Goal: Task Accomplishment & Management: Complete application form

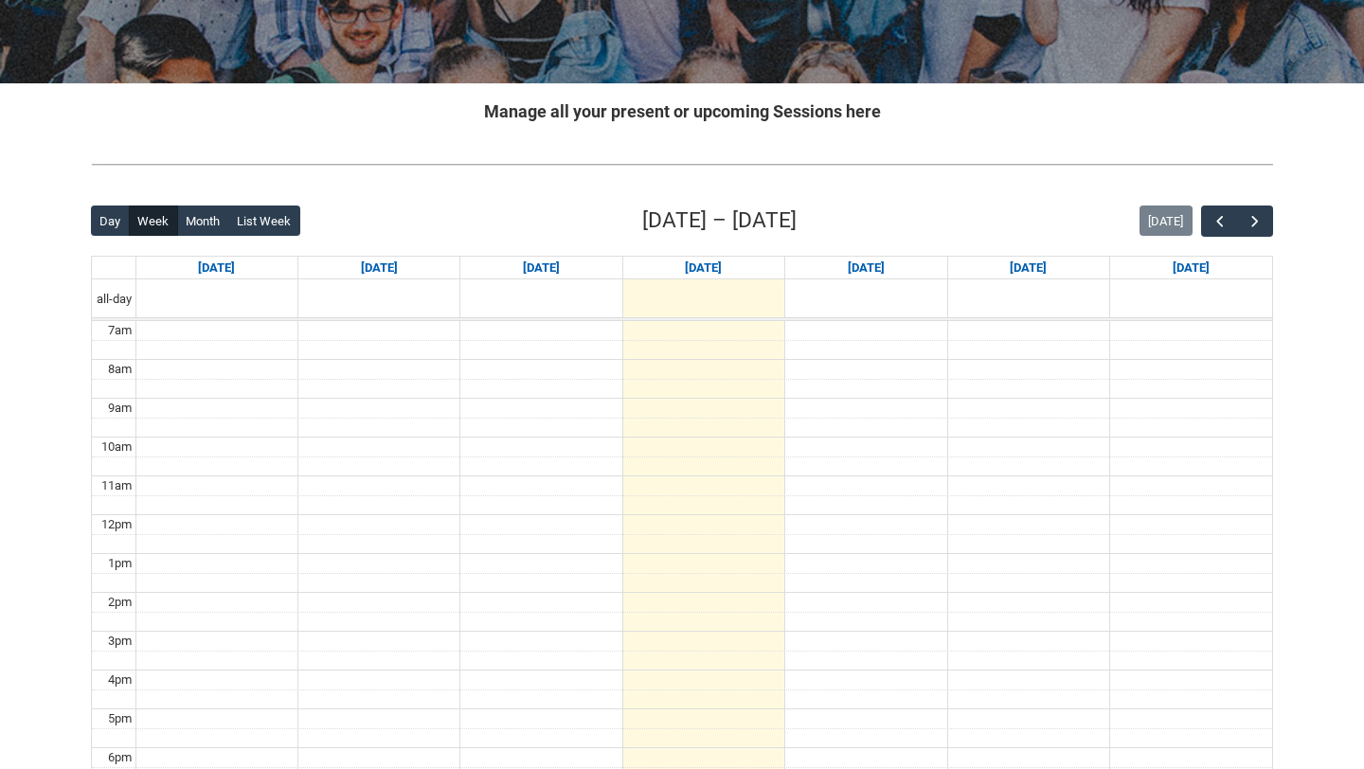
scroll to position [323, 0]
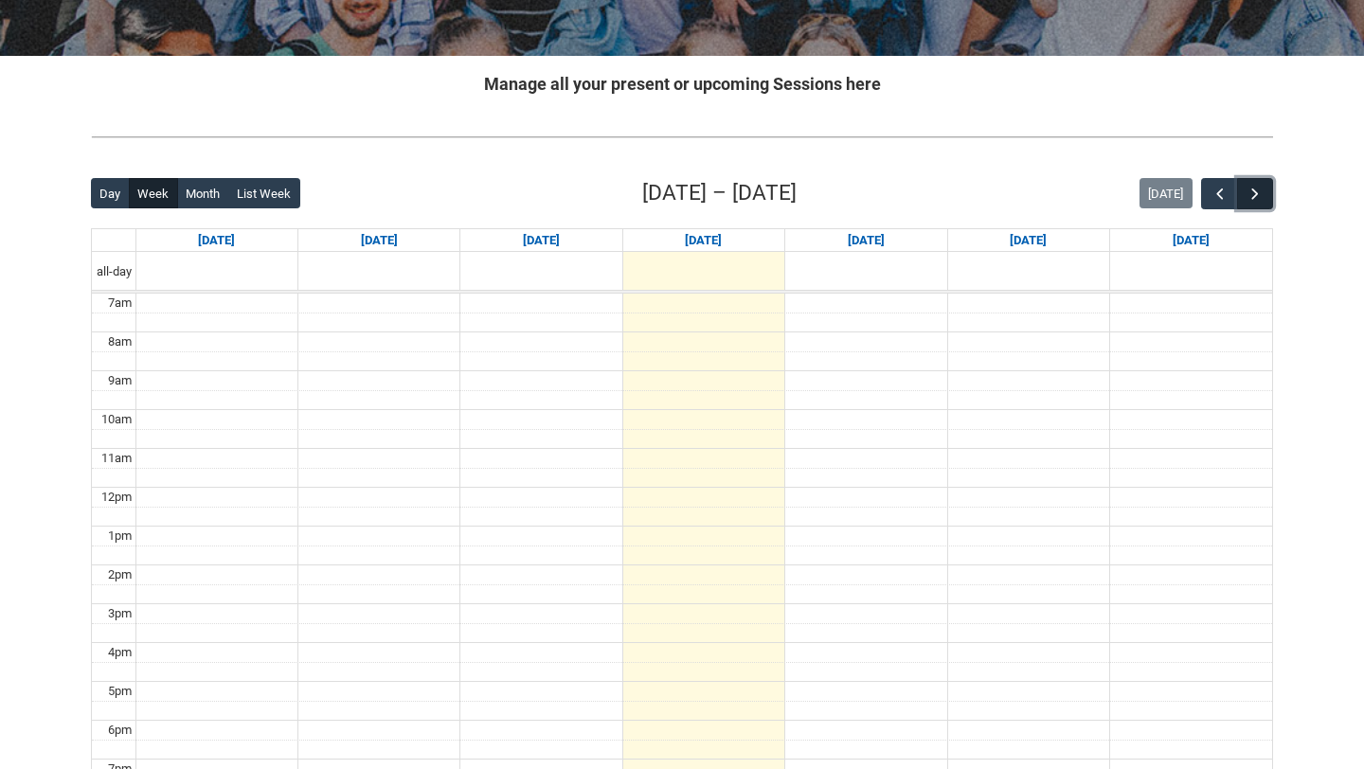
click at [1250, 185] on span "button" at bounding box center [1254, 194] width 19 height 19
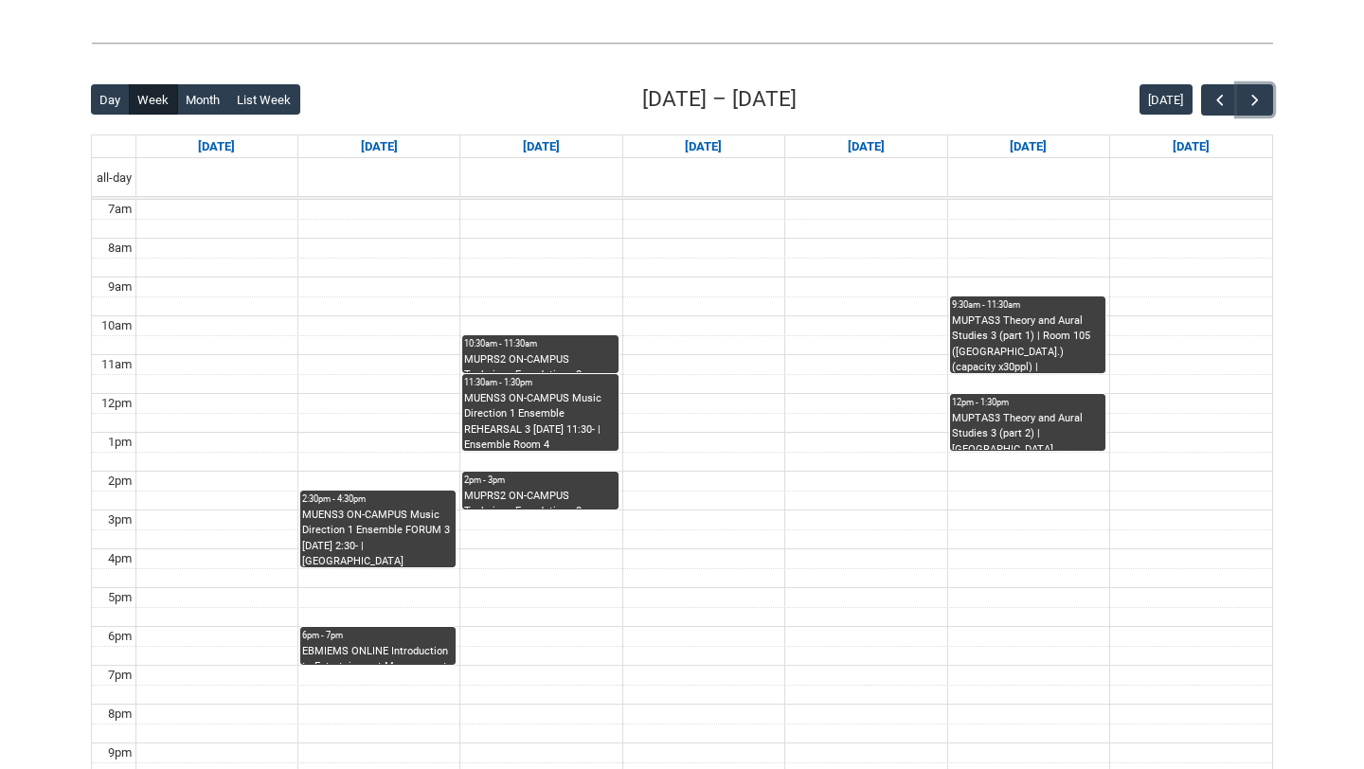
scroll to position [418, 0]
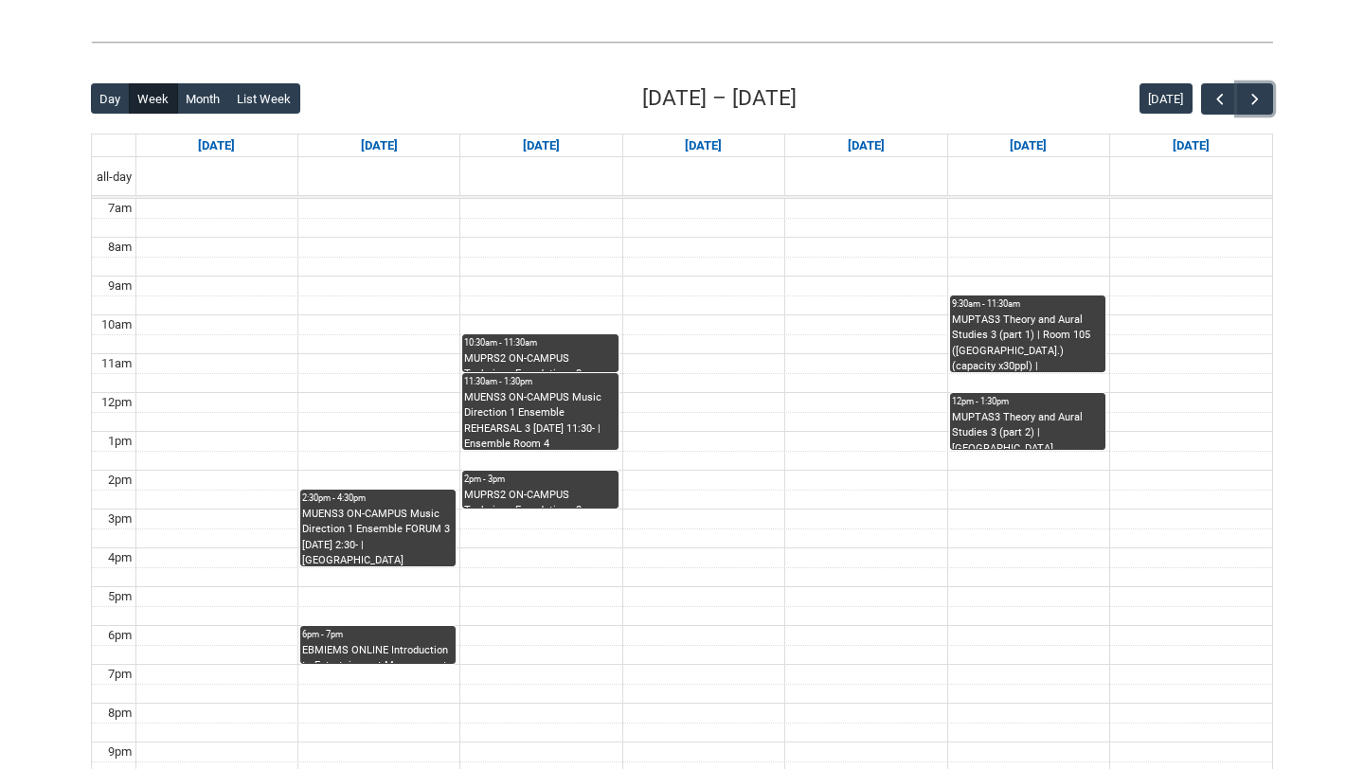
click at [383, 639] on div "6pm - 7pm" at bounding box center [378, 634] width 152 height 13
click at [383, 639] on div "Close Session Details Close" at bounding box center [682, 384] width 606 height 769
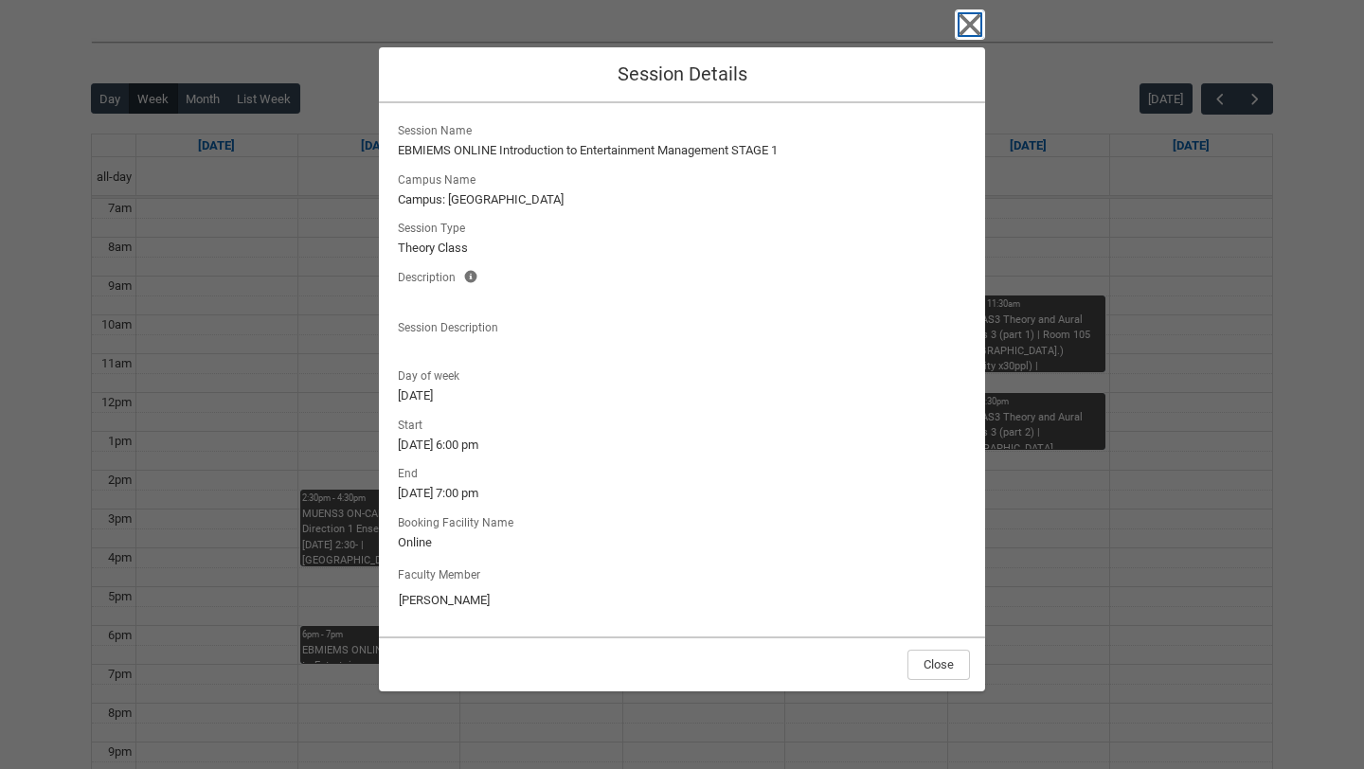
click at [967, 9] on icon "button" at bounding box center [970, 24] width 30 height 30
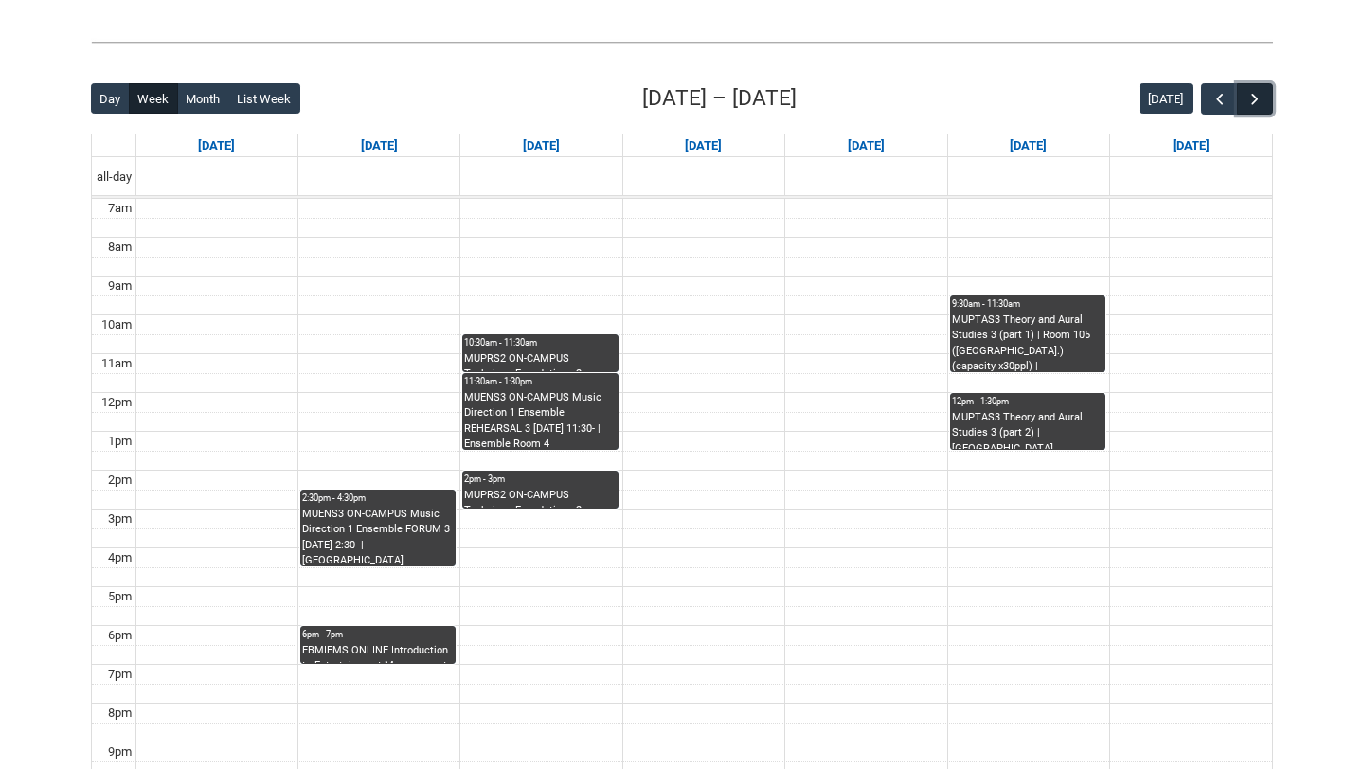
click at [1255, 100] on span "button" at bounding box center [1254, 99] width 19 height 19
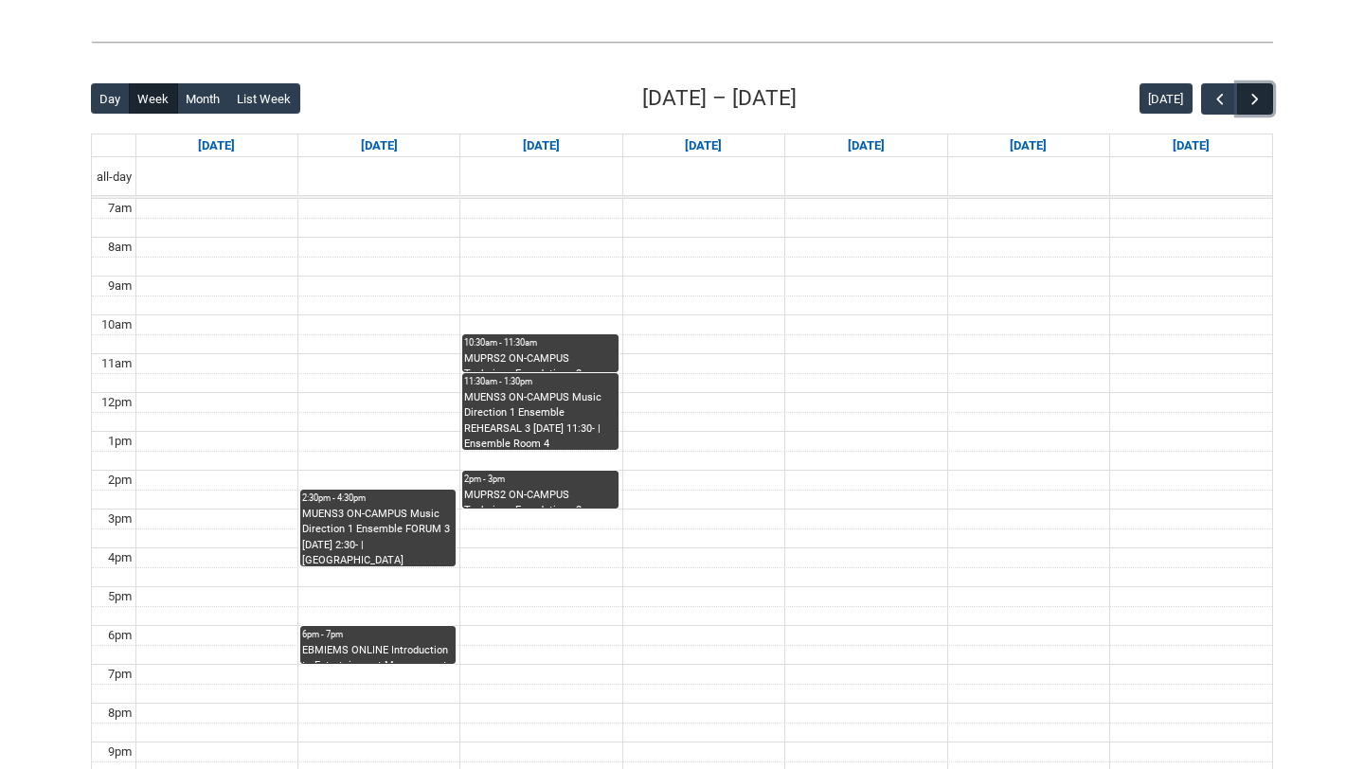
click at [1255, 100] on span "button" at bounding box center [1254, 99] width 19 height 19
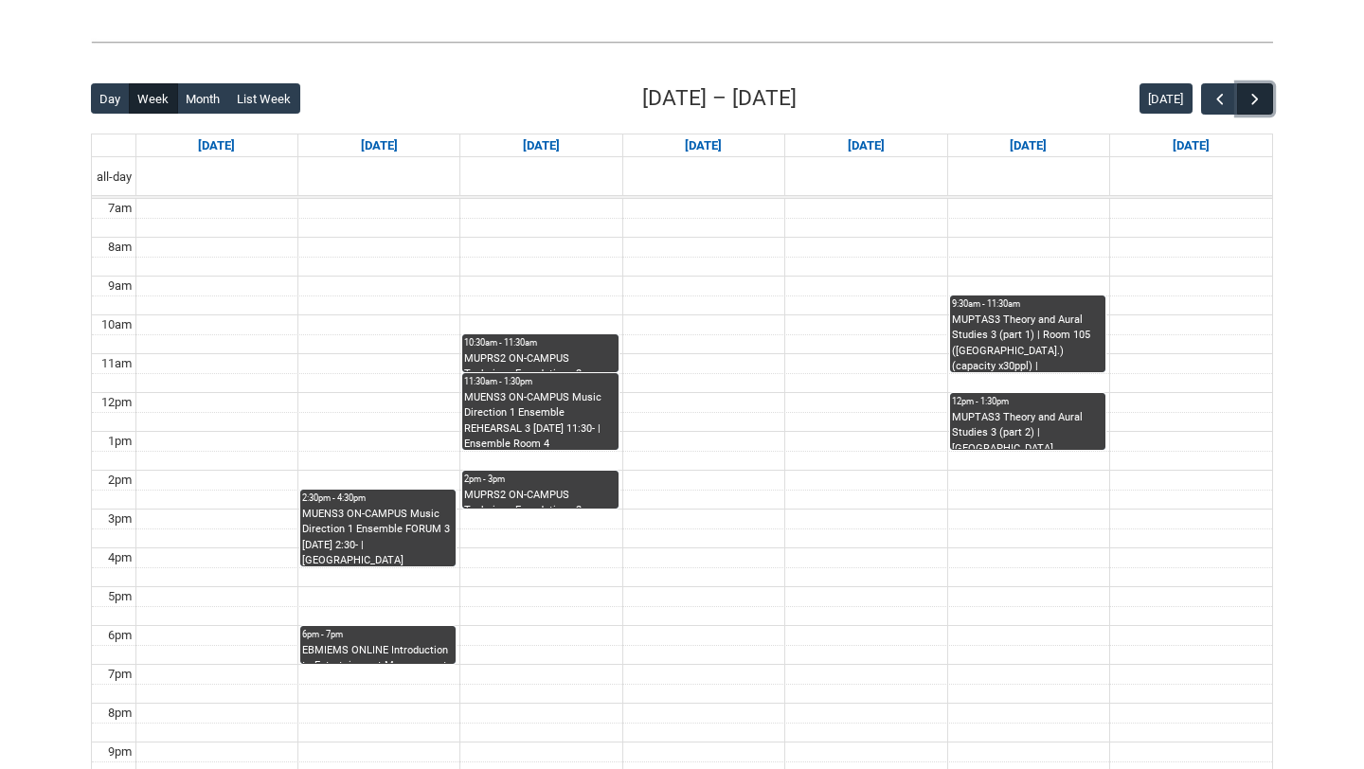
click at [1255, 100] on span "button" at bounding box center [1254, 99] width 19 height 19
click at [1224, 98] on span "button" at bounding box center [1219, 99] width 19 height 19
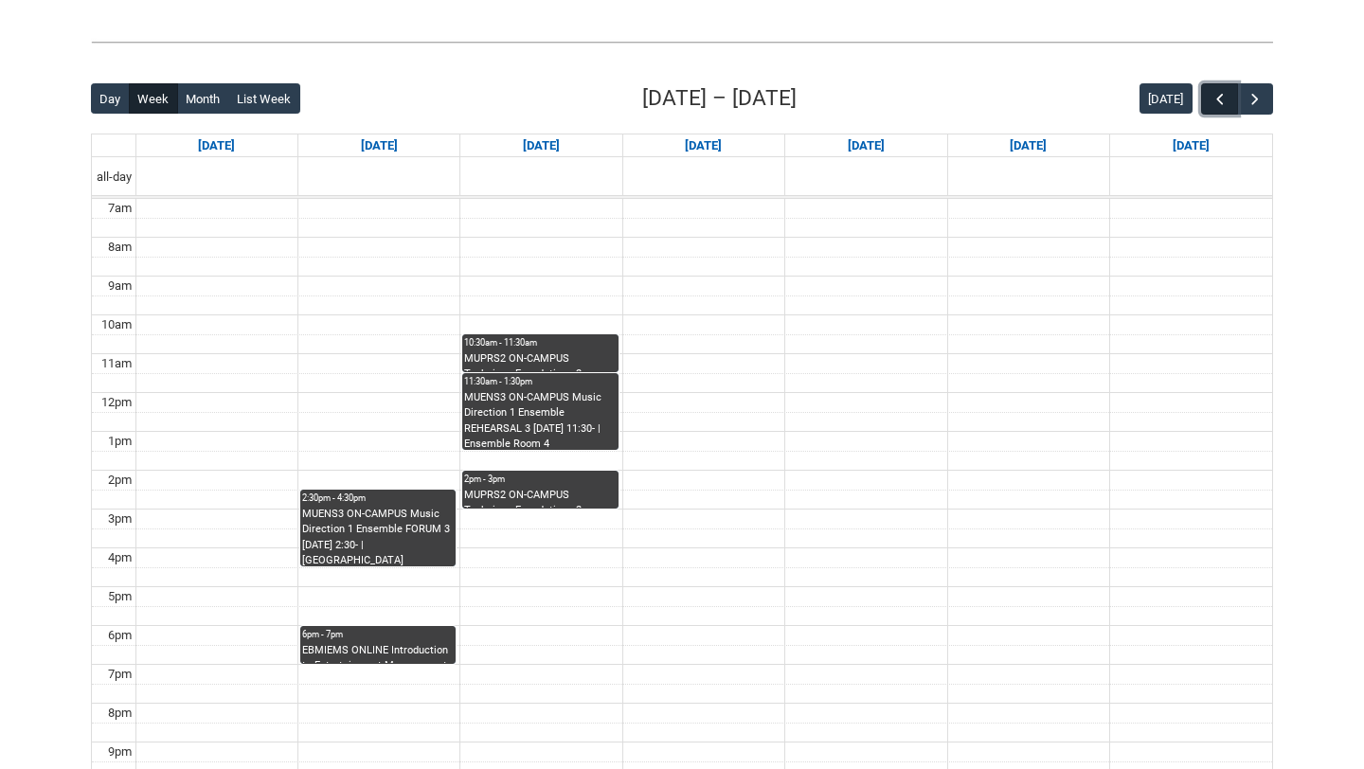
click at [1224, 98] on span "button" at bounding box center [1219, 99] width 19 height 19
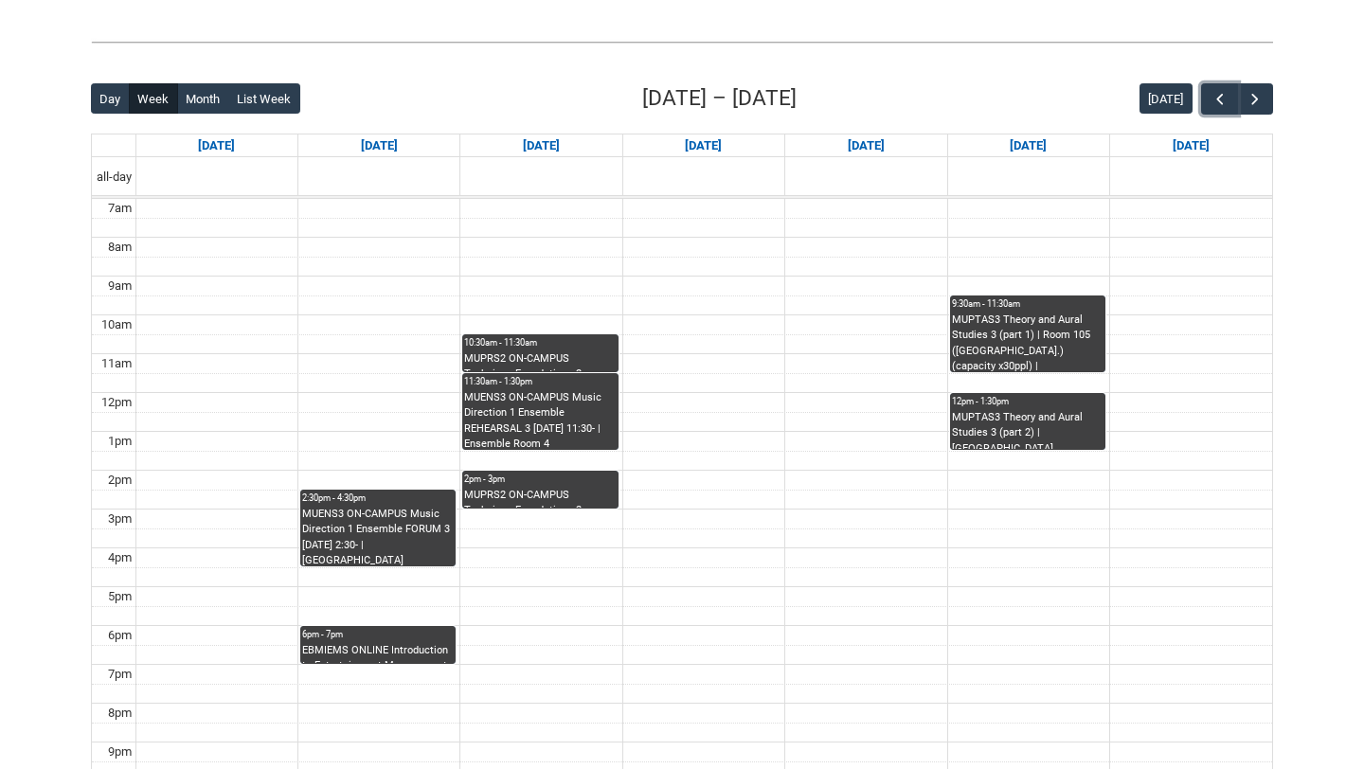
click at [585, 355] on div "MUPRS2 ON-CAMPUS Technique Foundations 2 INSTRUMENTAL WORKSHOP TUE 10:30 | Stud…" at bounding box center [540, 361] width 152 height 21
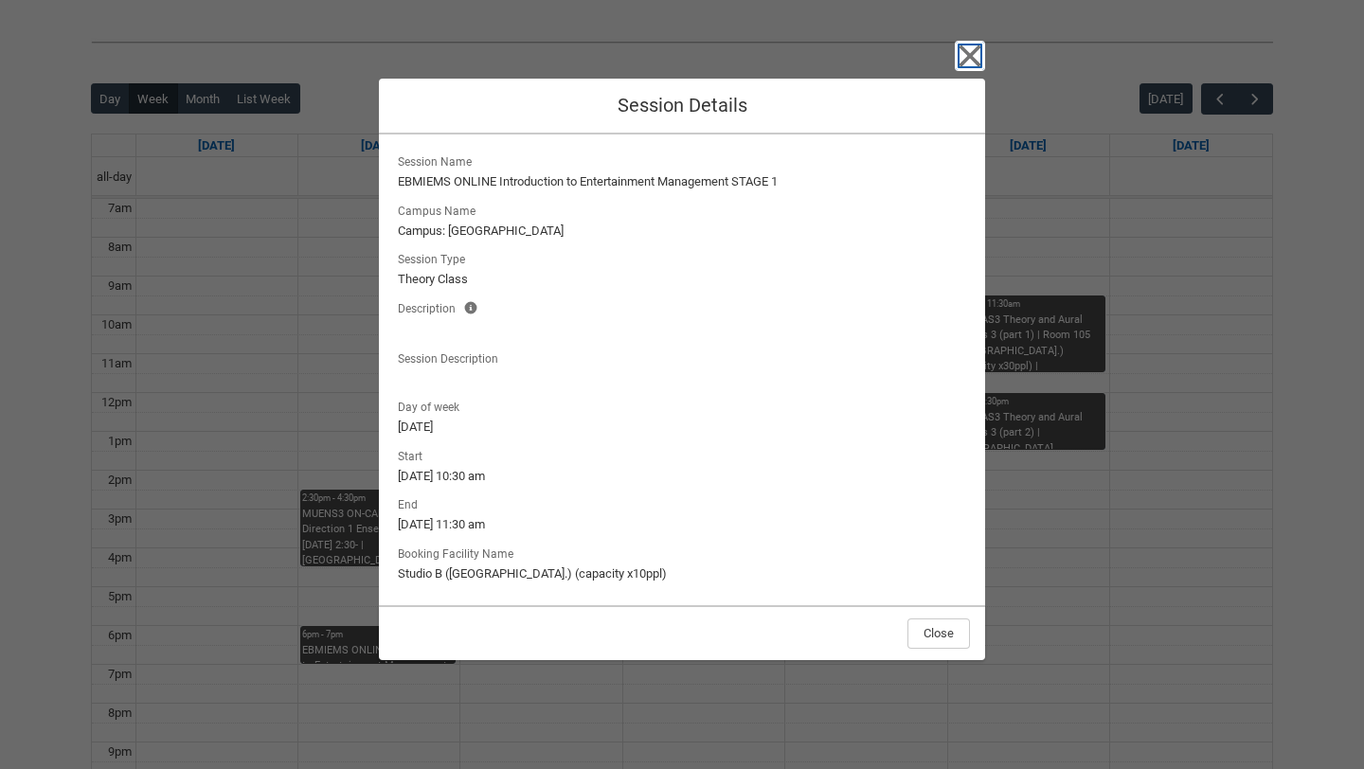
click at [968, 62] on icon "button" at bounding box center [970, 56] width 30 height 30
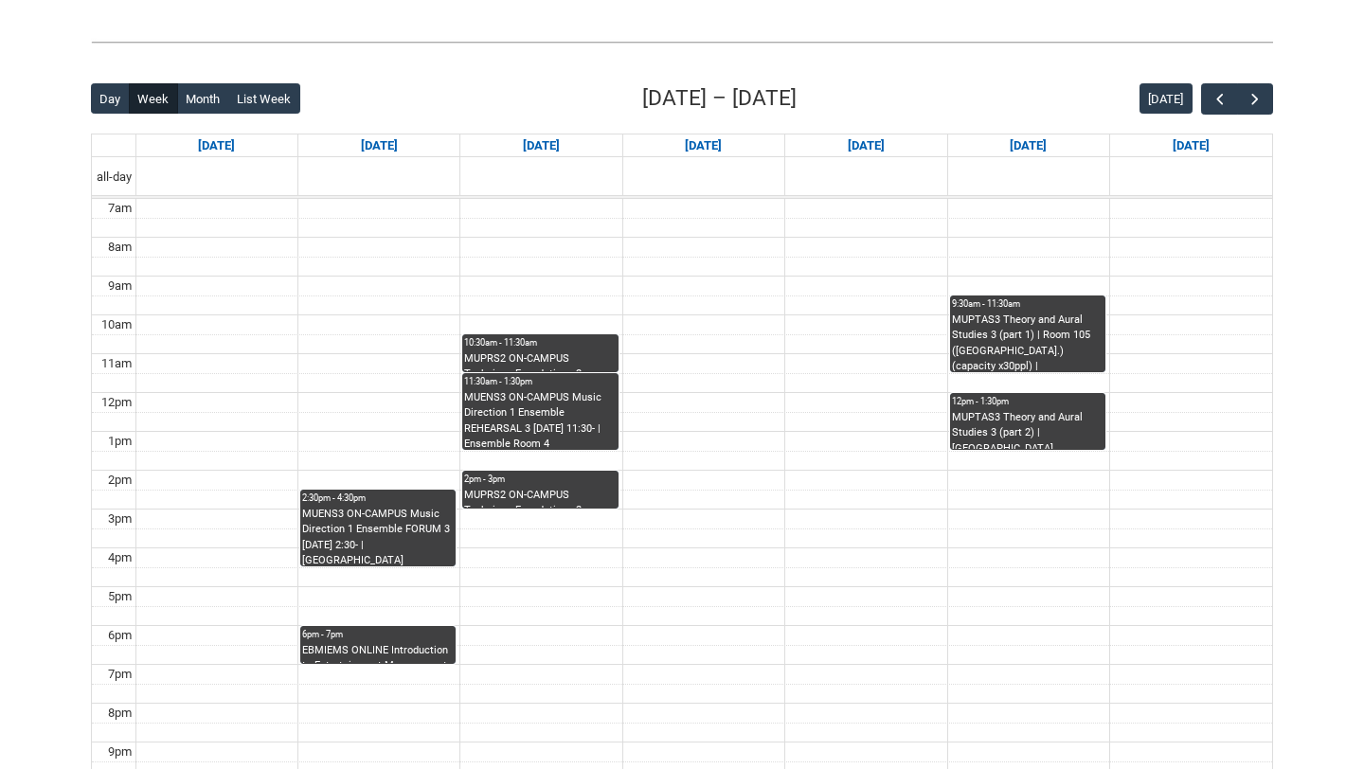
click at [531, 390] on div "MUENS3 ON-CAMPUS Music Direction 1 Ensemble REHEARSAL 3 Tuesday 11:30- | Ensemb…" at bounding box center [540, 420] width 152 height 60
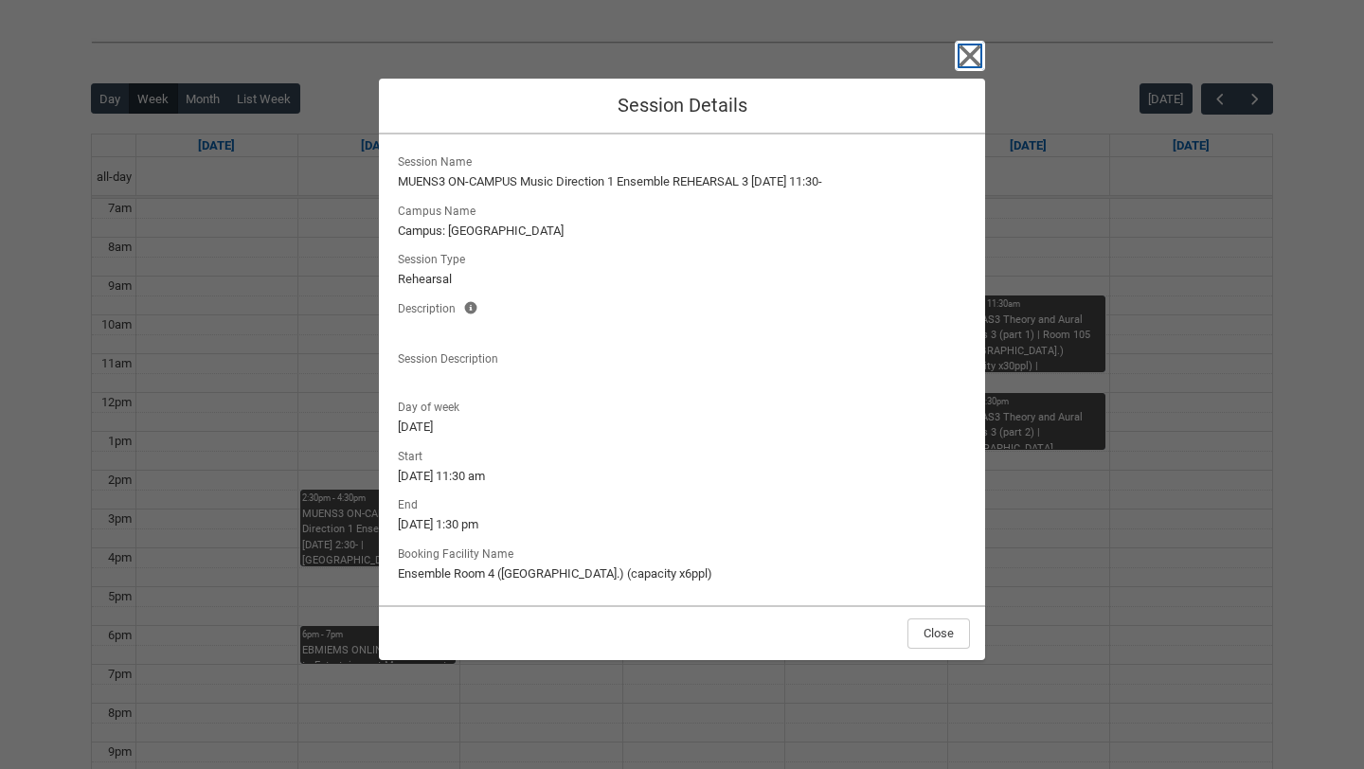
click at [981, 48] on icon "button" at bounding box center [970, 56] width 30 height 30
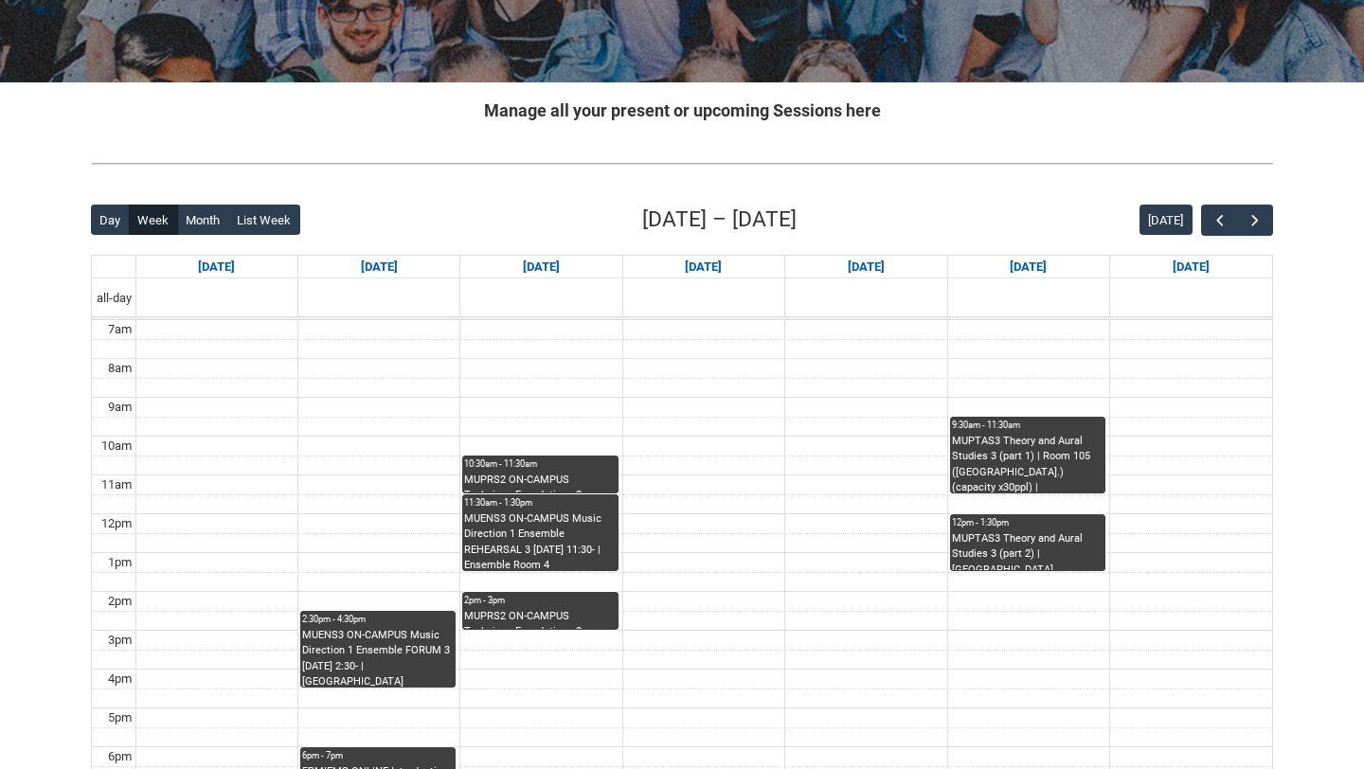
scroll to position [0, 0]
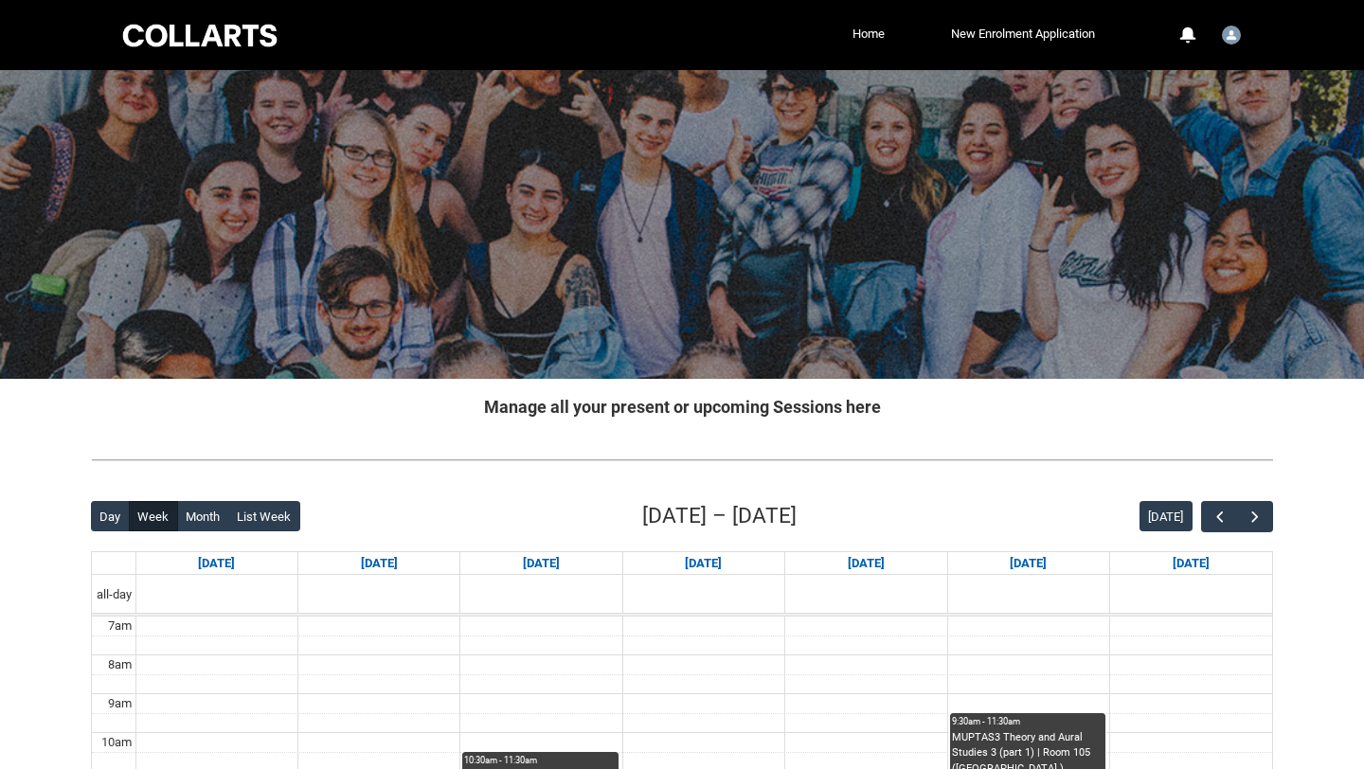
click at [1022, 49] on nav "Home New Enrolment Application More" at bounding box center [708, 35] width 781 height 30
click at [1025, 33] on link "New Enrolment Application" at bounding box center [1022, 34] width 153 height 28
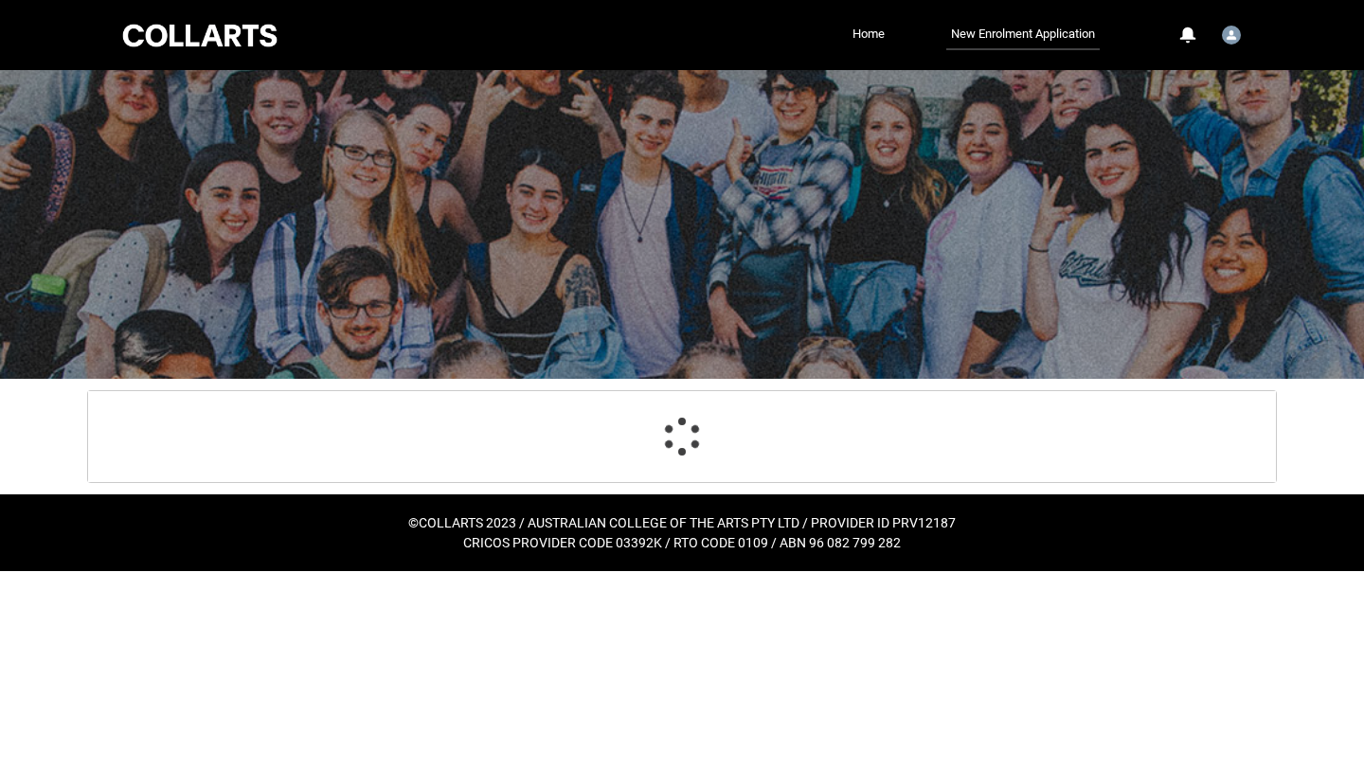
select select "Citizenship.1"
select select "Heard_About_Collarts_Picklist.Workshops at school"
select select "Country_Choice.1101"
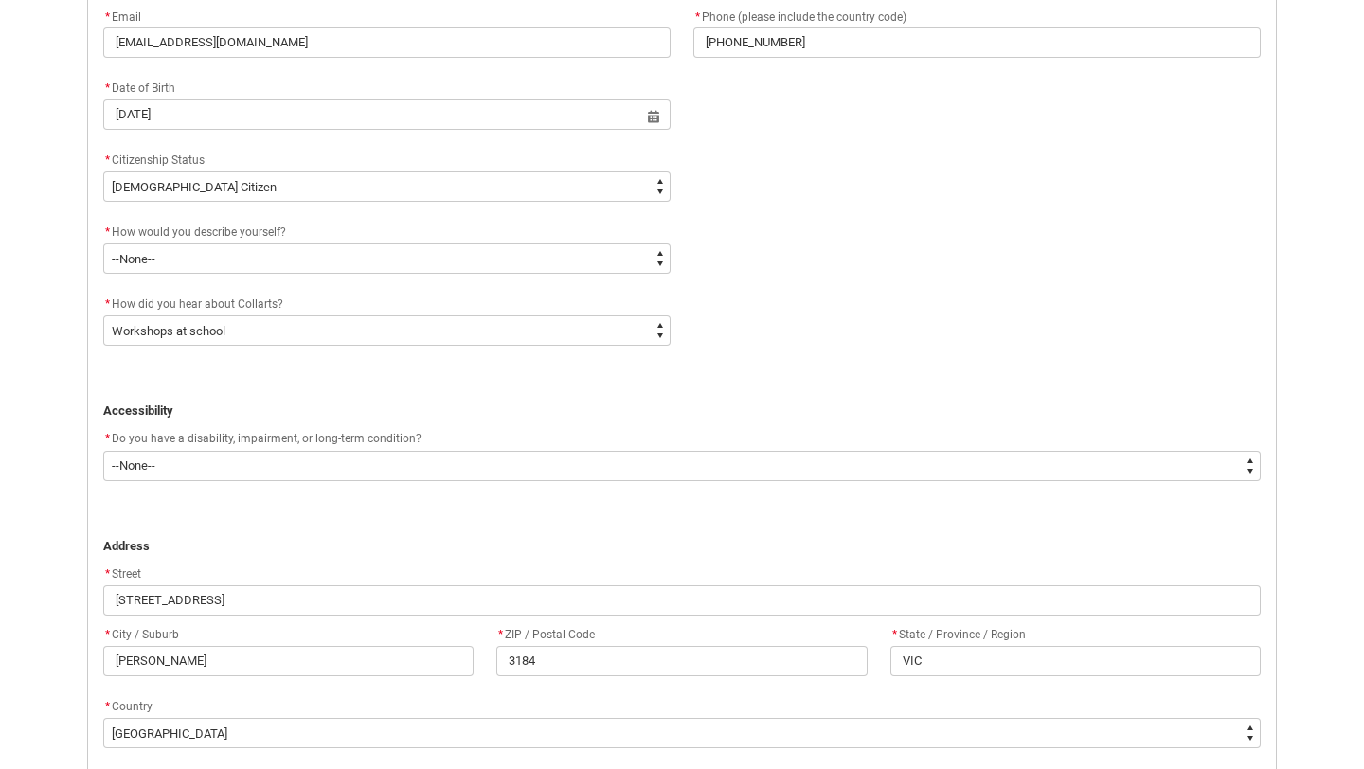
scroll to position [1187, 0]
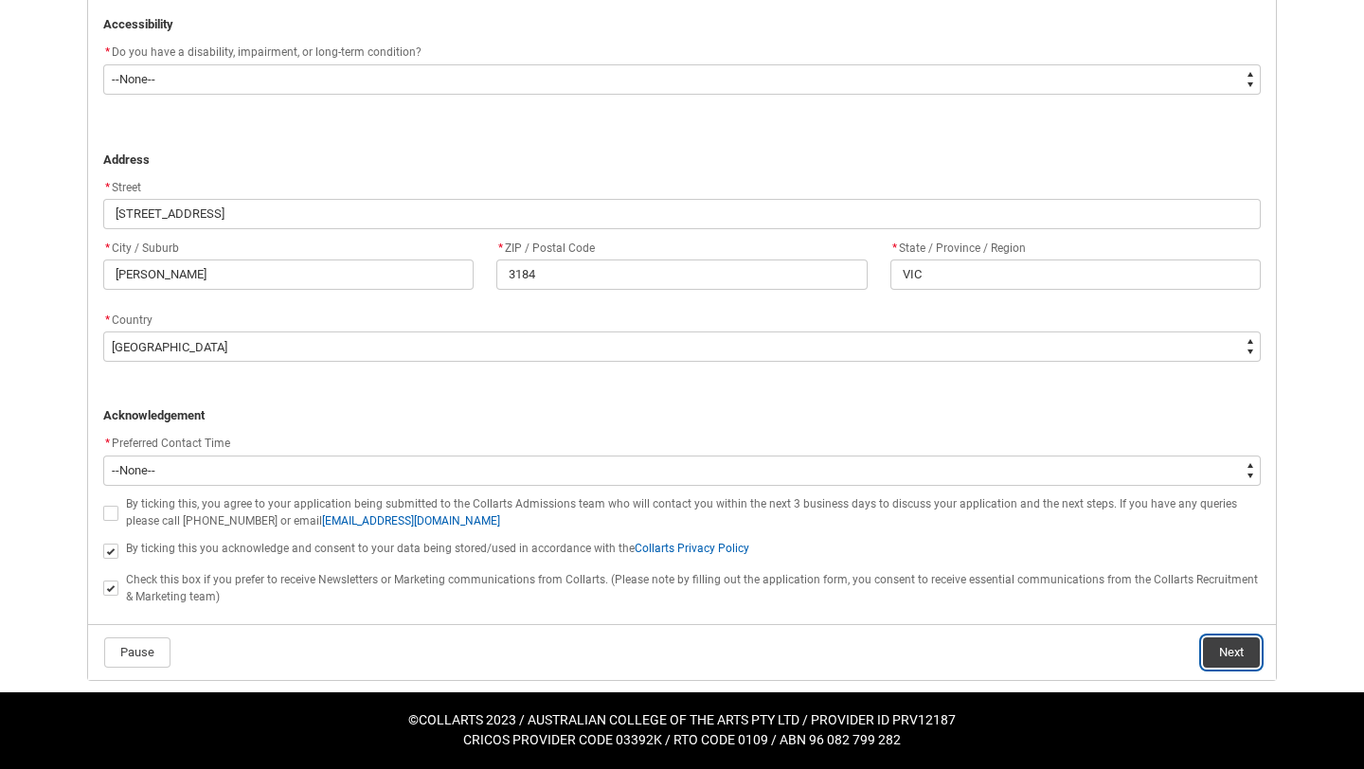
click at [1225, 654] on button "Next" at bounding box center [1231, 652] width 57 height 30
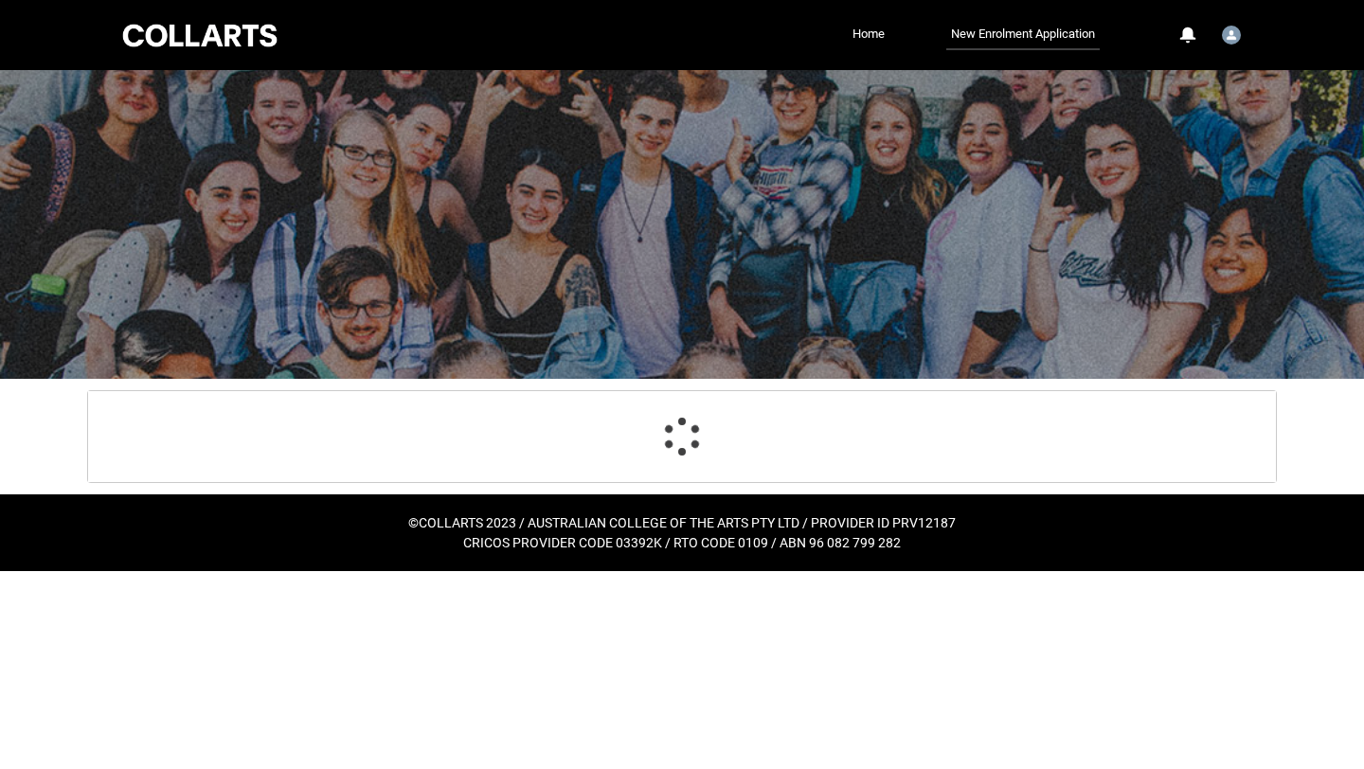
scroll to position [0, 0]
select select "Citizenship.1"
select select "Heard_About_Collarts_Picklist.Workshops at school"
select select "Country_Choice.1101"
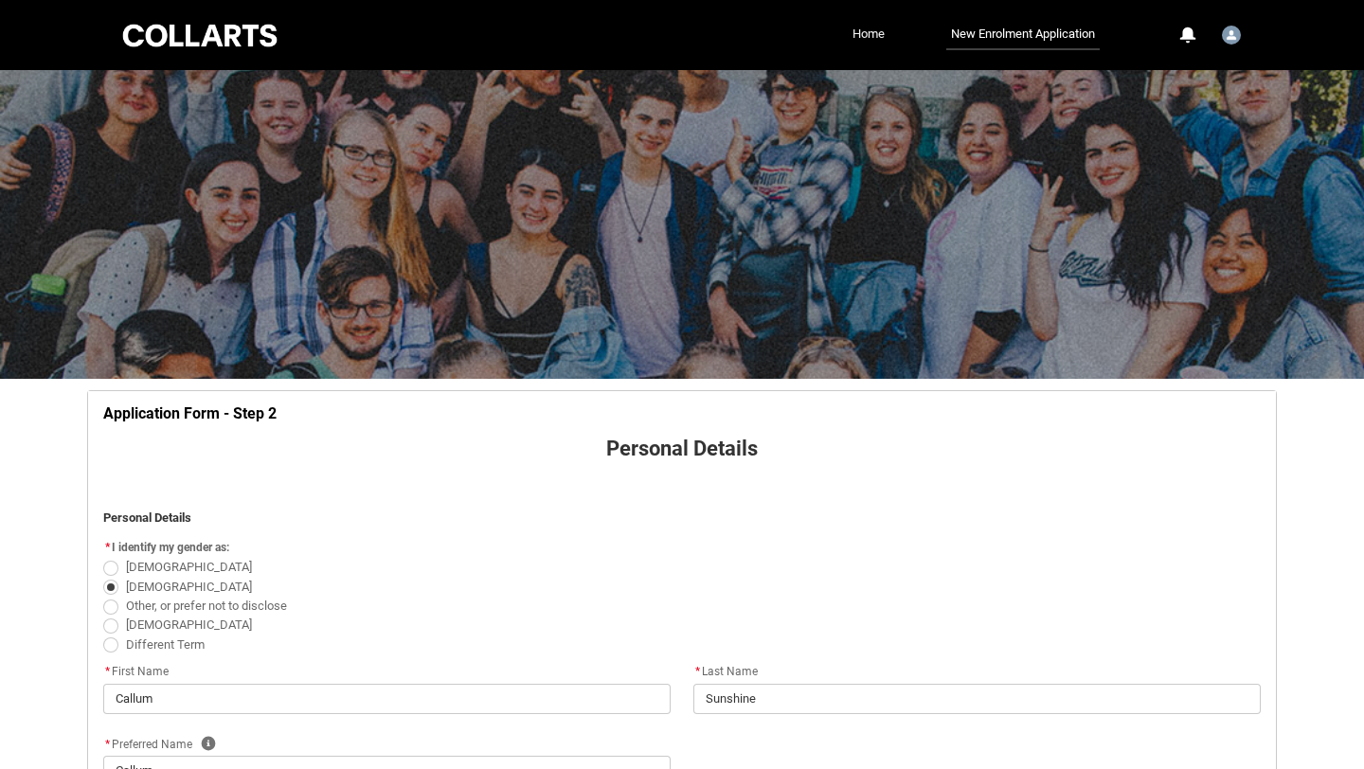
click at [873, 47] on link "Home" at bounding box center [869, 34] width 42 height 28
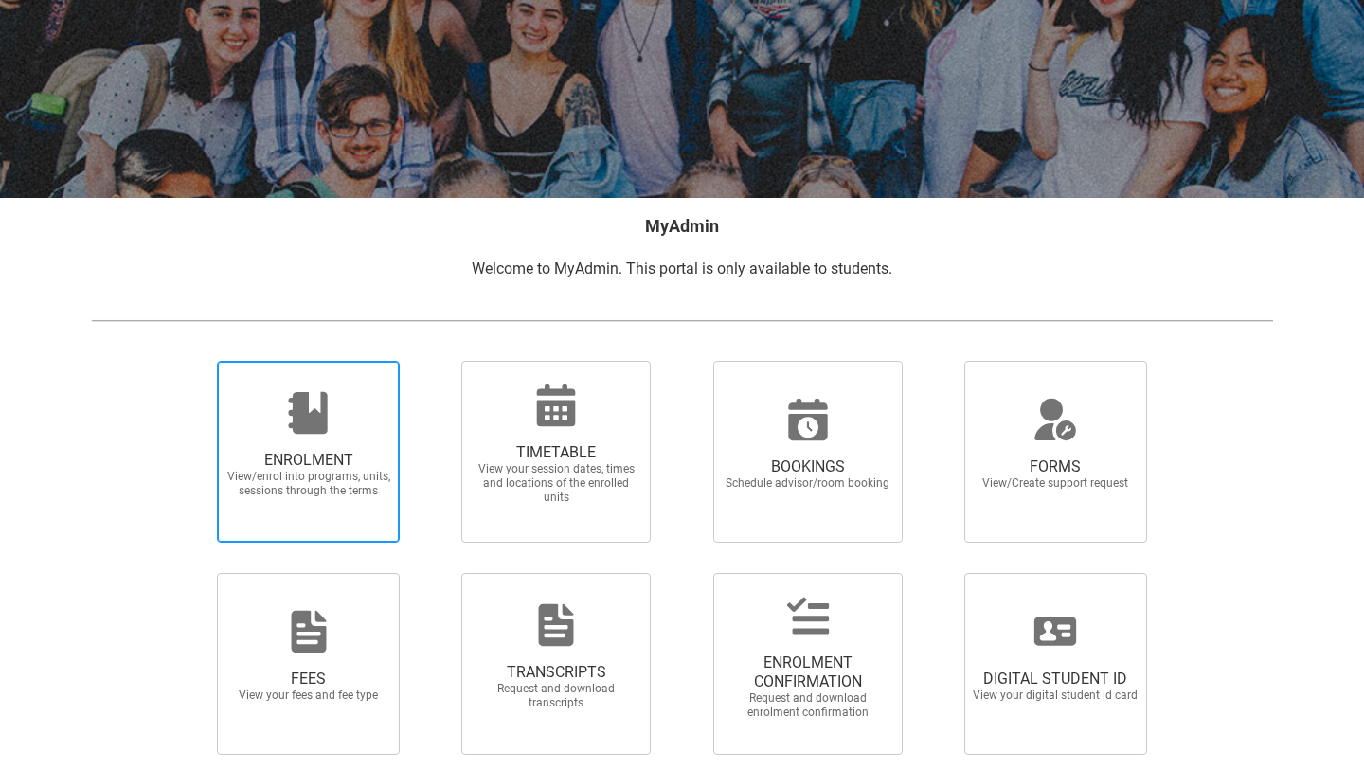
scroll to position [259, 0]
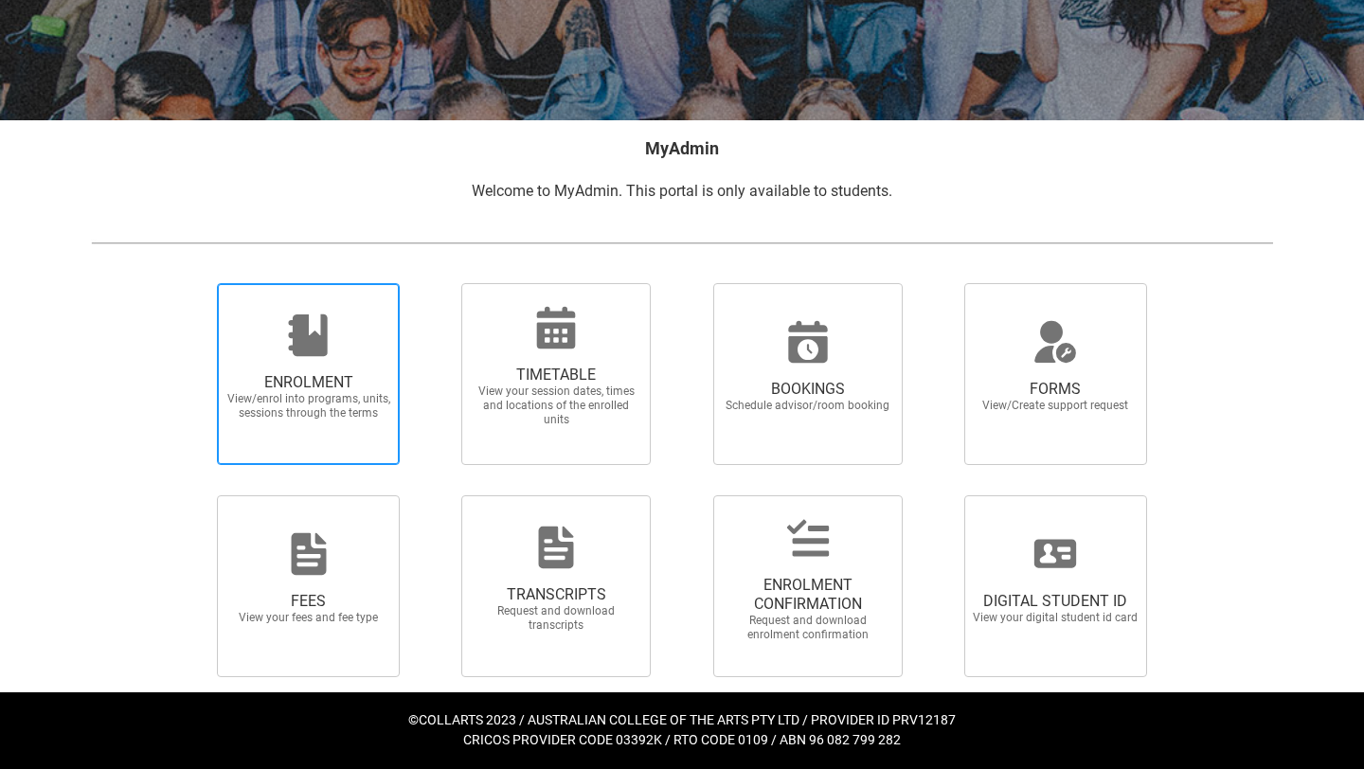
click at [330, 395] on span "View/enrol into programs, units, sessions through the terms" at bounding box center [308, 406] width 167 height 28
click at [194, 283] on input "ENROLMENT View/enrol into programs, units, sessions through the terms" at bounding box center [193, 282] width 1 height 1
radio input "true"
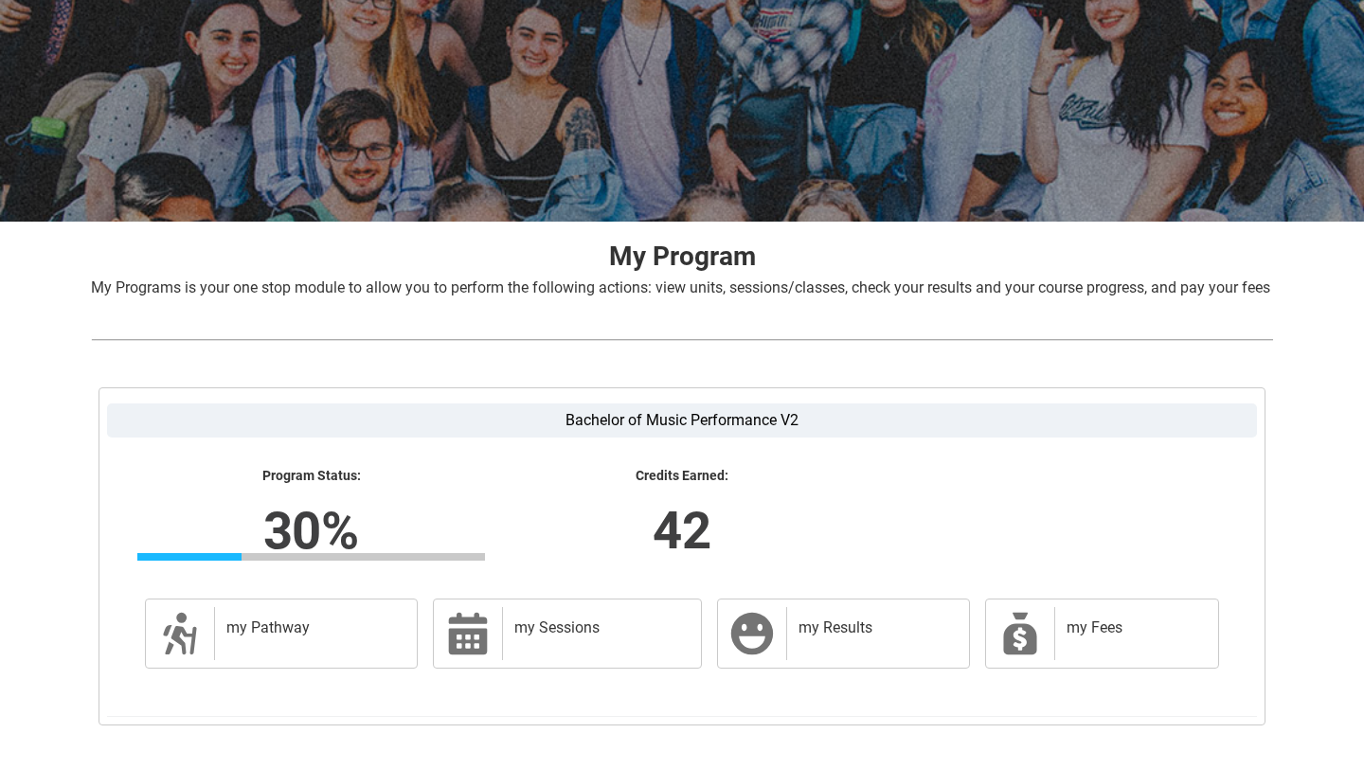
scroll to position [286, 0]
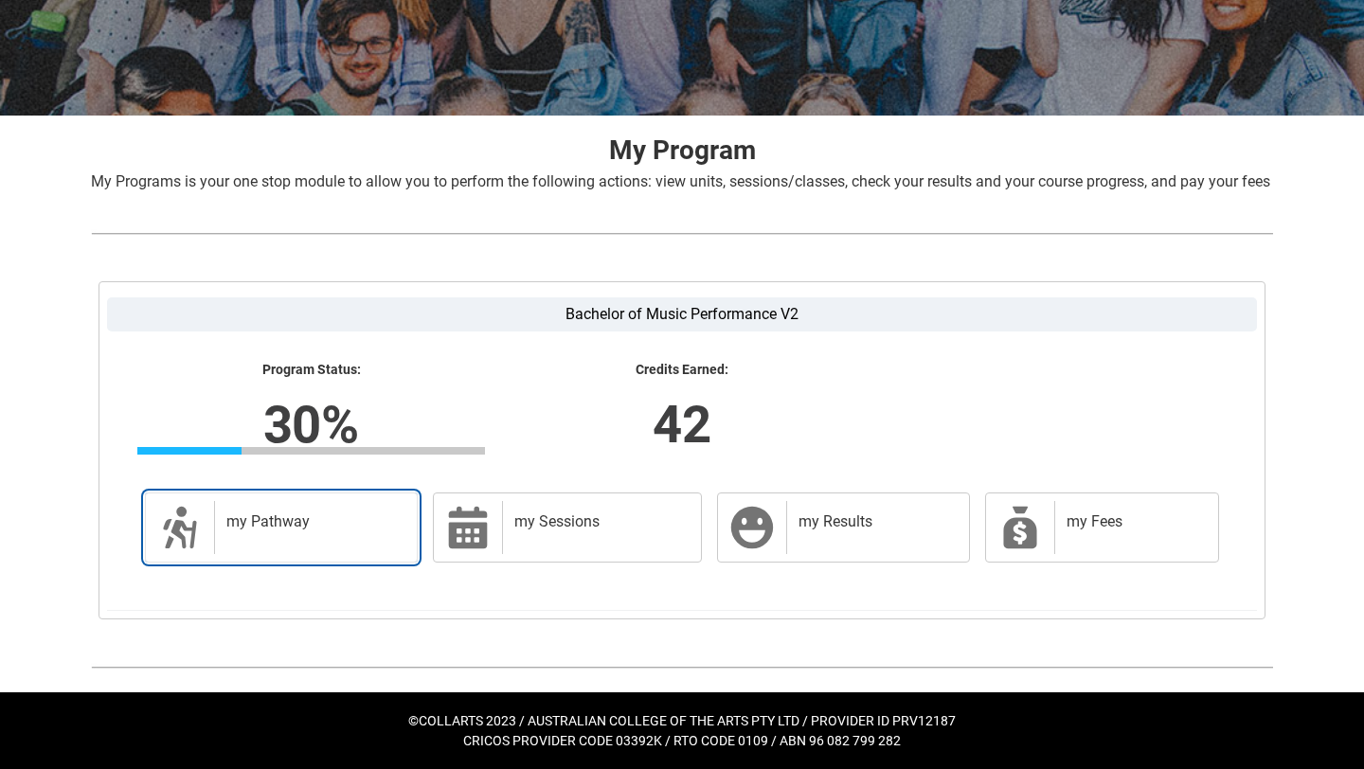
click at [323, 526] on h2 "my Pathway" at bounding box center [311, 521] width 171 height 19
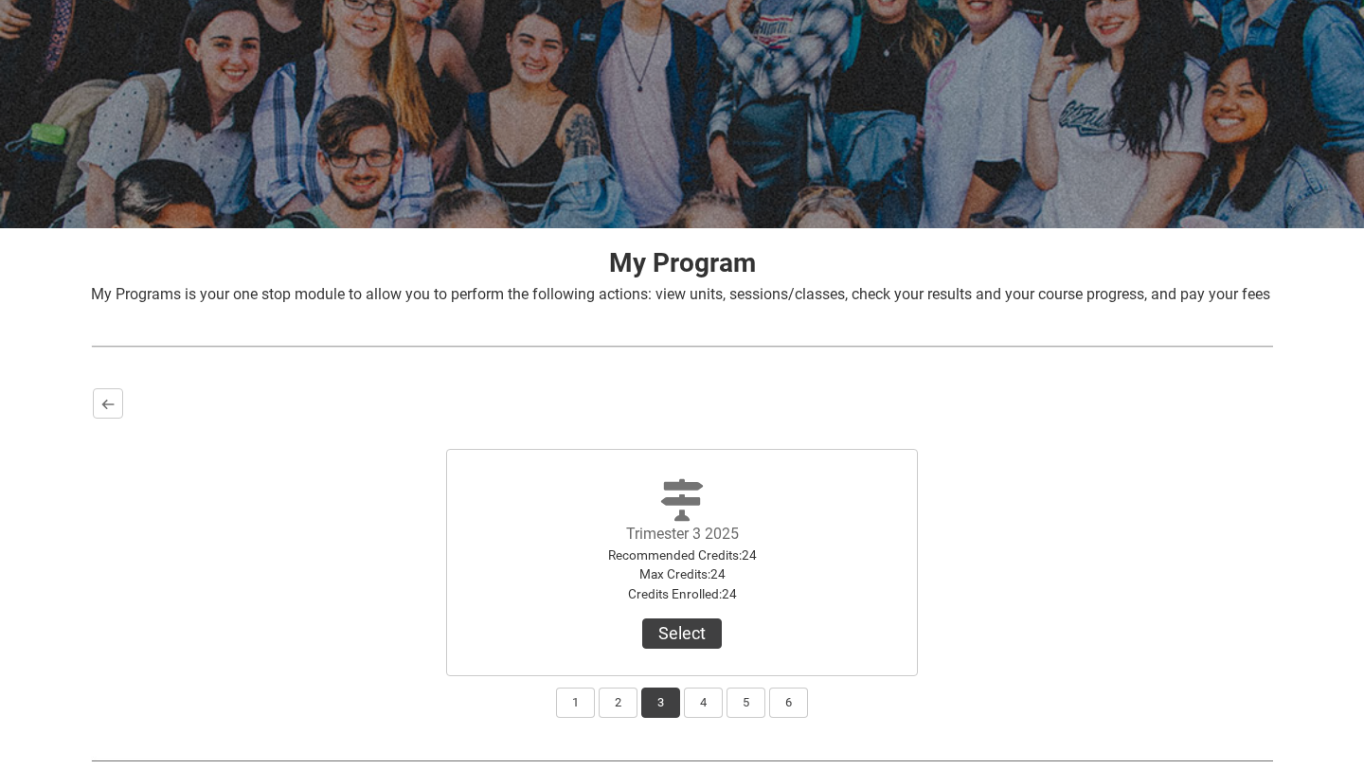
scroll to position [229, 0]
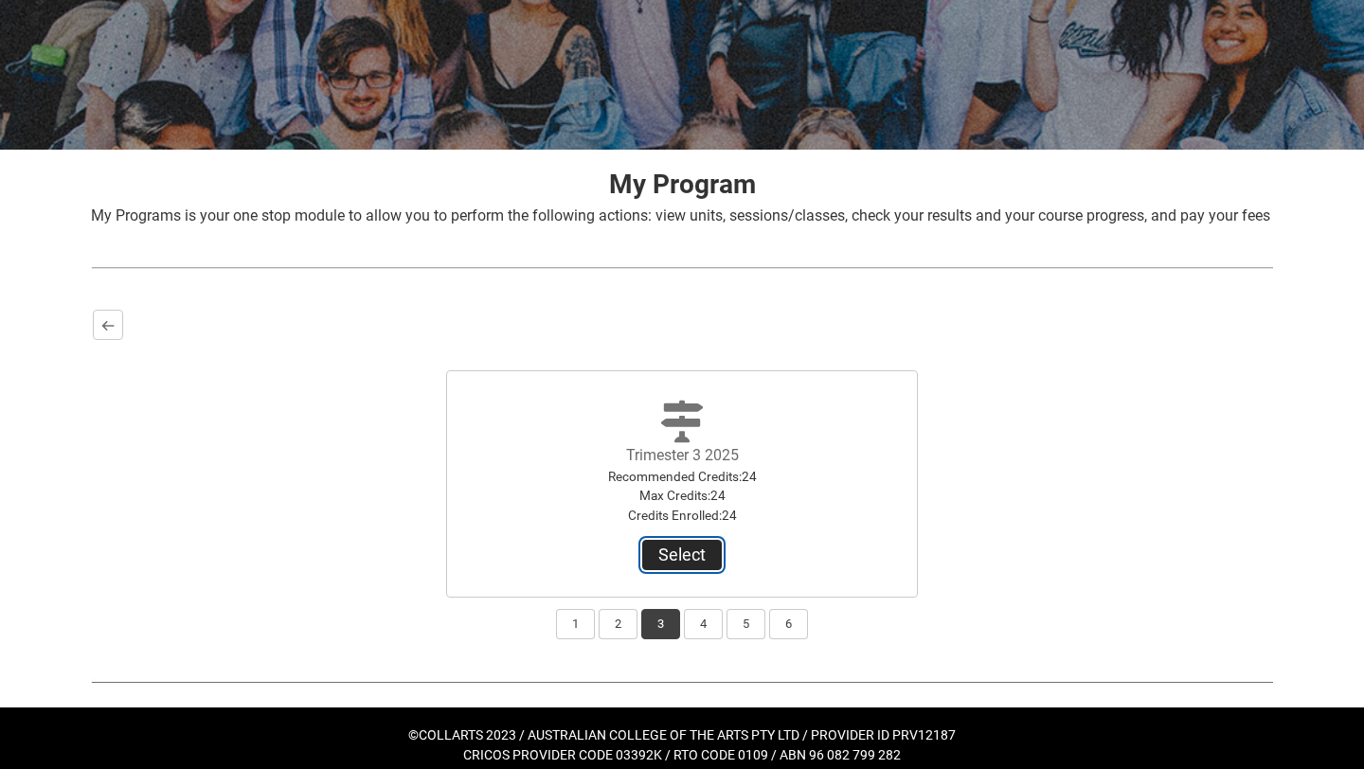
click at [685, 570] on button "Select" at bounding box center [682, 555] width 80 height 30
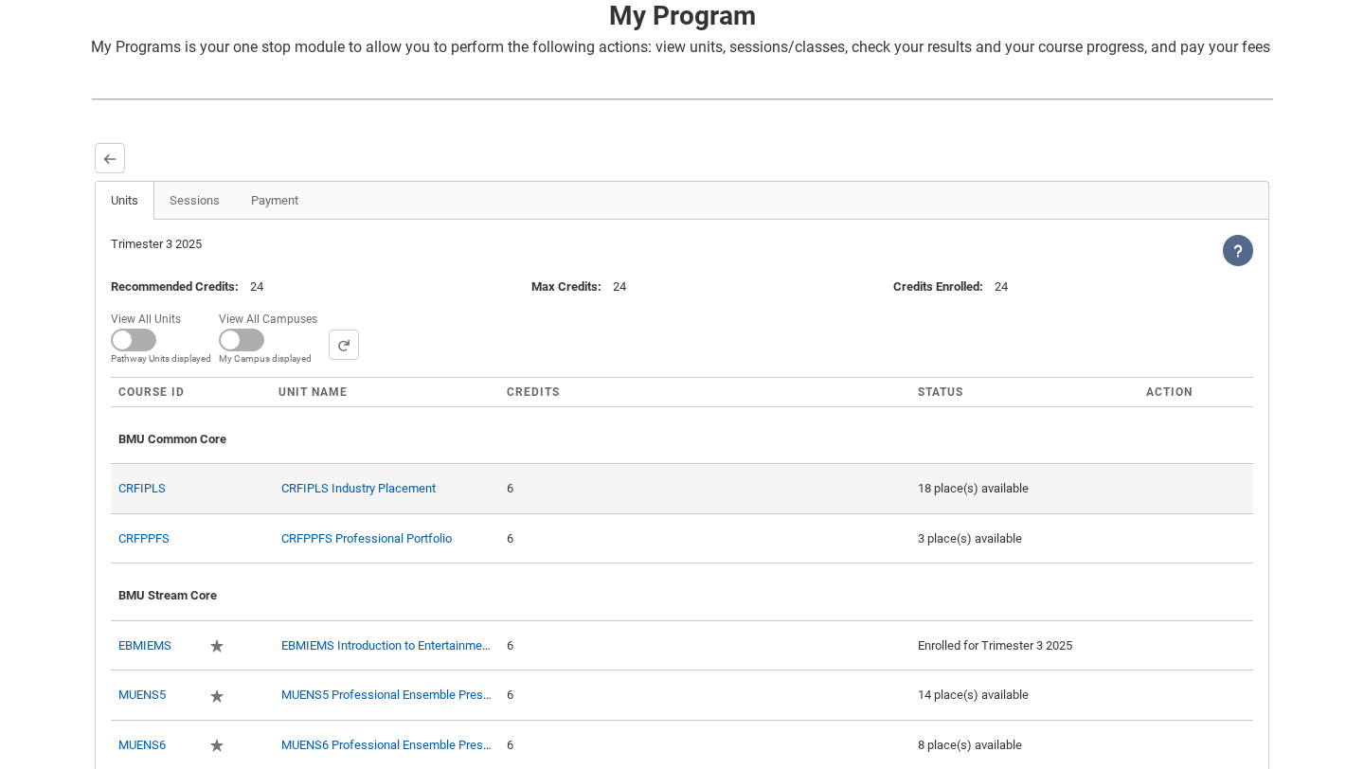
scroll to position [376, 0]
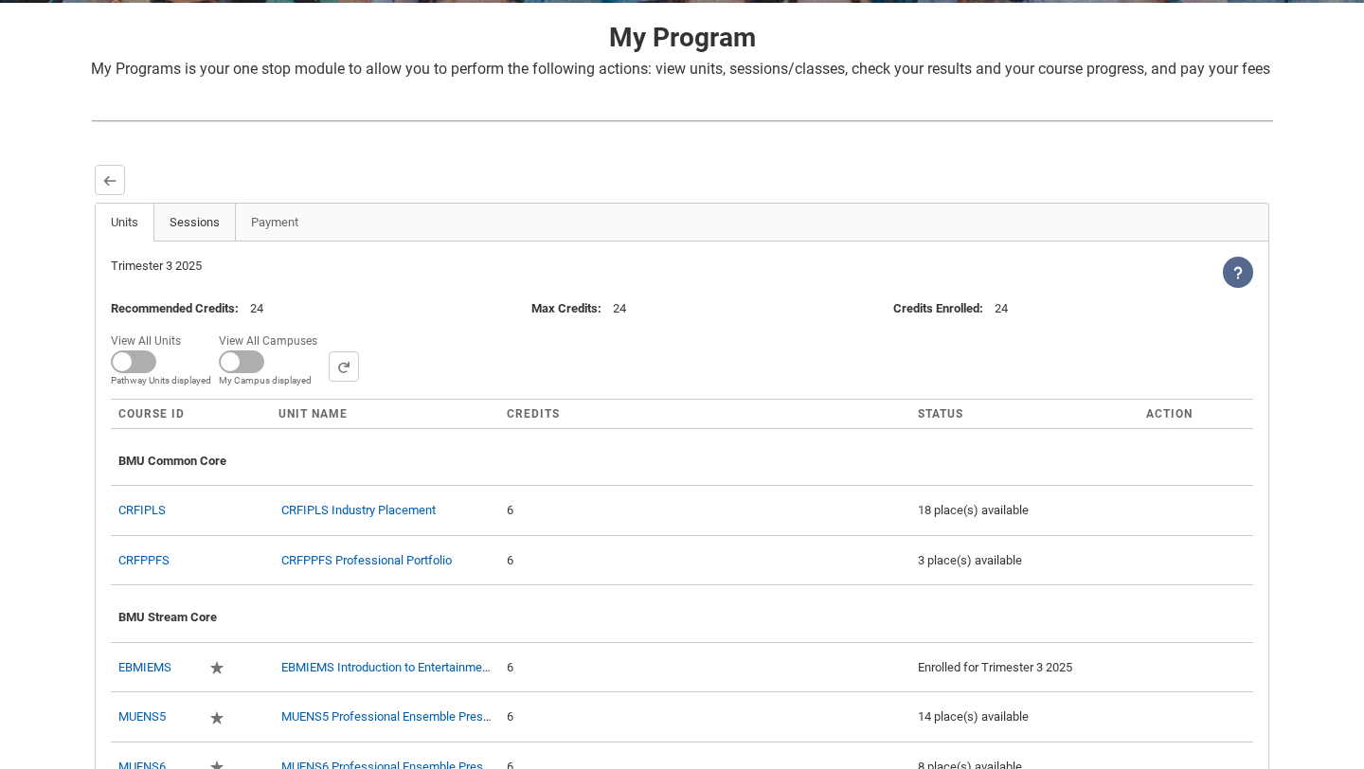
click at [187, 241] on link "Sessions" at bounding box center [194, 223] width 82 height 38
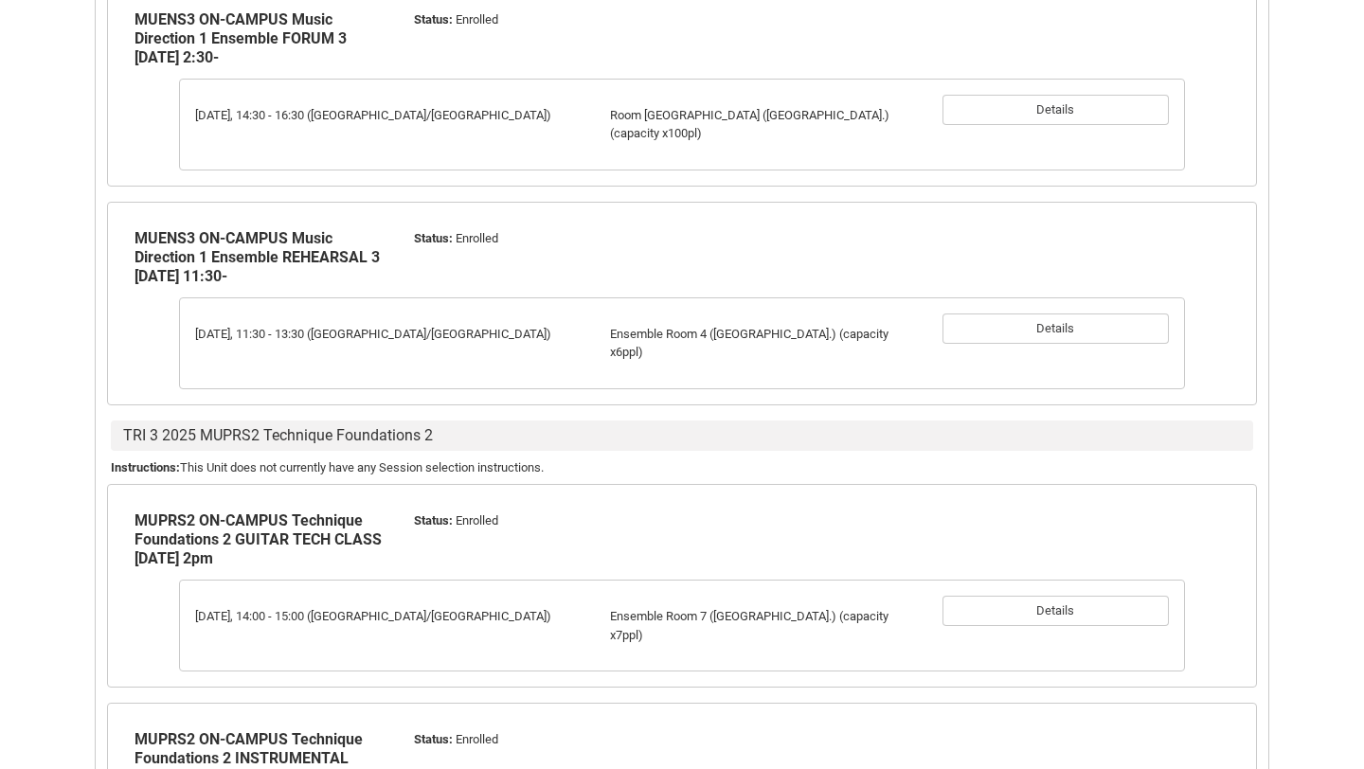
scroll to position [1049, 0]
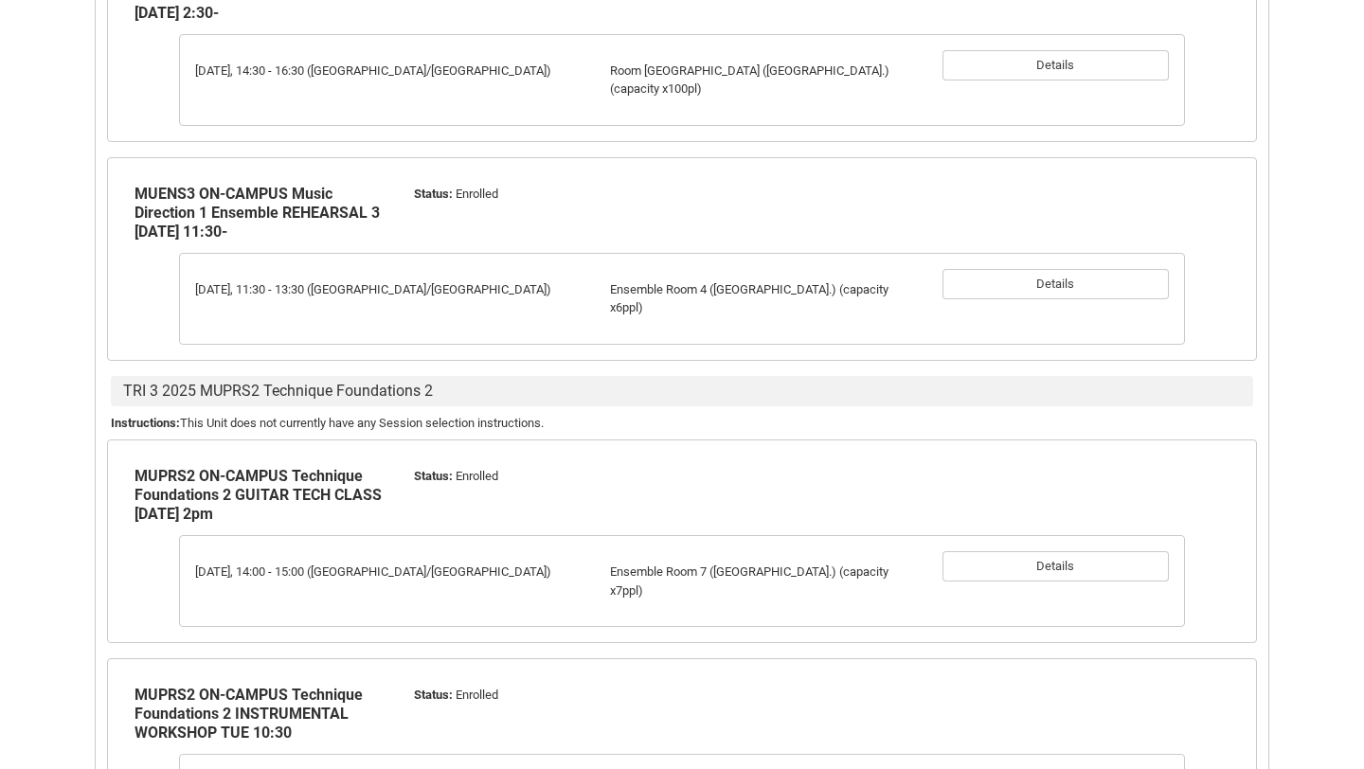
drag, startPoint x: 135, startPoint y: 520, endPoint x: 549, endPoint y: 9, distance: 657.1
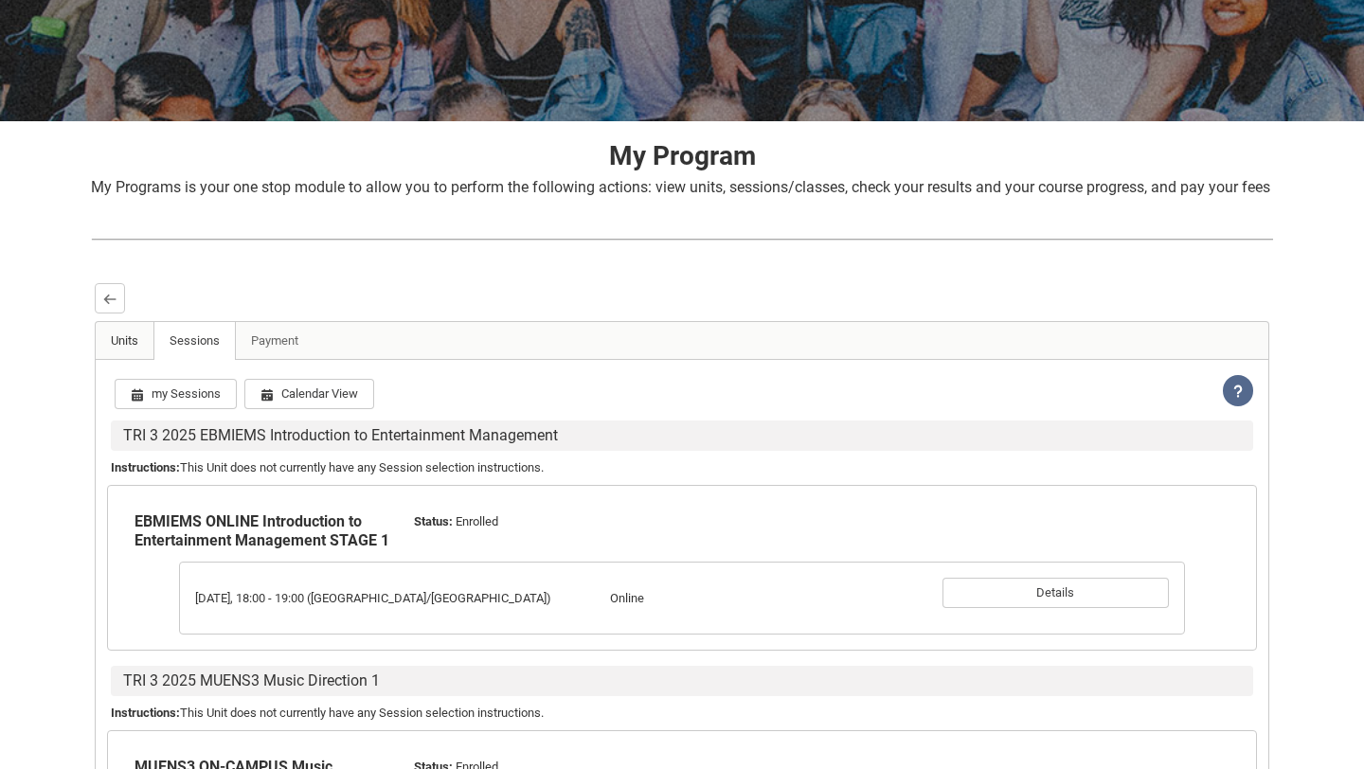
scroll to position [249, 0]
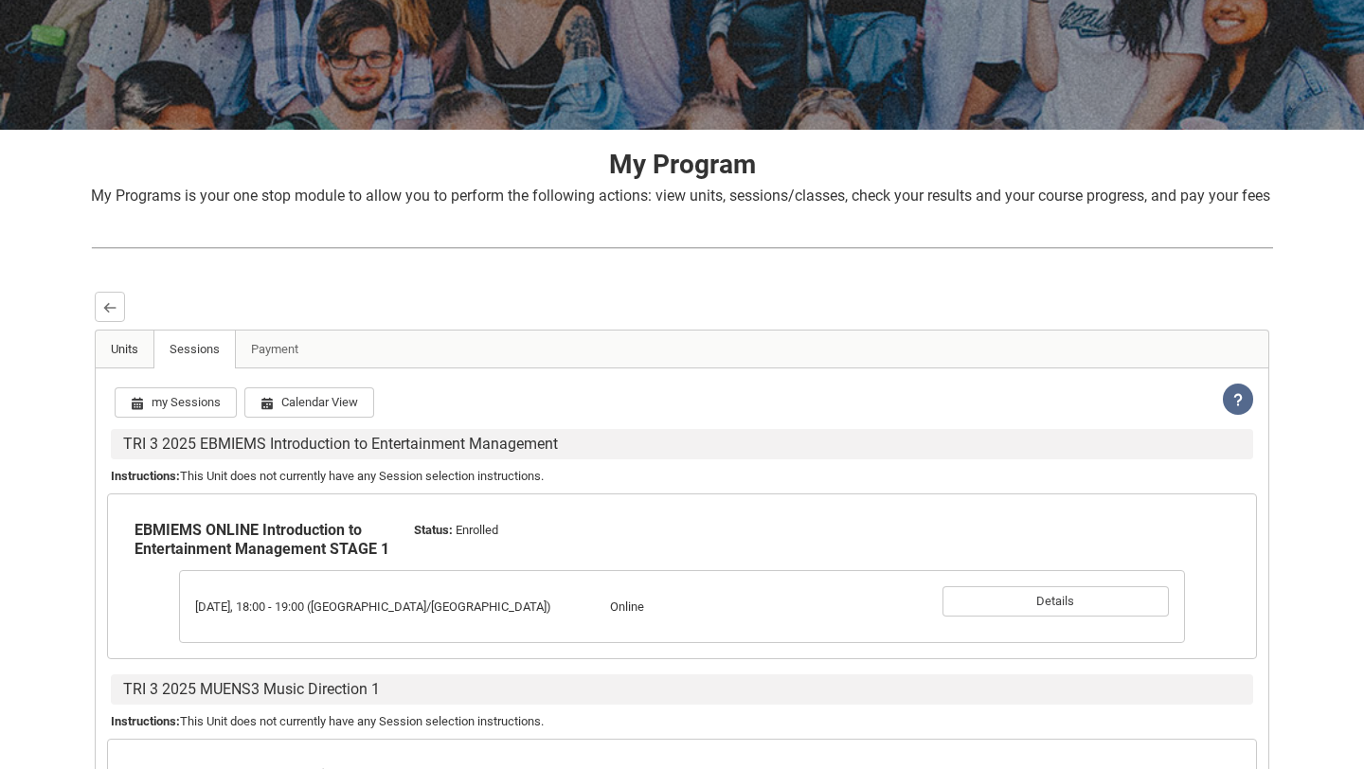
click at [126, 368] on link "Units" at bounding box center [125, 349] width 59 height 38
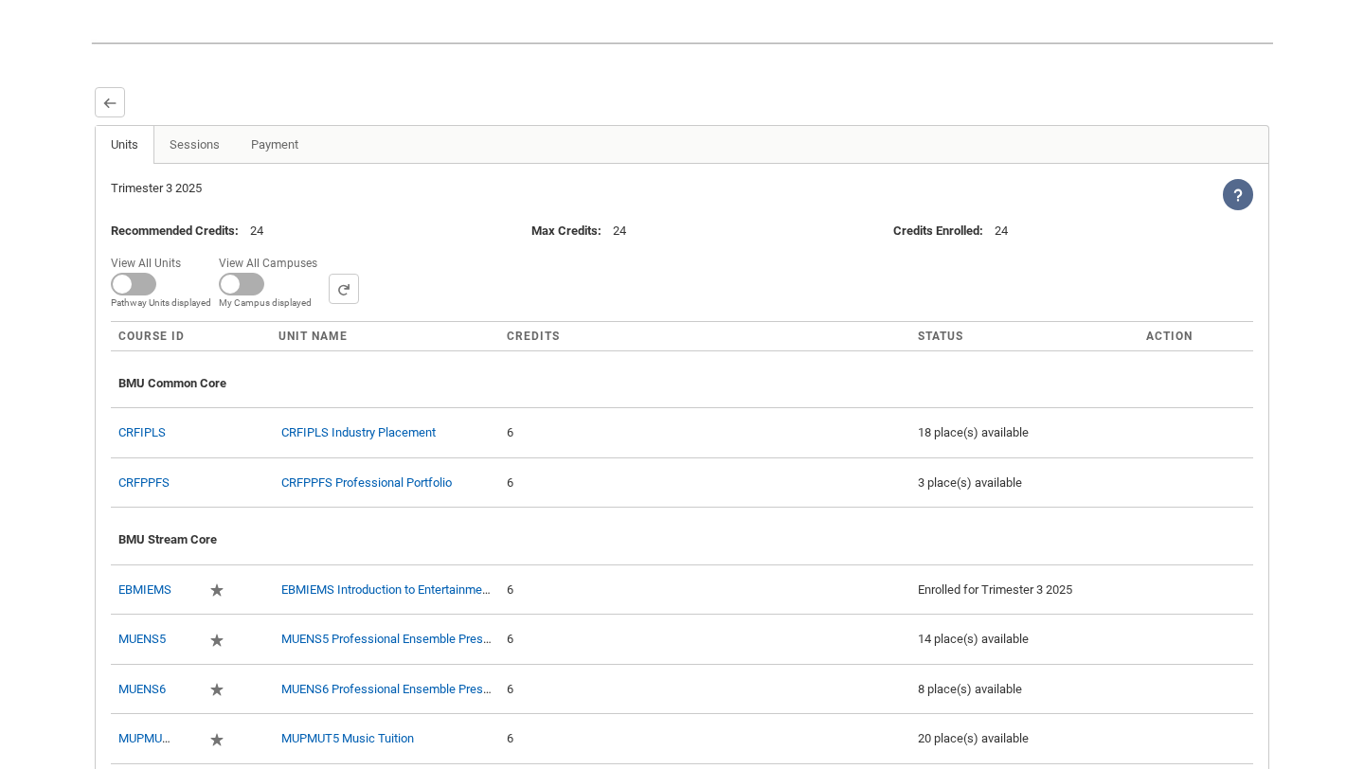
scroll to position [471, 0]
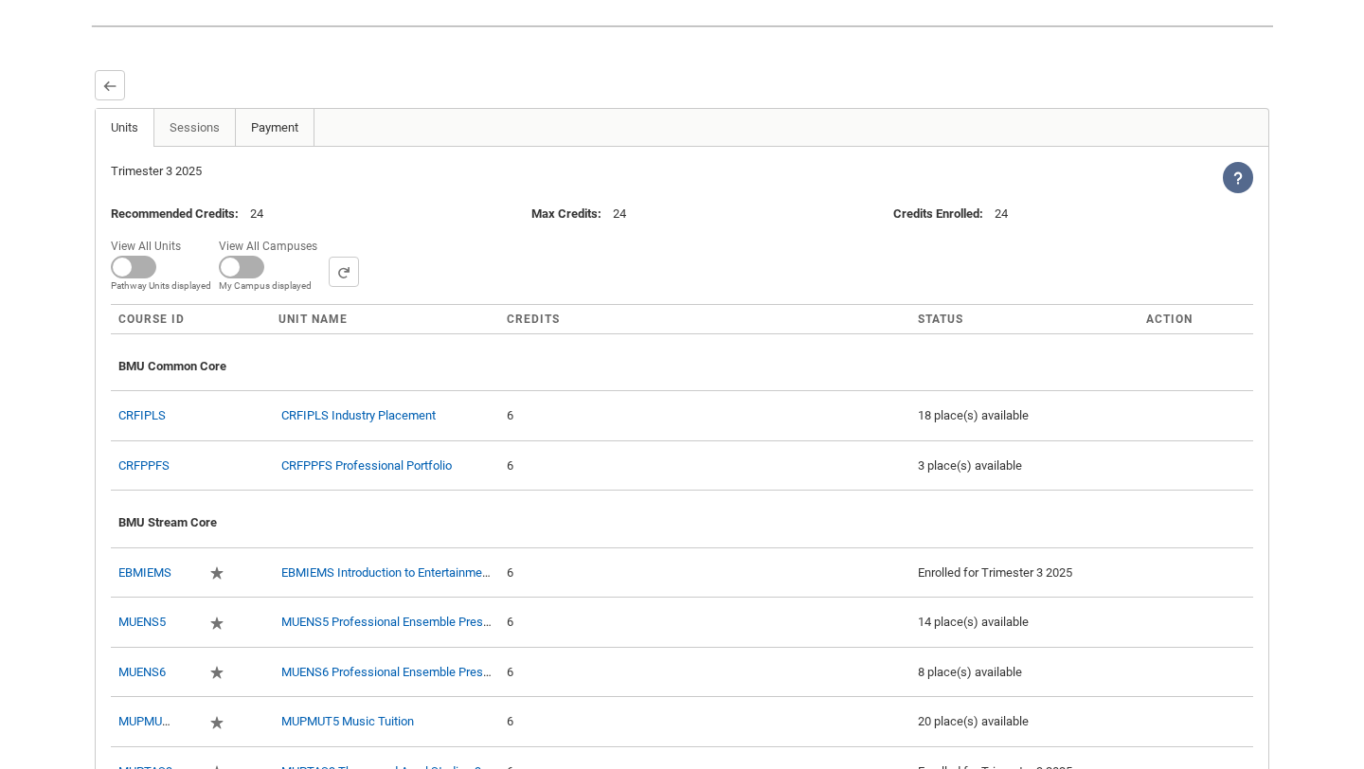
click at [266, 147] on link "Payment" at bounding box center [275, 128] width 80 height 38
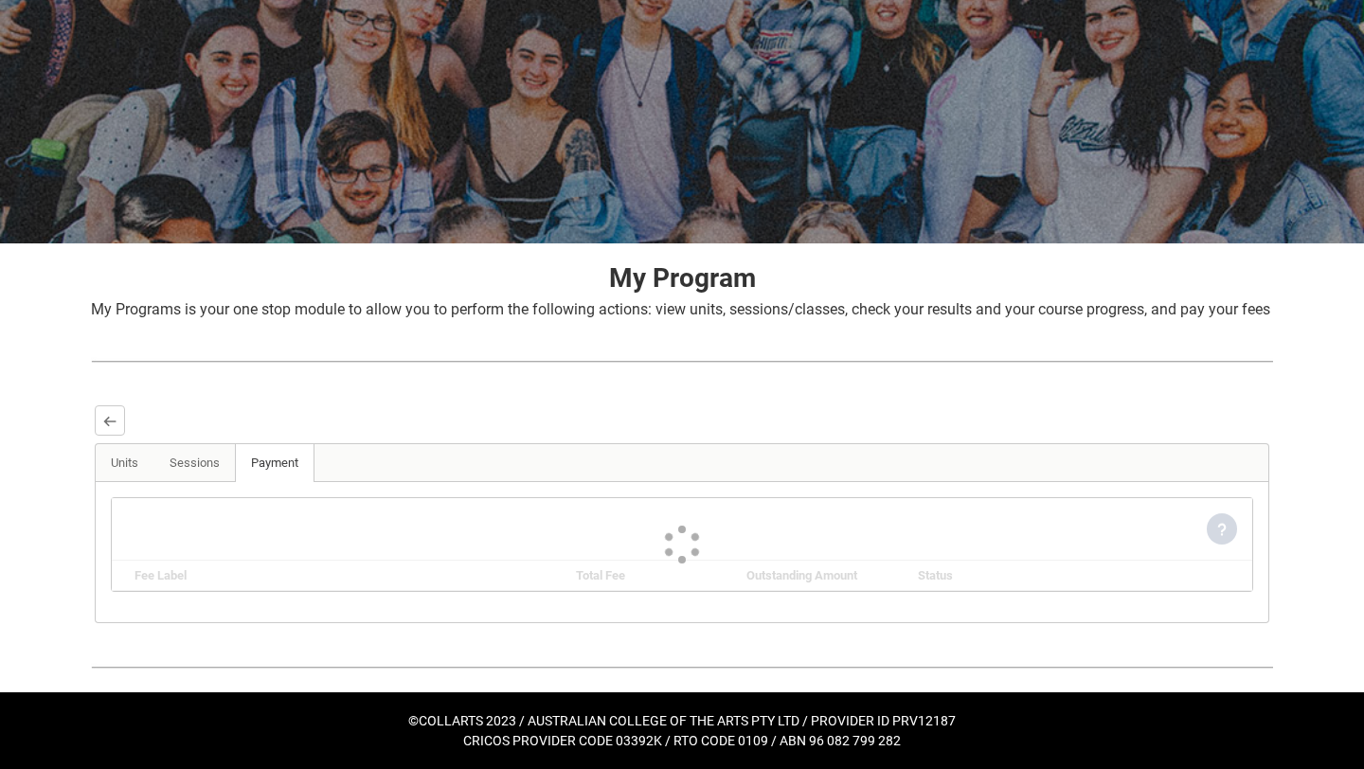
scroll to position [251, 0]
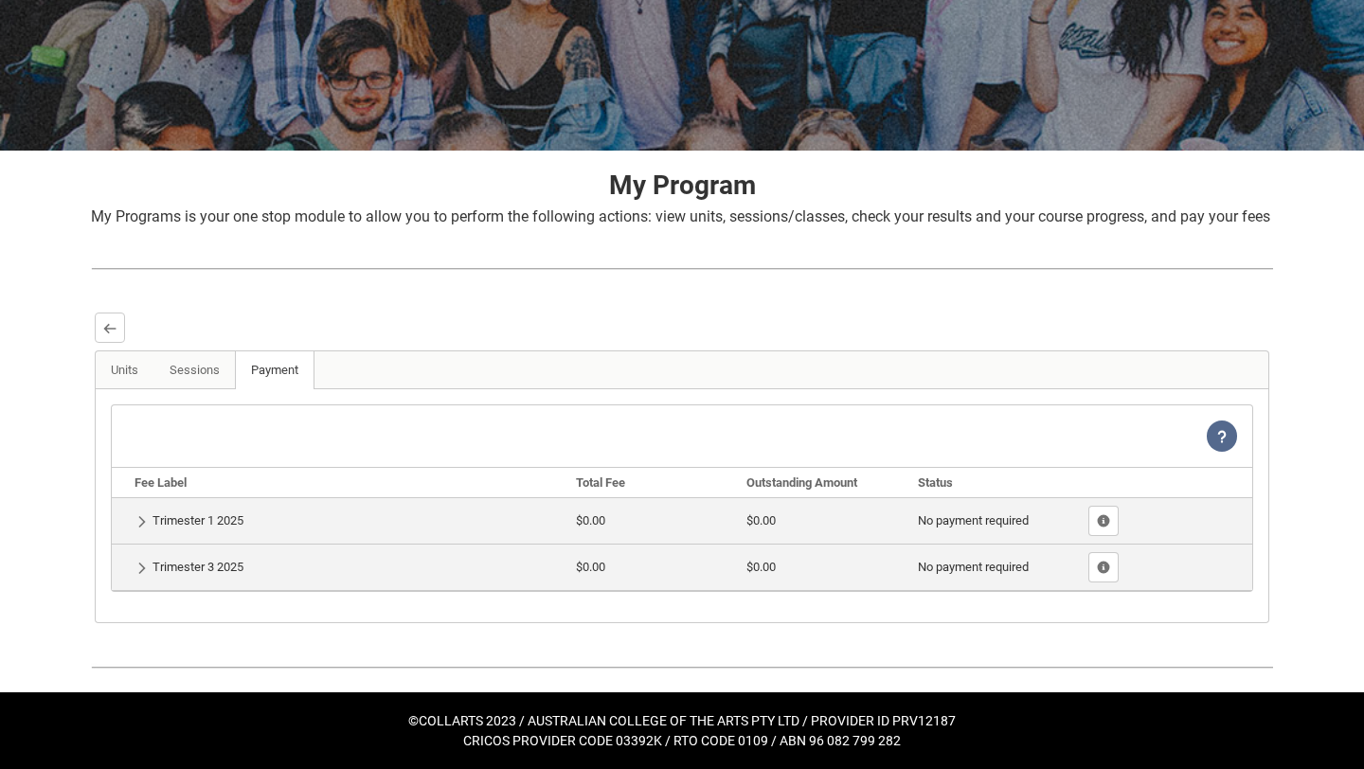
drag, startPoint x: 189, startPoint y: 473, endPoint x: 189, endPoint y: 455, distance: 17.0
click at [189, 470] on th "Fee Label" at bounding box center [340, 482] width 456 height 29
click at [183, 521] on td "Show Details Trimester 1 2025" at bounding box center [340, 520] width 456 height 46
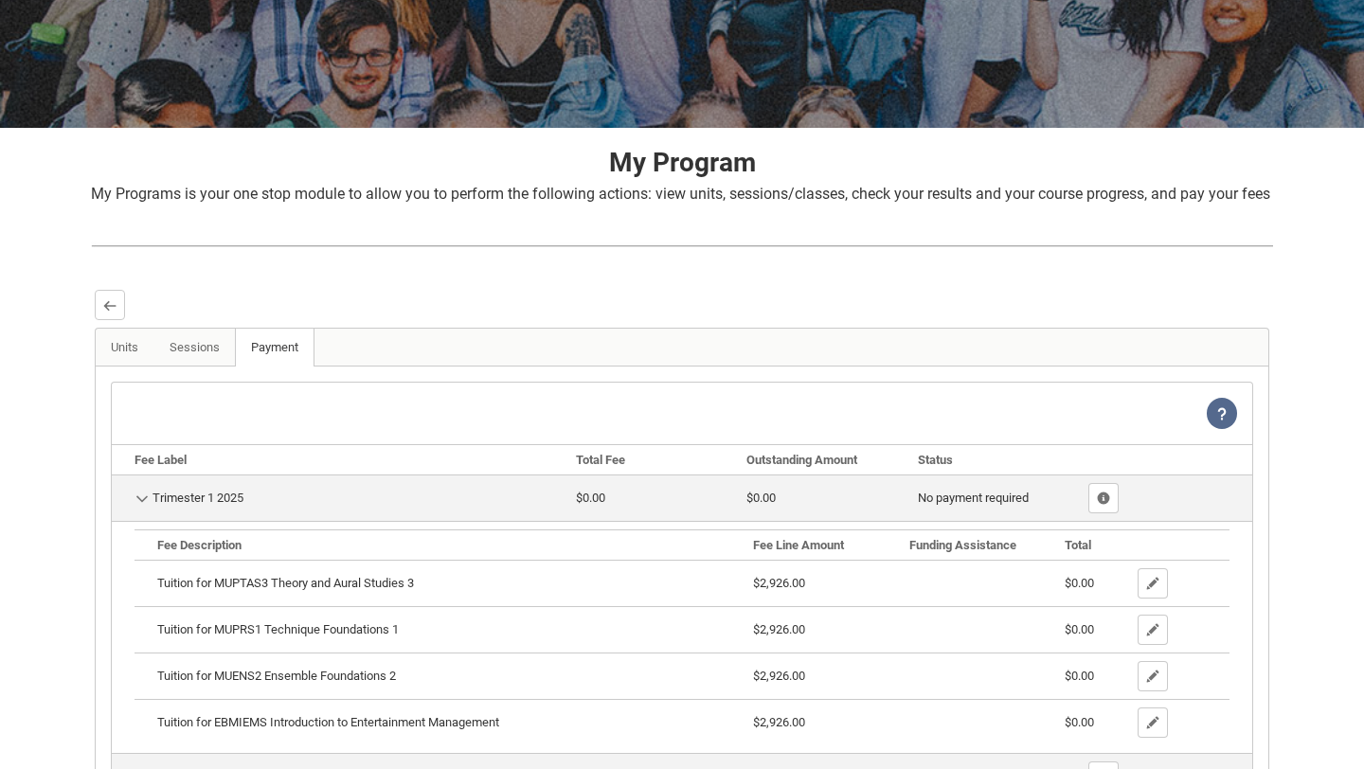
click at [163, 521] on td "Hide Details Trimester 1 2025" at bounding box center [340, 497] width 456 height 46
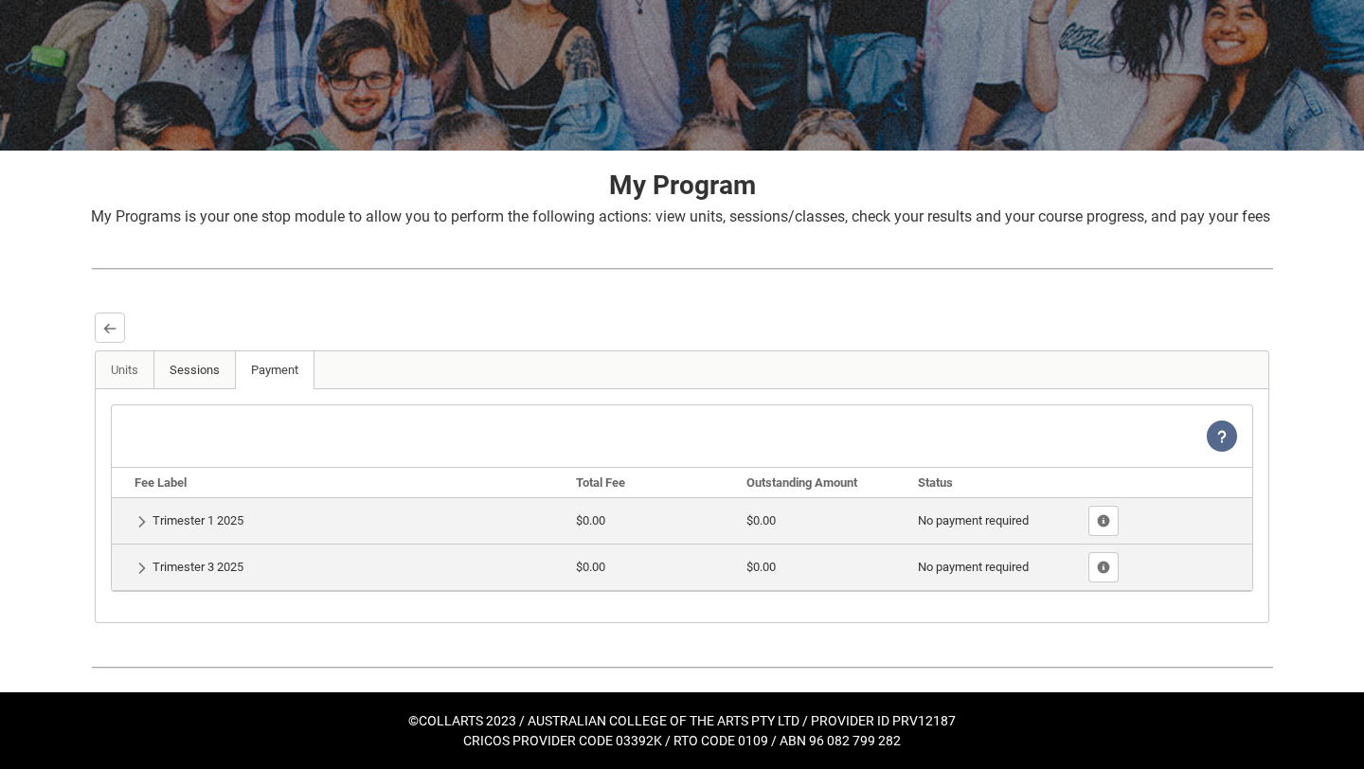
click at [174, 373] on link "Sessions" at bounding box center [194, 370] width 82 height 38
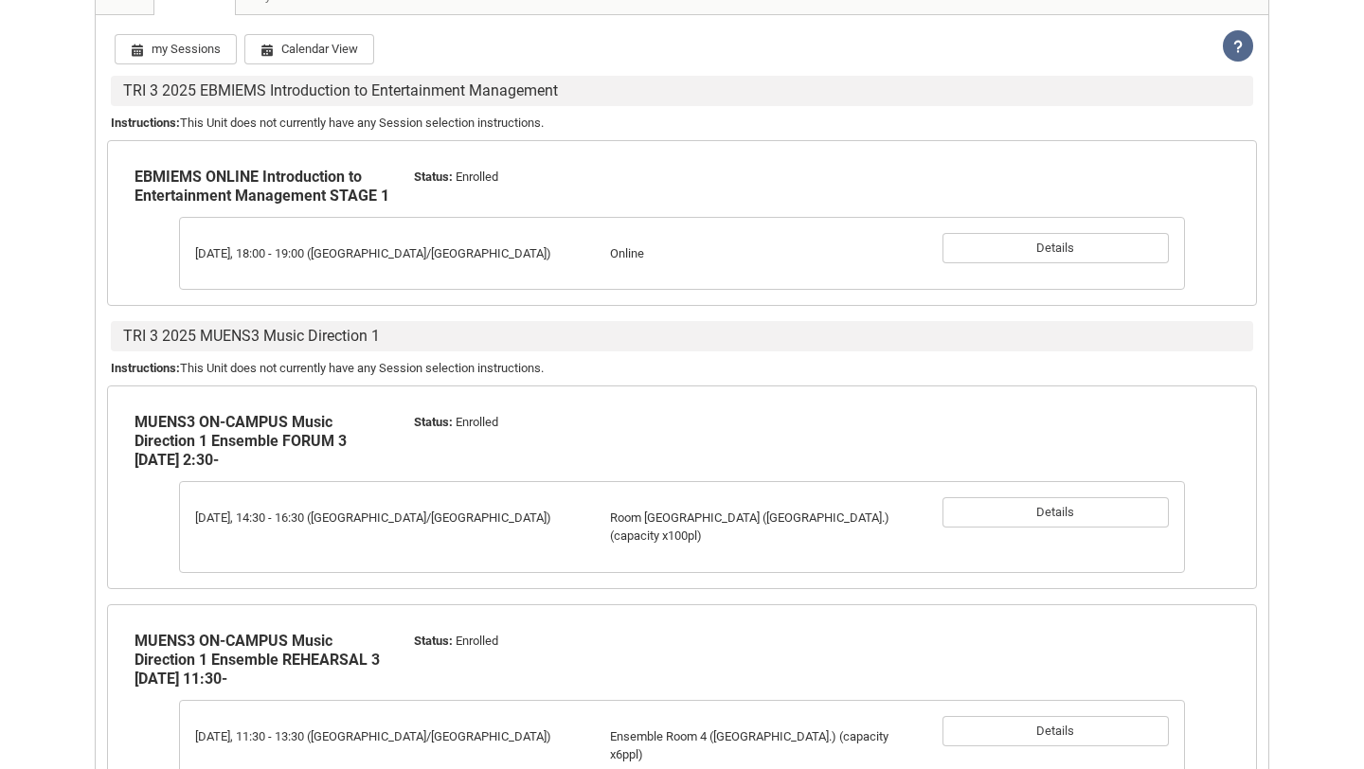
scroll to position [600, 0]
click at [225, 66] on button "my Sessions" at bounding box center [176, 51] width 122 height 30
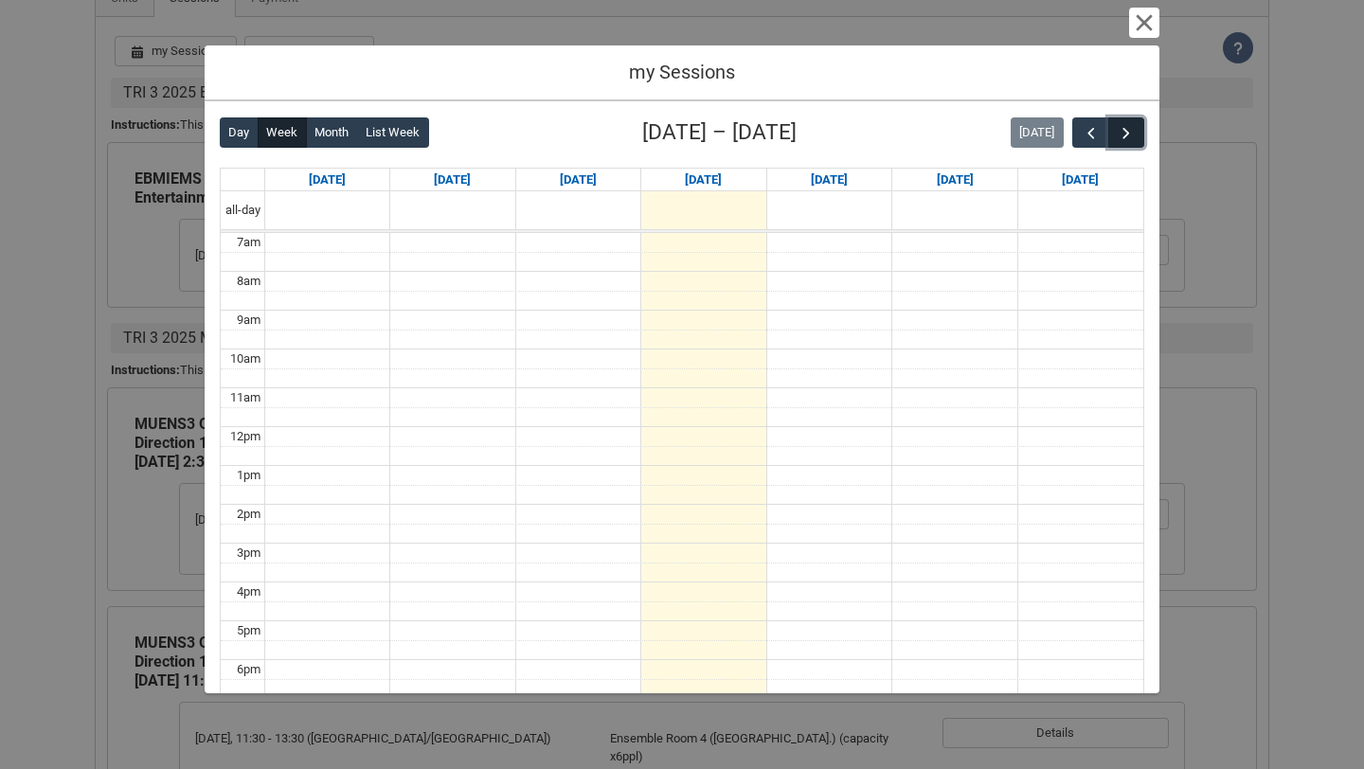
click at [1115, 134] on button "button" at bounding box center [1126, 132] width 36 height 31
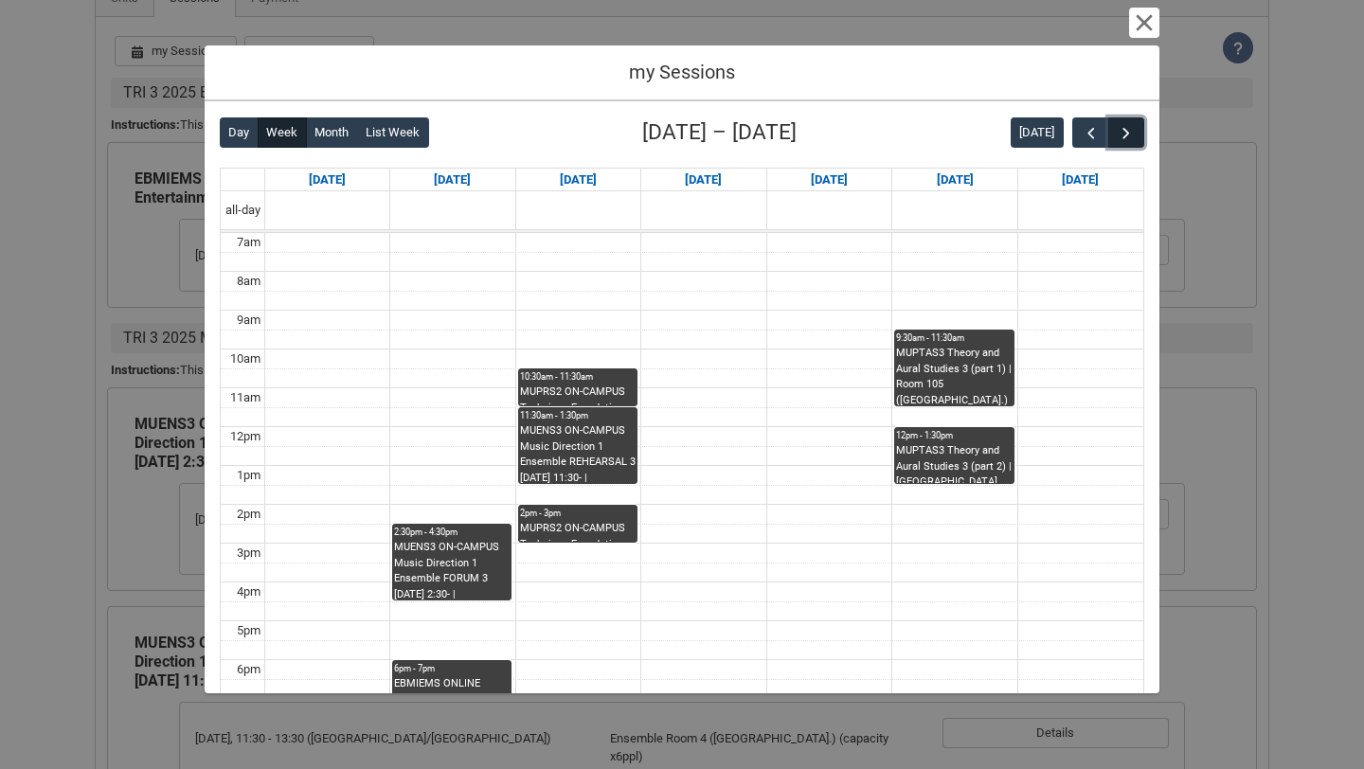
click at [1115, 134] on button "button" at bounding box center [1126, 132] width 36 height 31
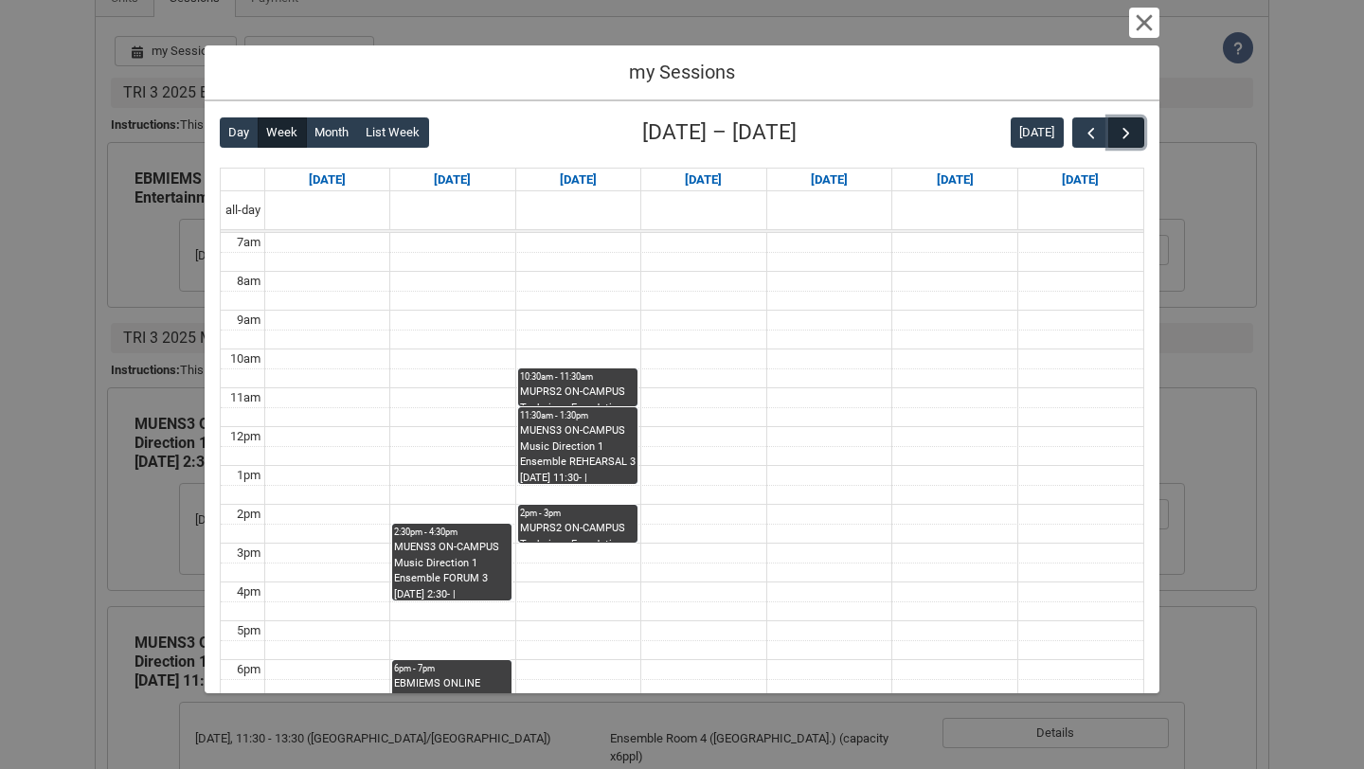
click at [1117, 133] on span "button" at bounding box center [1125, 133] width 19 height 19
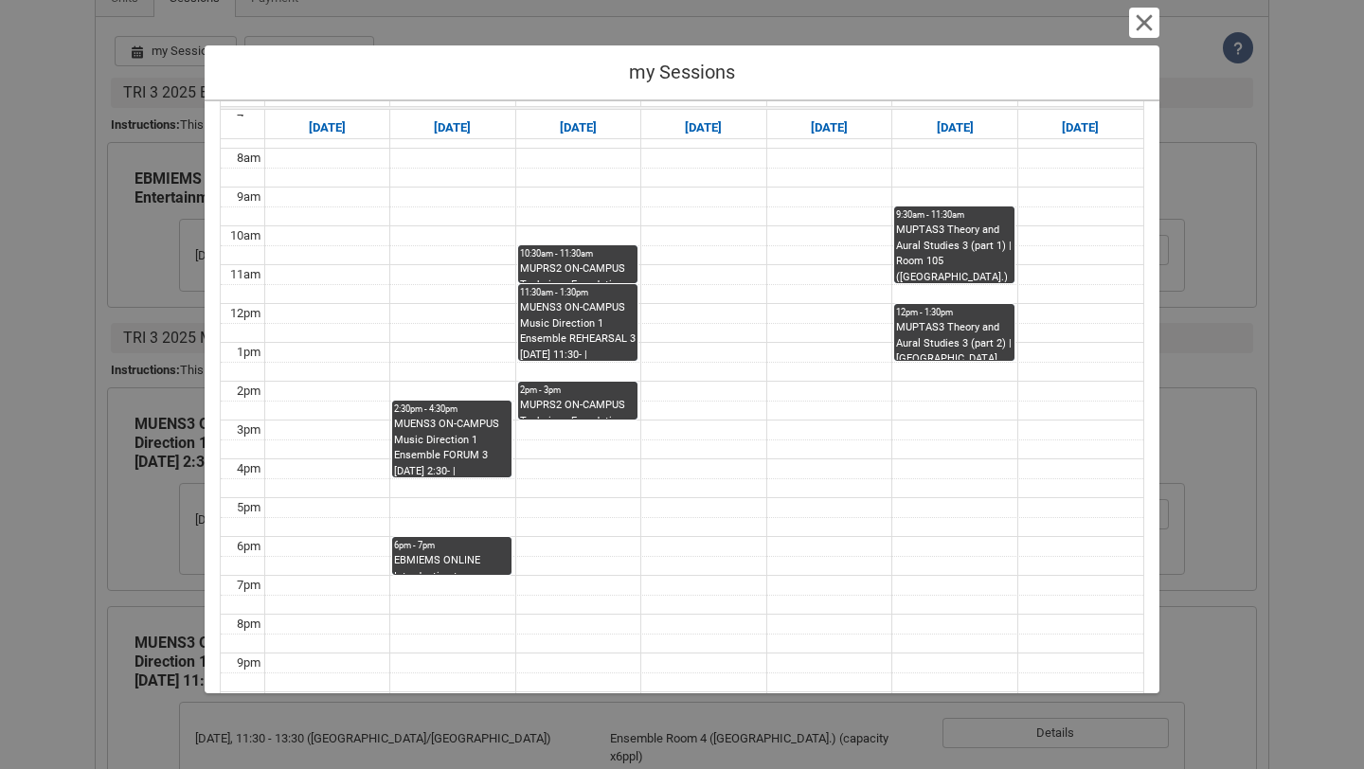
scroll to position [0, 0]
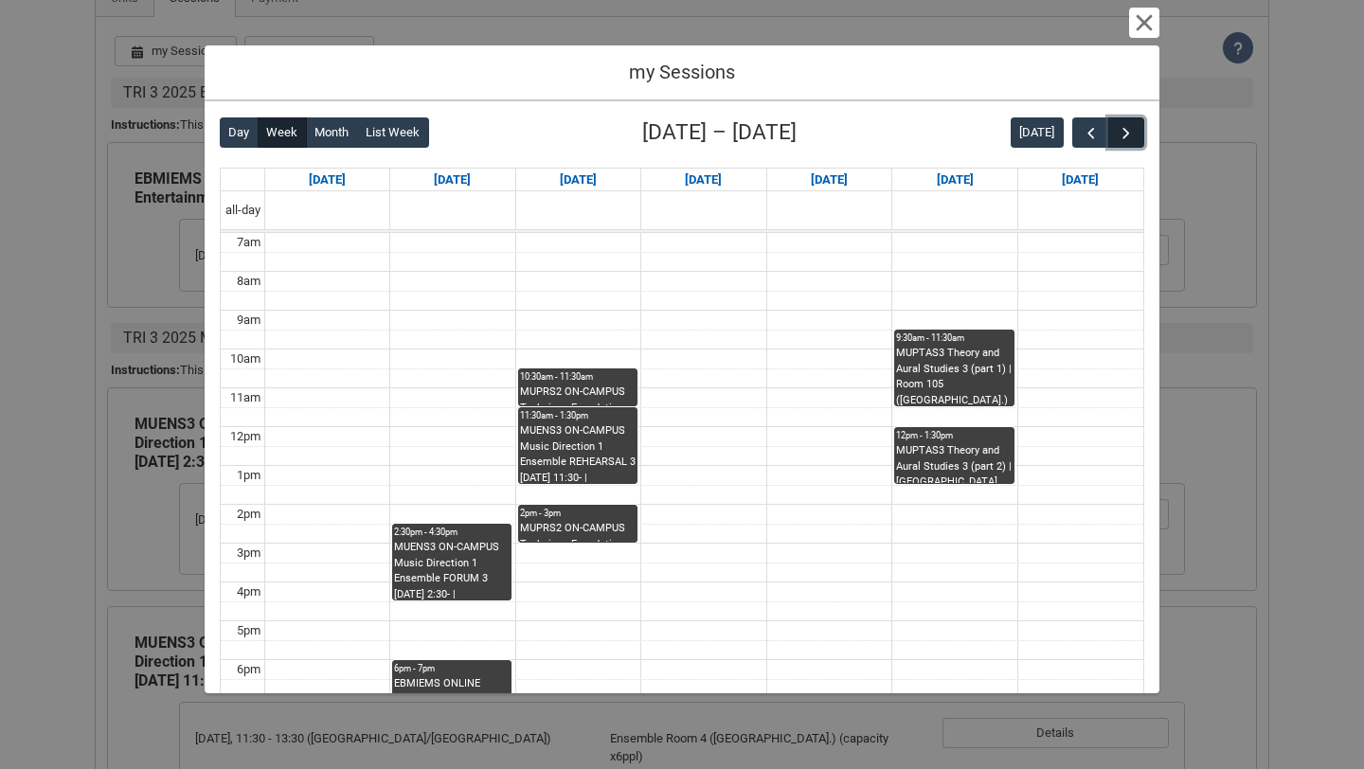
click at [1118, 129] on span "button" at bounding box center [1125, 133] width 19 height 19
click at [1119, 129] on span "button" at bounding box center [1125, 133] width 19 height 19
click at [1116, 130] on span "button" at bounding box center [1125, 133] width 19 height 19
click at [1116, 131] on span "button" at bounding box center [1125, 133] width 19 height 19
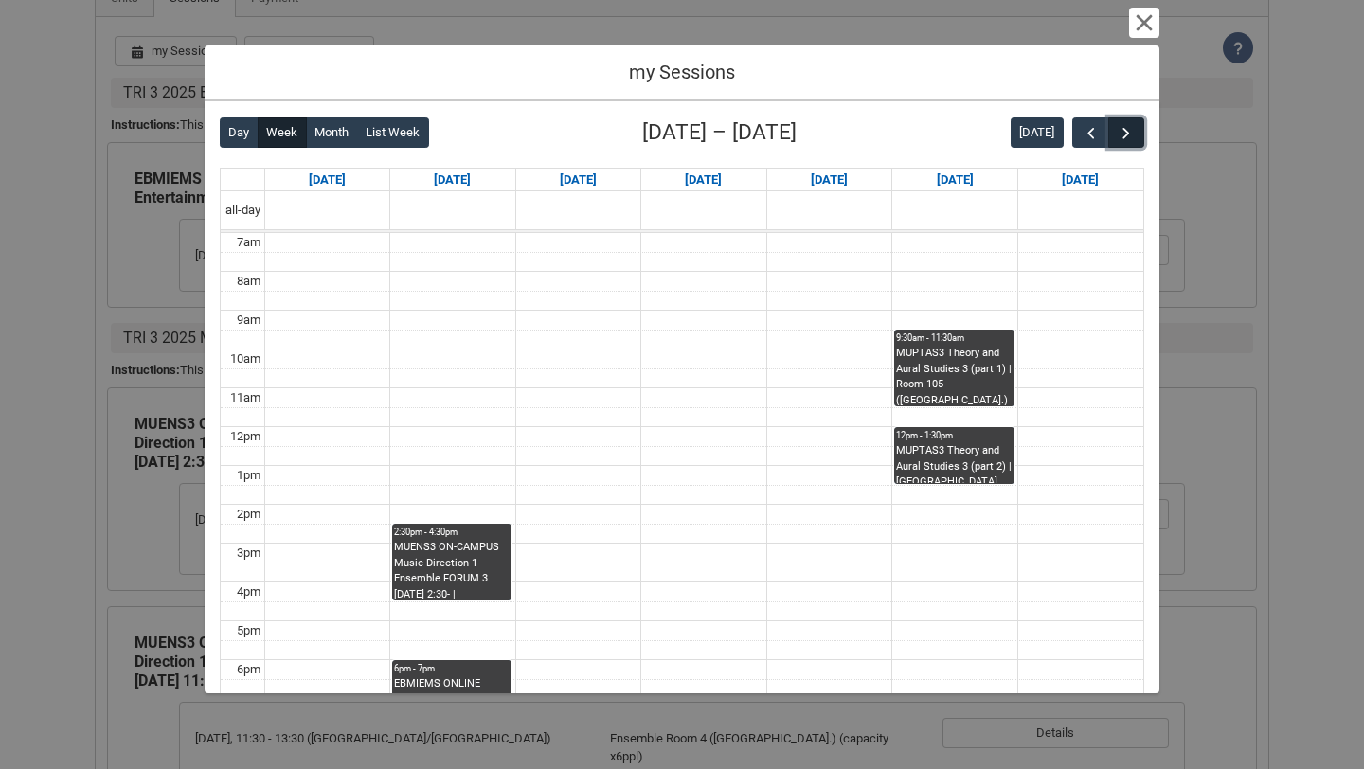
click at [1116, 131] on span "button" at bounding box center [1125, 133] width 19 height 19
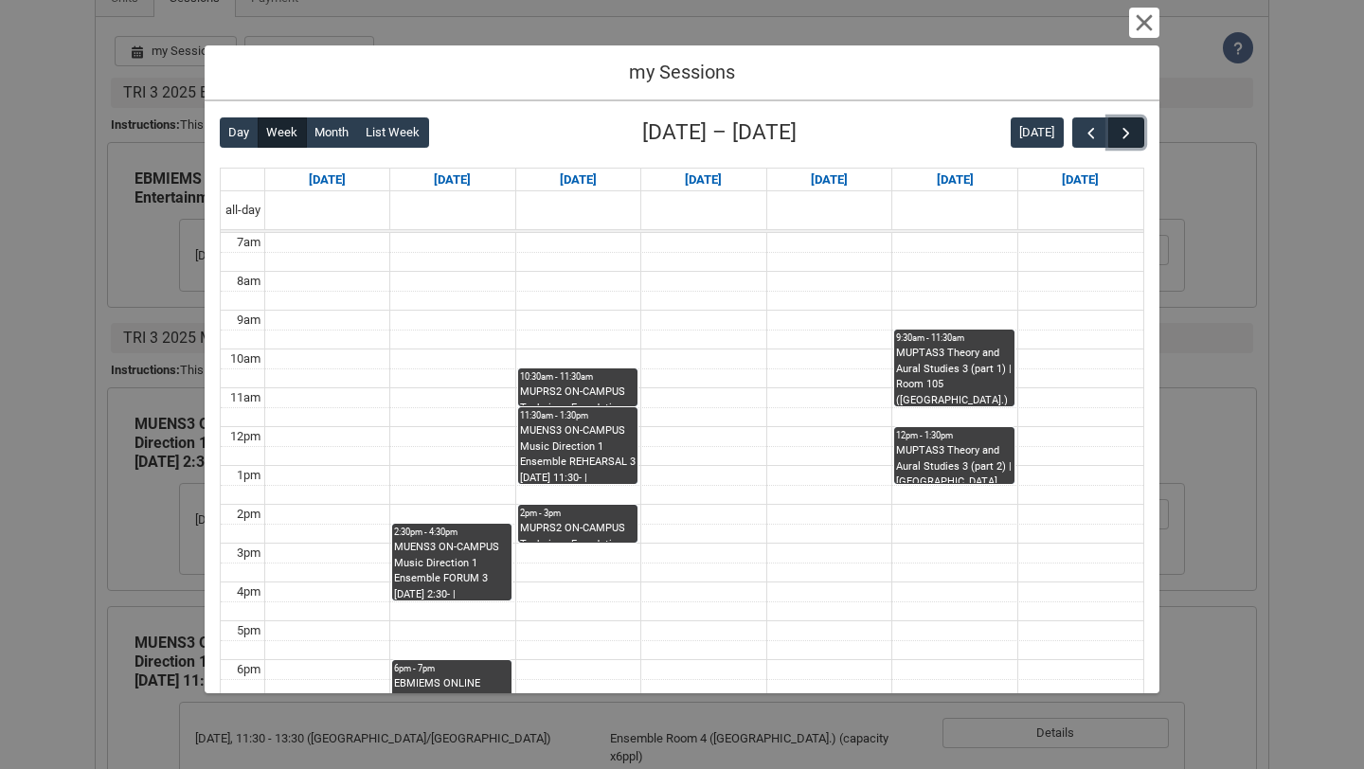
click at [1116, 131] on span "button" at bounding box center [1125, 133] width 19 height 19
click at [925, 383] on div "MUPTAS3 Theory and Aural Studies 3 (part 1) | Room 105 (Wellington St.) (capaci…" at bounding box center [954, 376] width 116 height 60
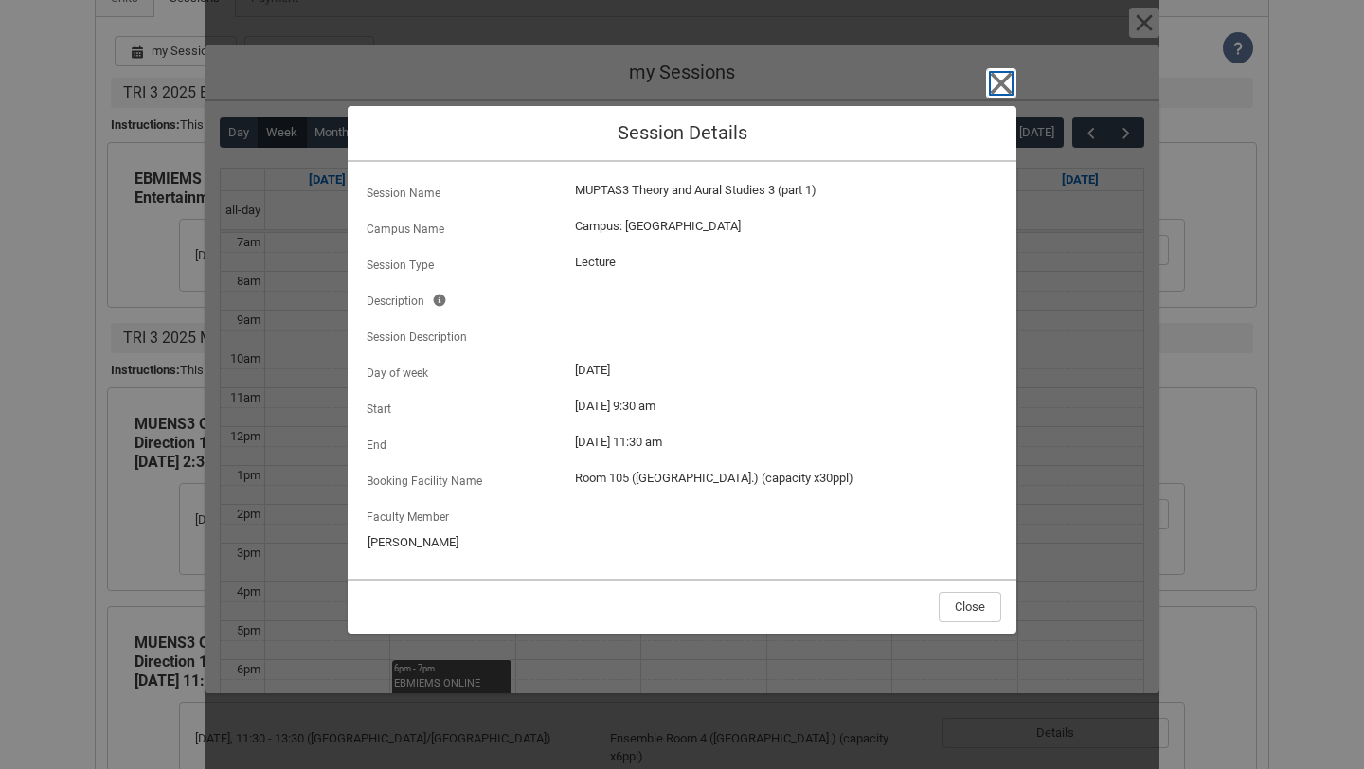
click at [1004, 74] on icon "button" at bounding box center [1001, 83] width 30 height 30
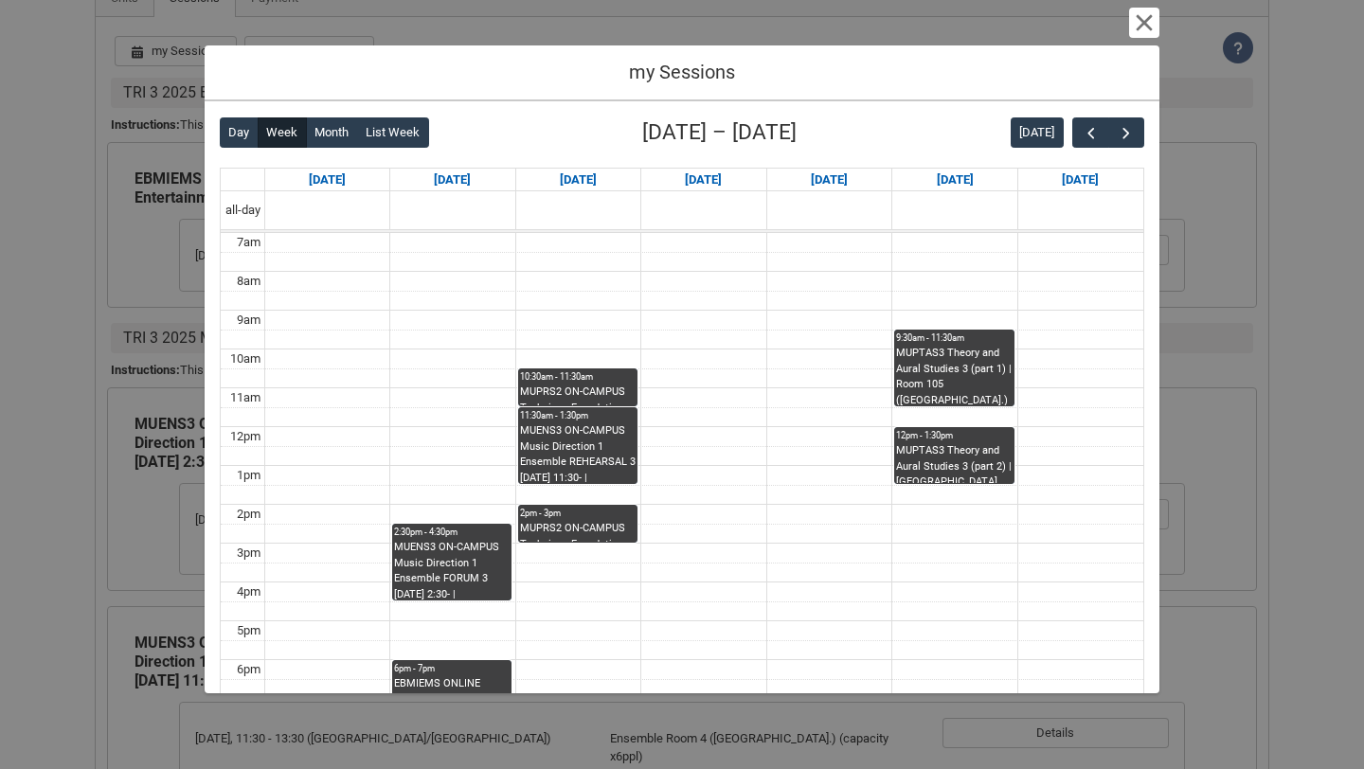
click at [927, 437] on div "12pm - 1:30pm" at bounding box center [954, 435] width 116 height 13
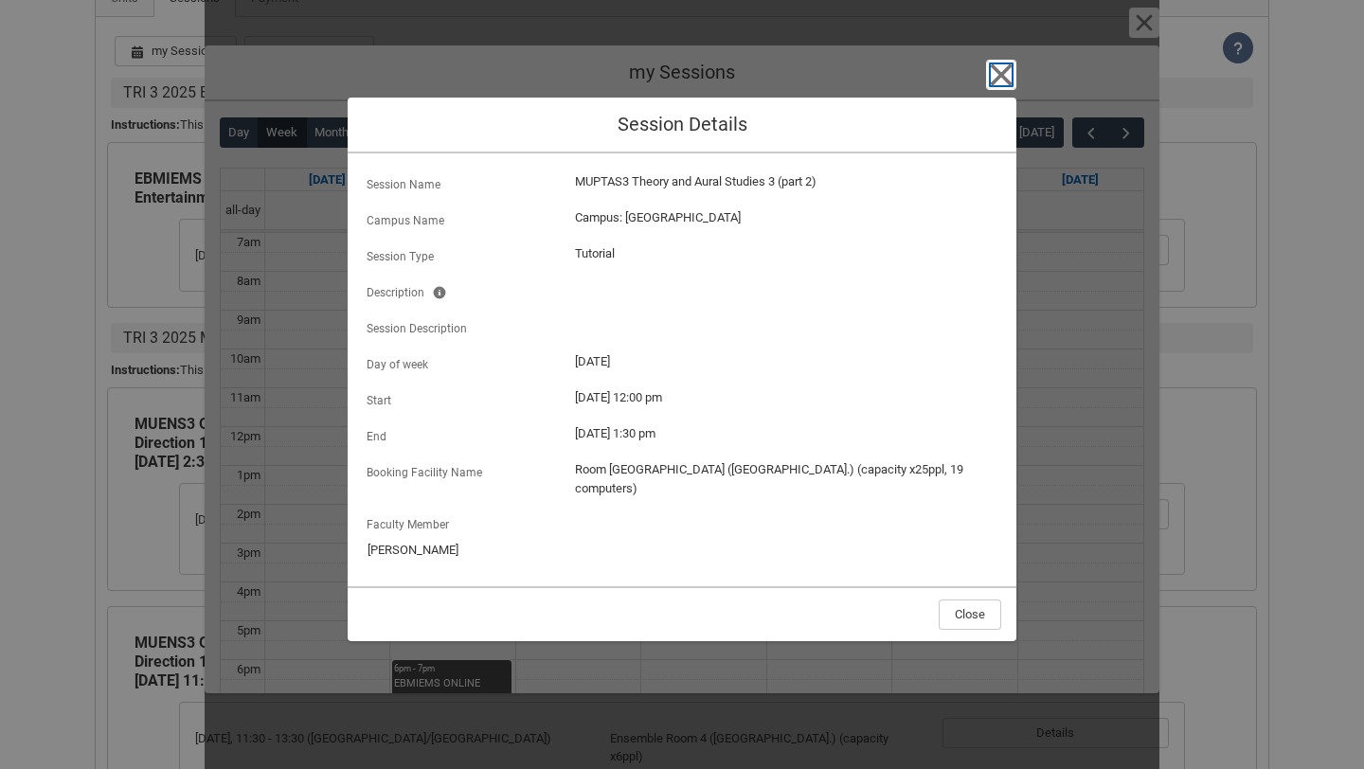
click at [1004, 77] on icon "button" at bounding box center [1001, 75] width 22 height 22
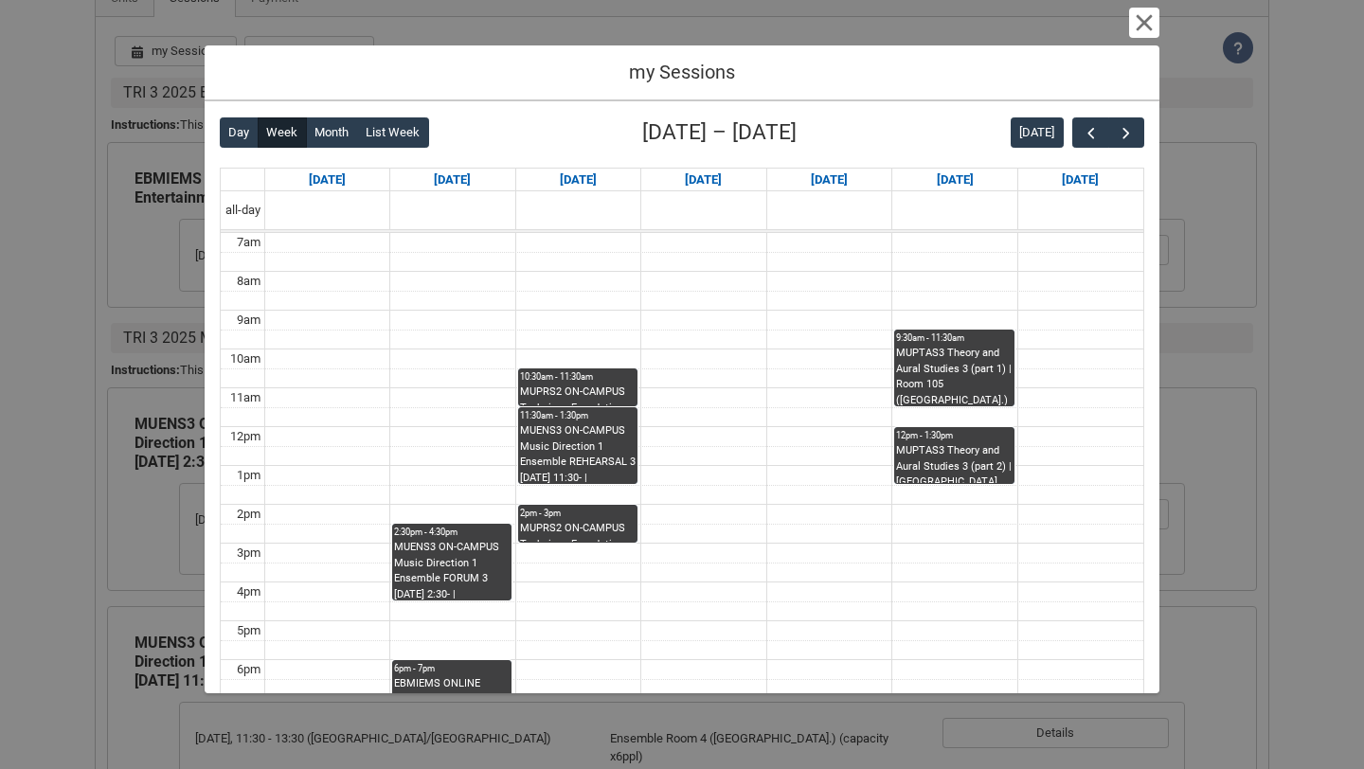
click at [595, 391] on div "MUPRS2 ON-CAMPUS Technique Foundations 2 INSTRUMENTAL WORKSHOP TUE 10:30 | Stud…" at bounding box center [578, 394] width 116 height 21
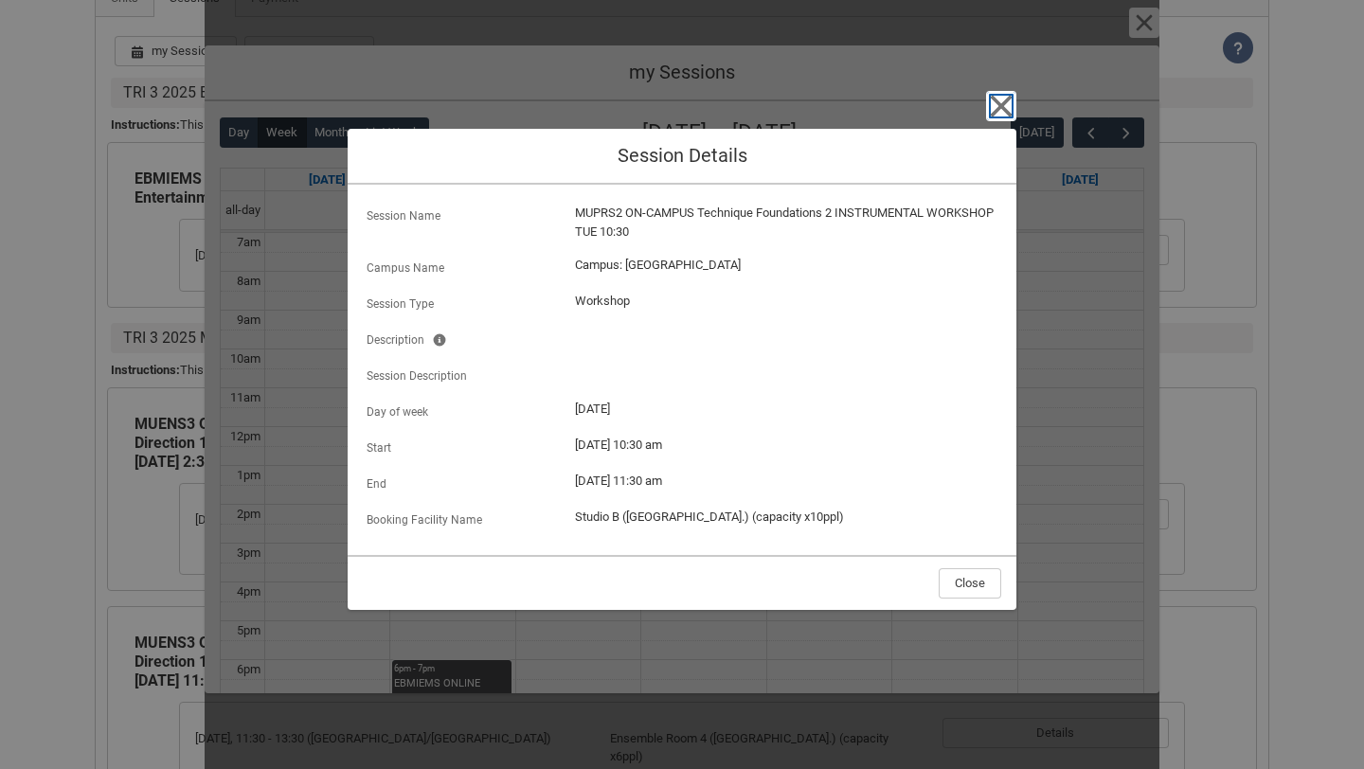
click at [1013, 101] on icon "button" at bounding box center [1001, 106] width 30 height 30
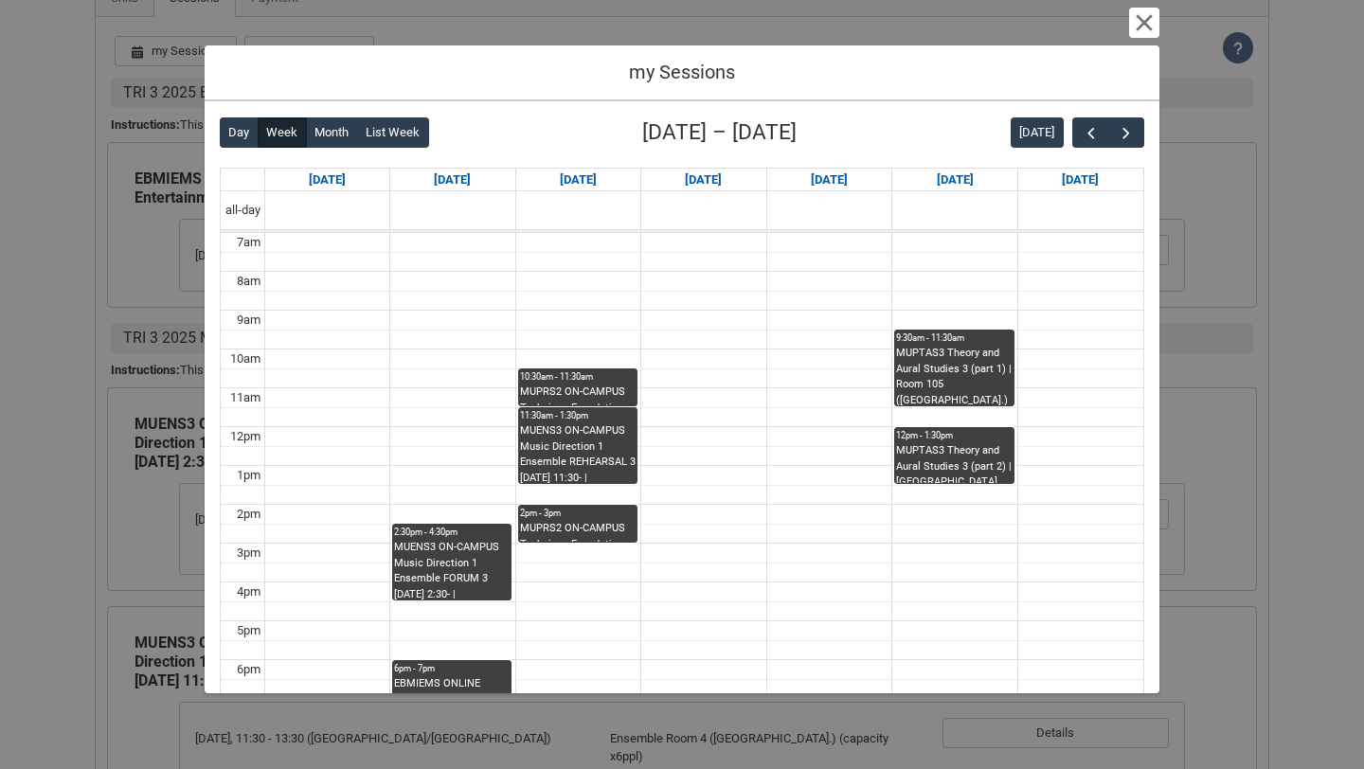
click at [604, 437] on div "MUENS3 ON-CAMPUS Music Direction 1 Ensemble REHEARSAL 3 Tuesday 11:30- | Ensemb…" at bounding box center [578, 453] width 116 height 60
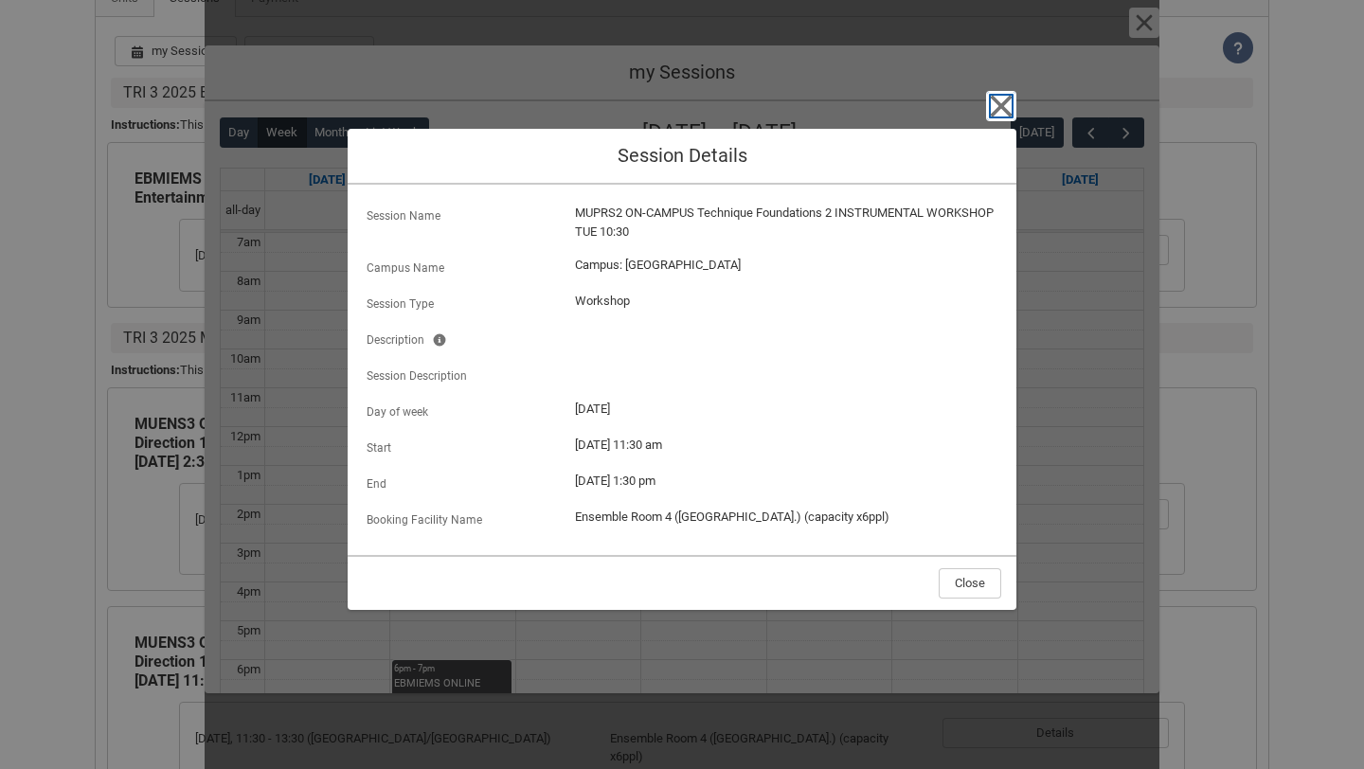
click at [1006, 101] on icon "button" at bounding box center [1001, 107] width 22 height 22
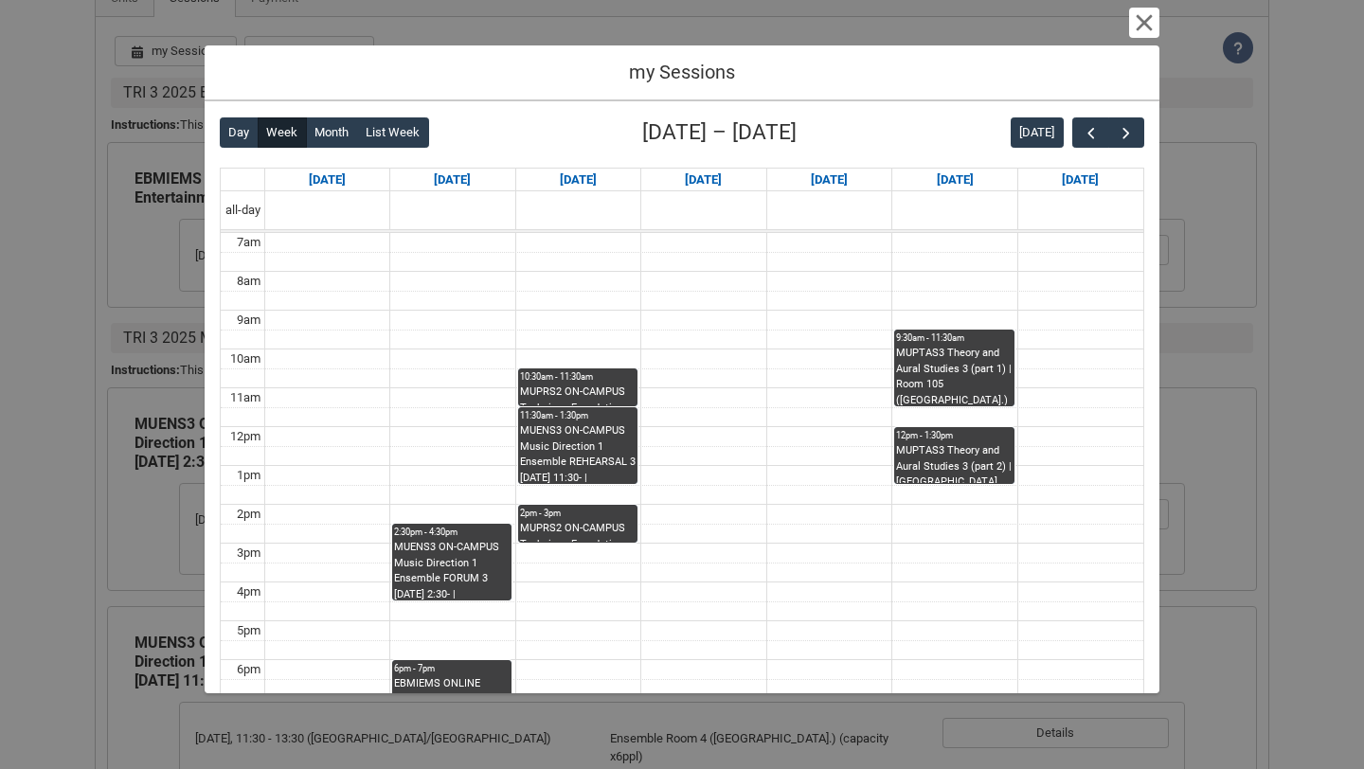
click at [585, 530] on div "MUPRS2 ON-CAMPUS Technique Foundations 2 GUITAR TECH CLASS Tuesday 2pm | Ensemb…" at bounding box center [578, 531] width 116 height 21
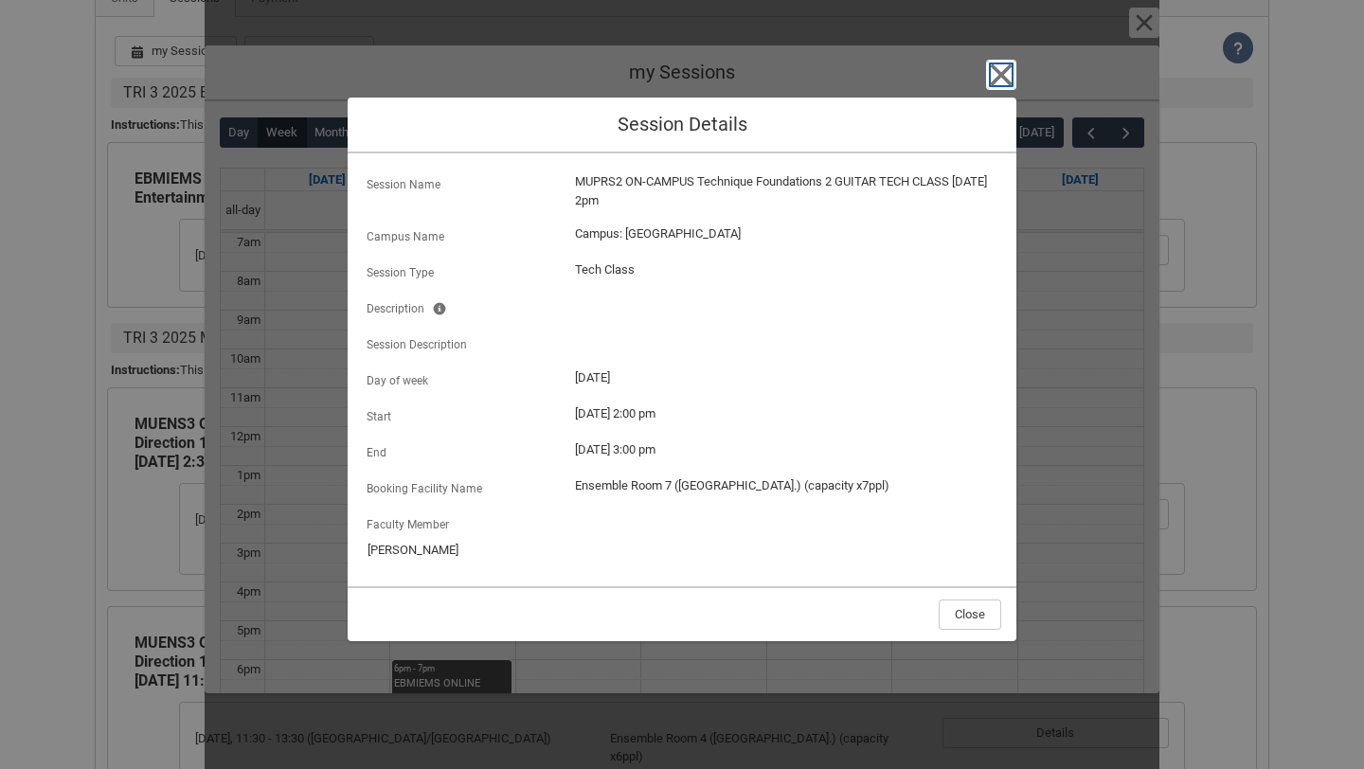
click at [1001, 86] on icon "button" at bounding box center [1001, 75] width 30 height 30
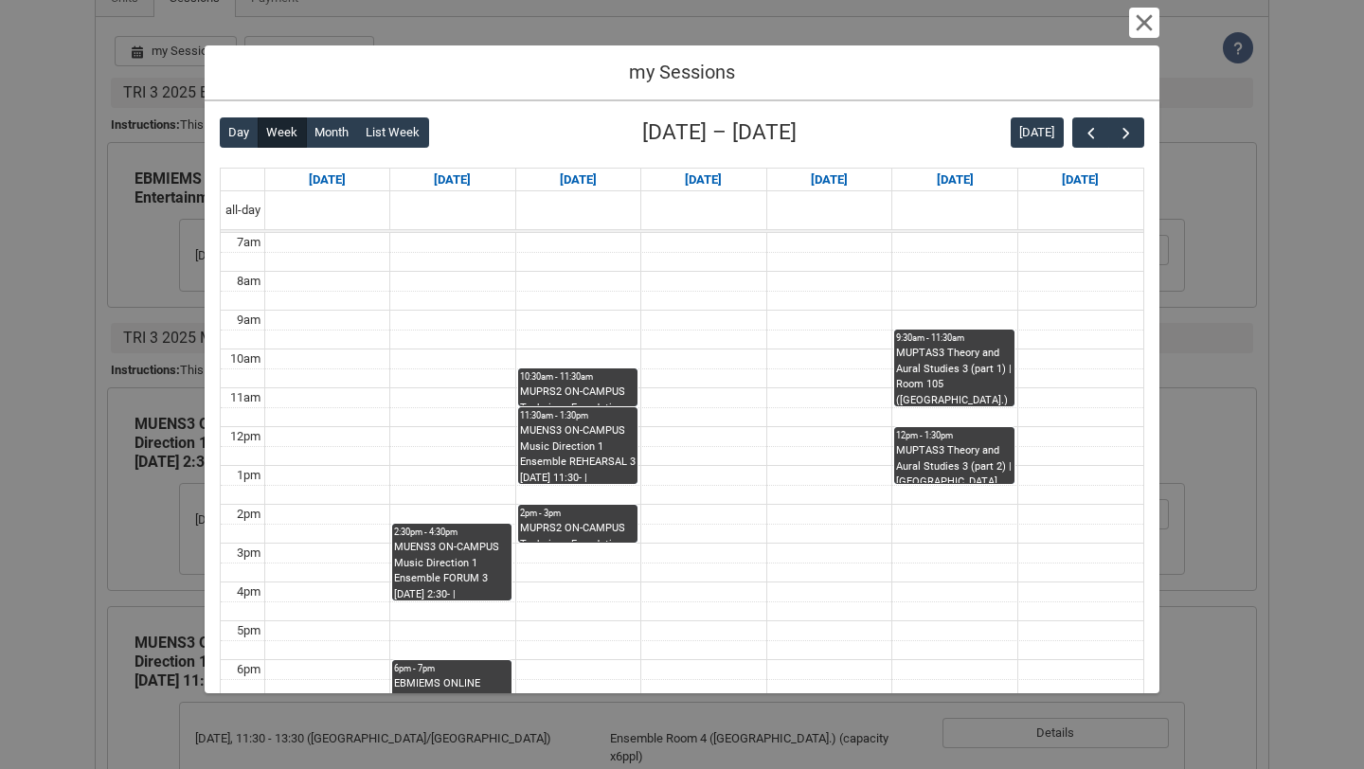
click at [444, 569] on div "MUENS3 ON-CAMPUS Music Direction 1 Ensemble FORUM 3 Monday 2:30- | Room 106 Aud…" at bounding box center [452, 570] width 116 height 60
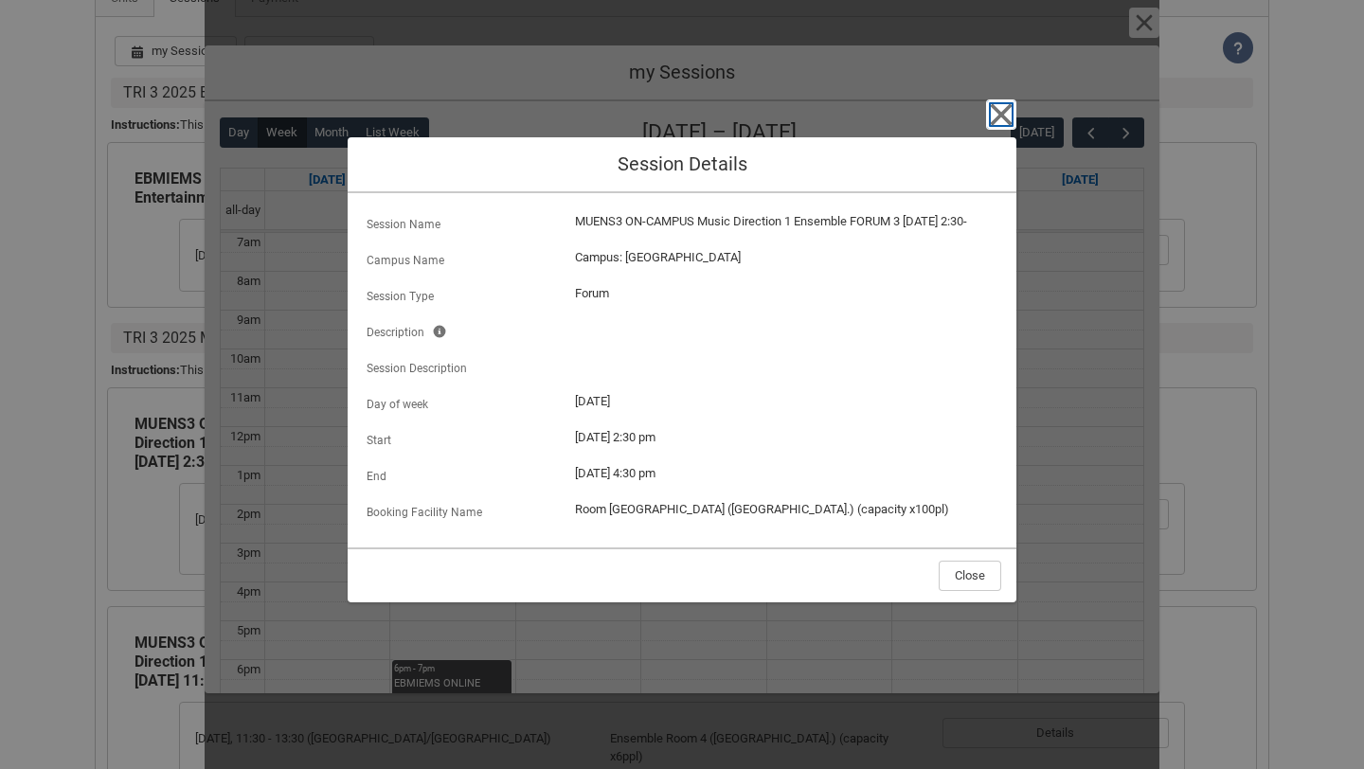
click at [994, 108] on icon "button" at bounding box center [1001, 114] width 22 height 22
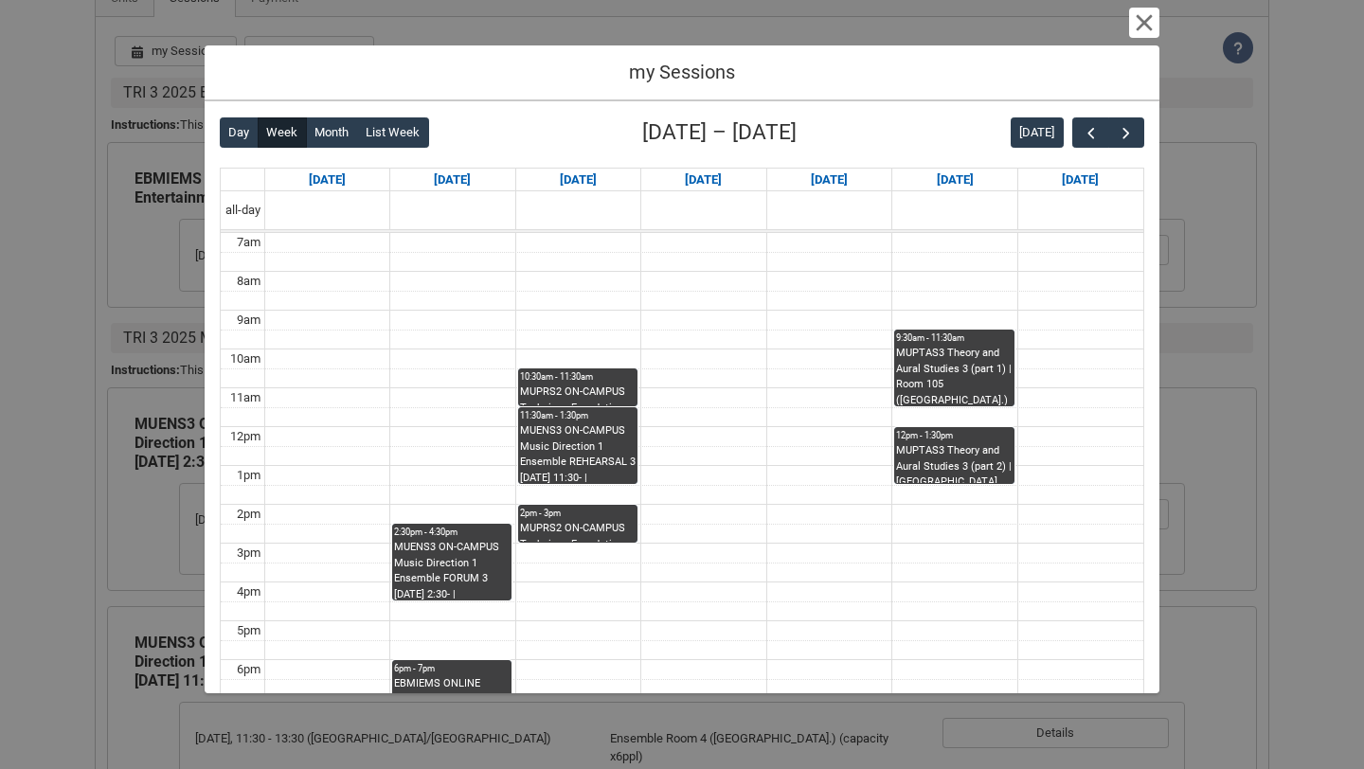
scroll to position [119, 0]
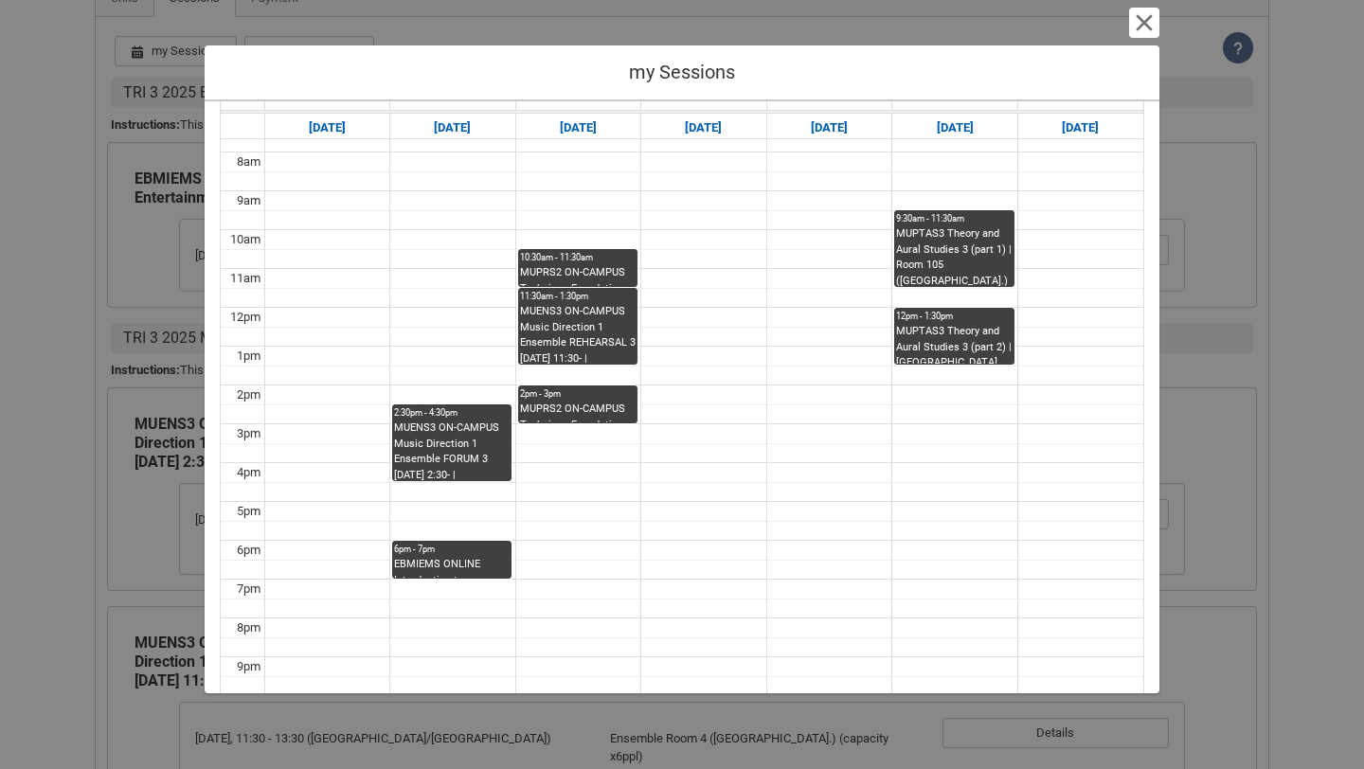
click at [474, 548] on div "6pm - 7pm" at bounding box center [452, 549] width 116 height 13
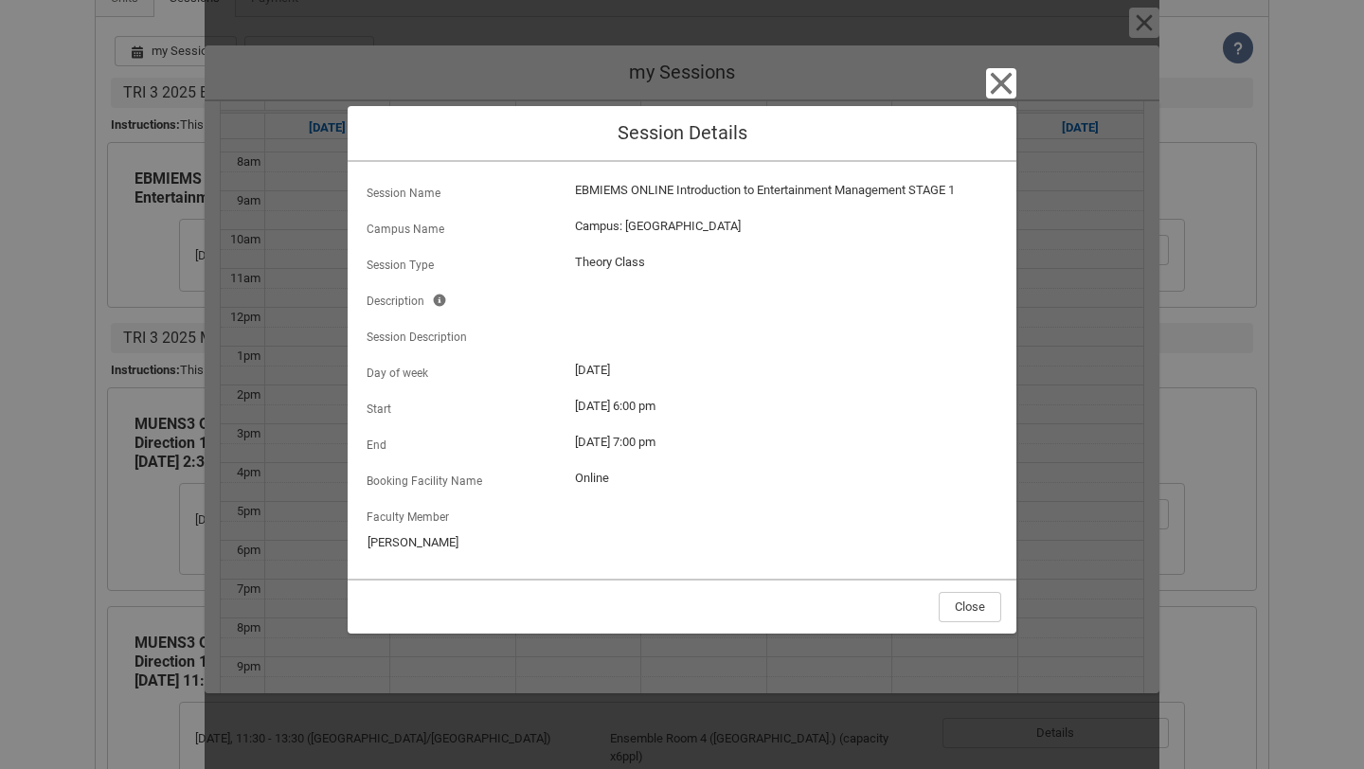
click at [990, 100] on div "Close Session Details Session Name EBMIEMS ONLINE Introduction to Entertainment…" at bounding box center [682, 384] width 669 height 769
click at [990, 91] on icon "button" at bounding box center [1001, 83] width 30 height 30
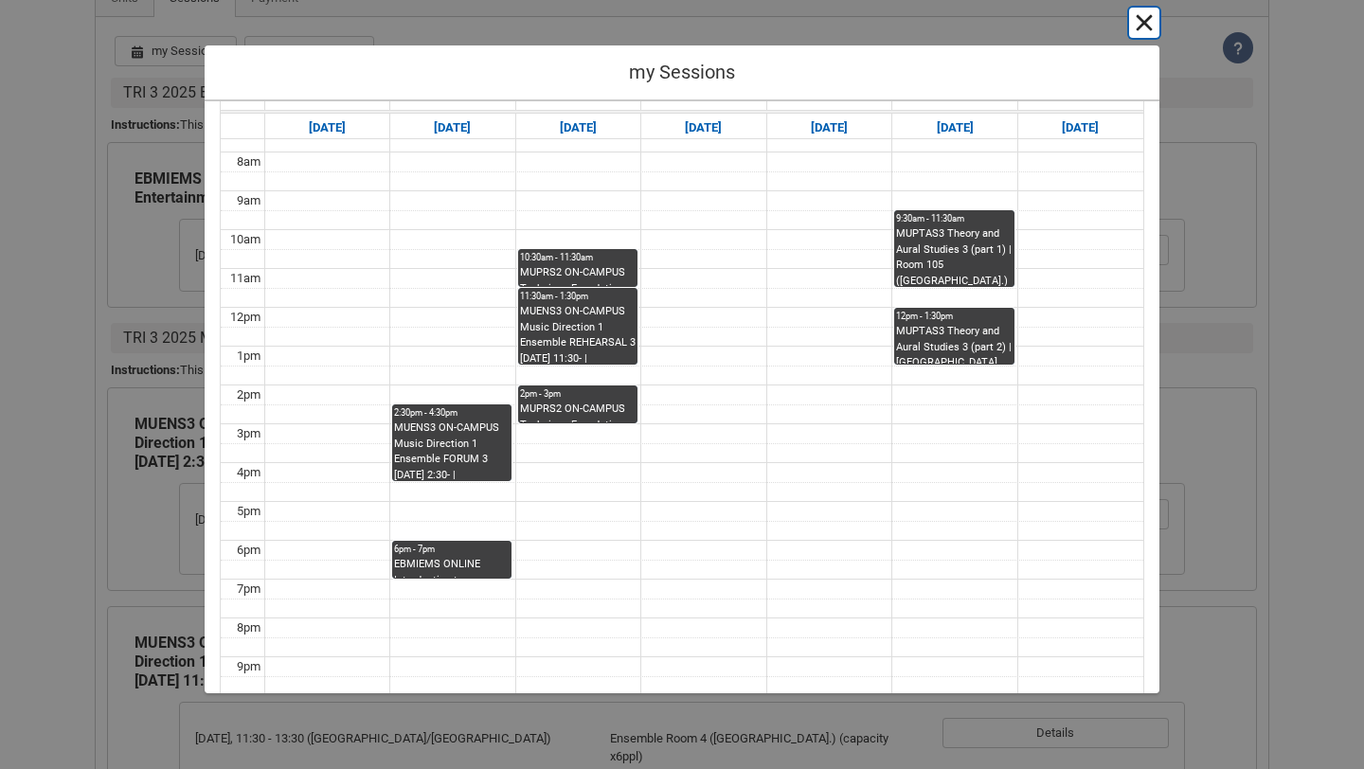
click at [1147, 8] on button "Cancel and close" at bounding box center [1144, 23] width 30 height 30
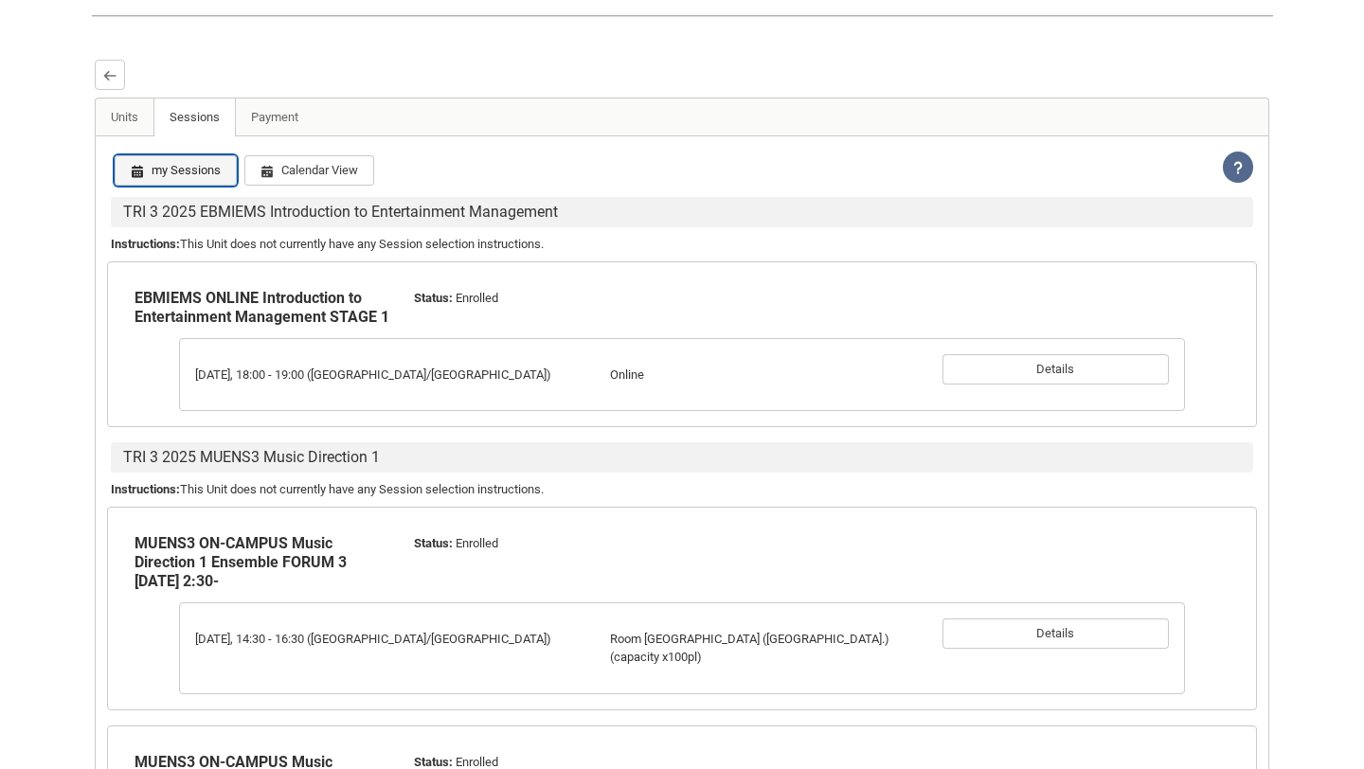
scroll to position [449, 0]
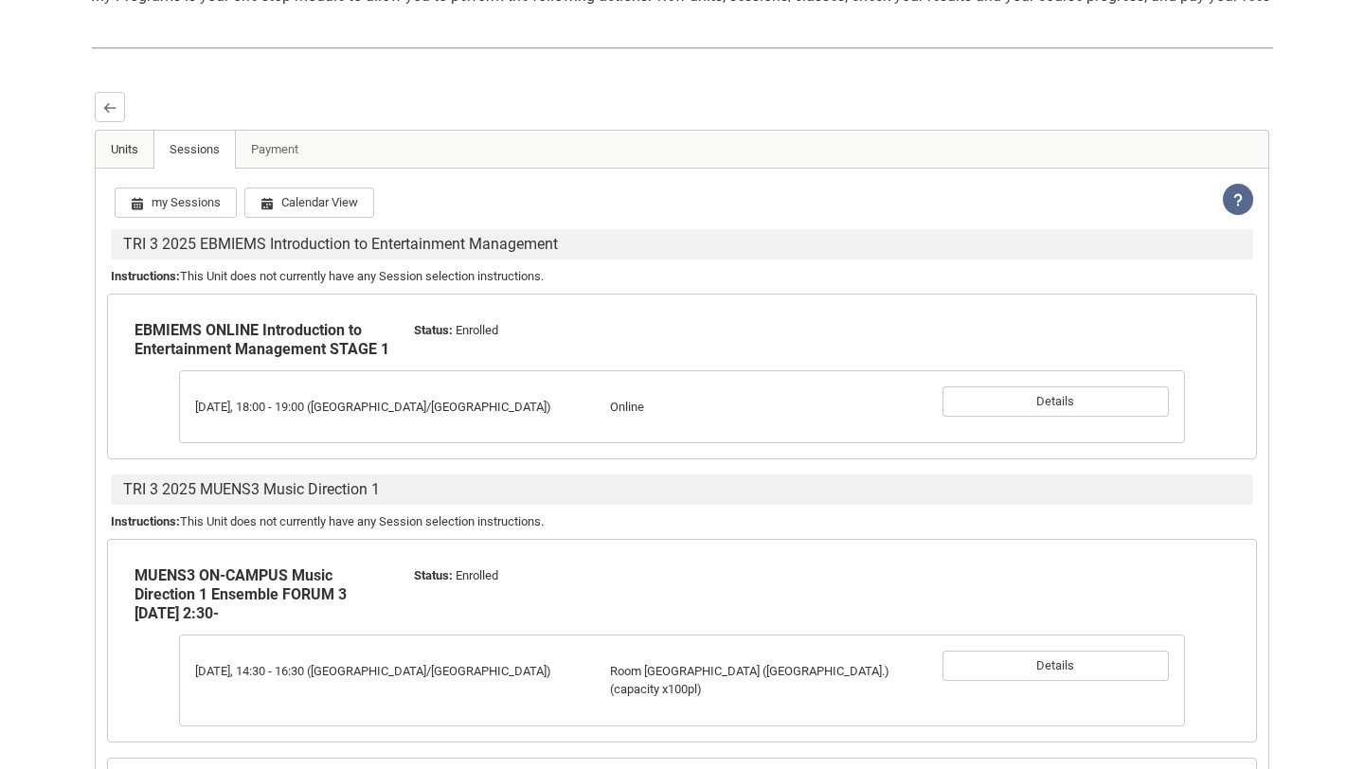
click at [127, 169] on link "Units" at bounding box center [125, 150] width 59 height 38
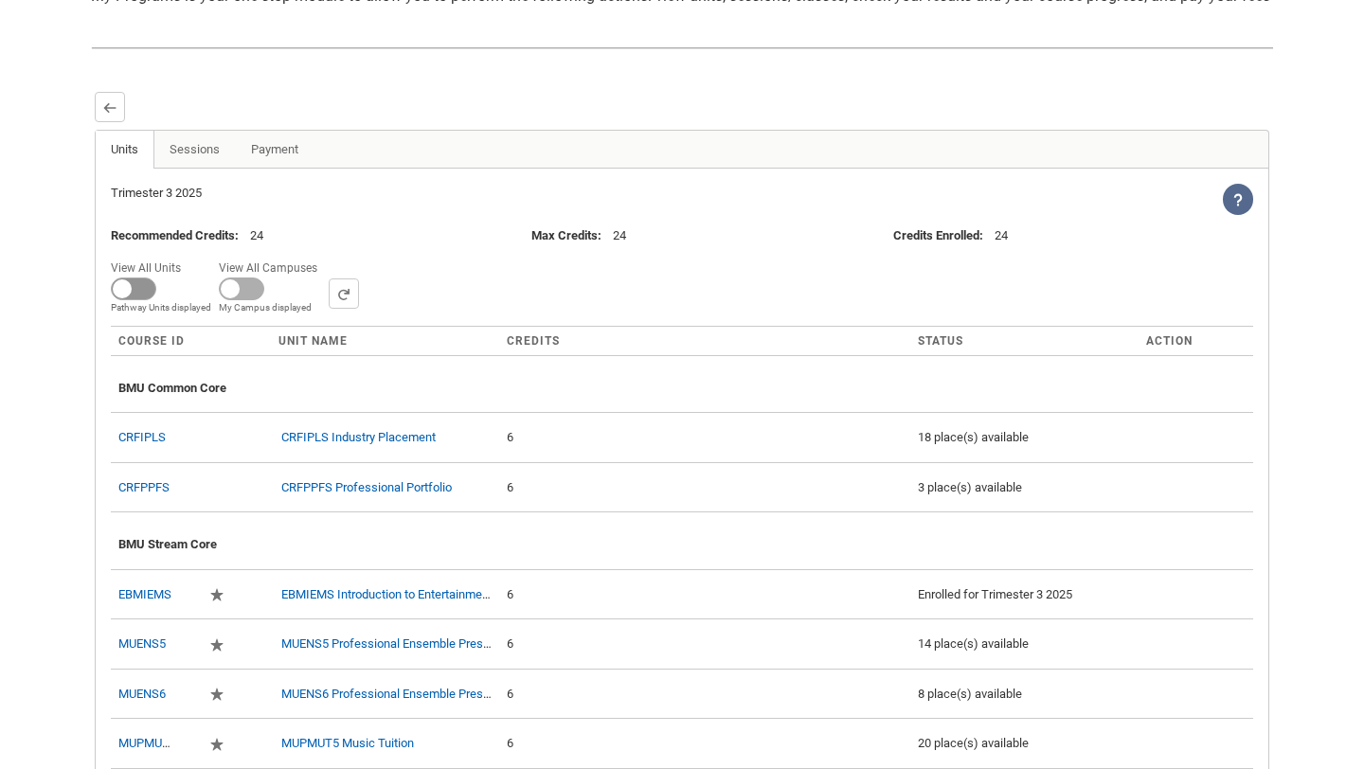
click at [143, 300] on span at bounding box center [133, 288] width 45 height 23
click at [187, 256] on input "View All Units All Units displayed Pathway Units displayed" at bounding box center [187, 255] width 1 height 1
checkbox input "true"
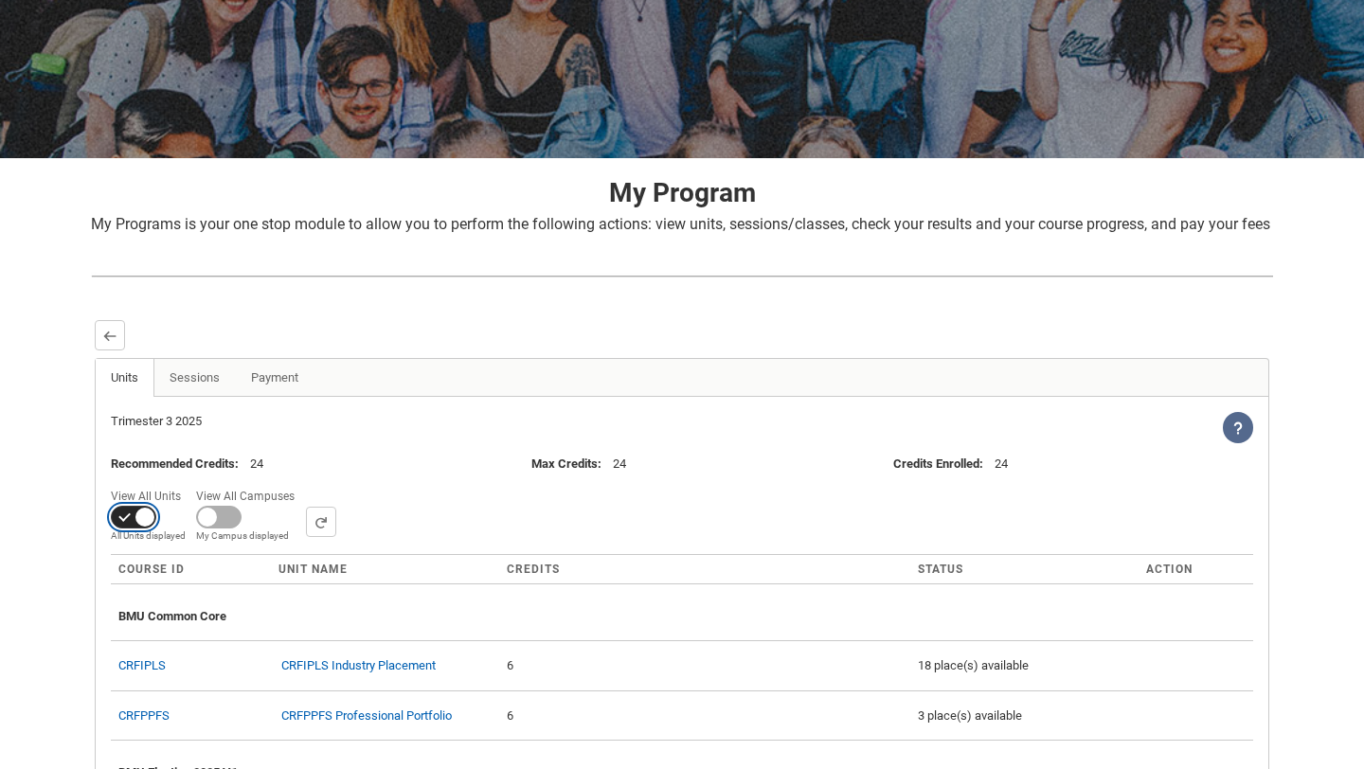
scroll to position [457, 0]
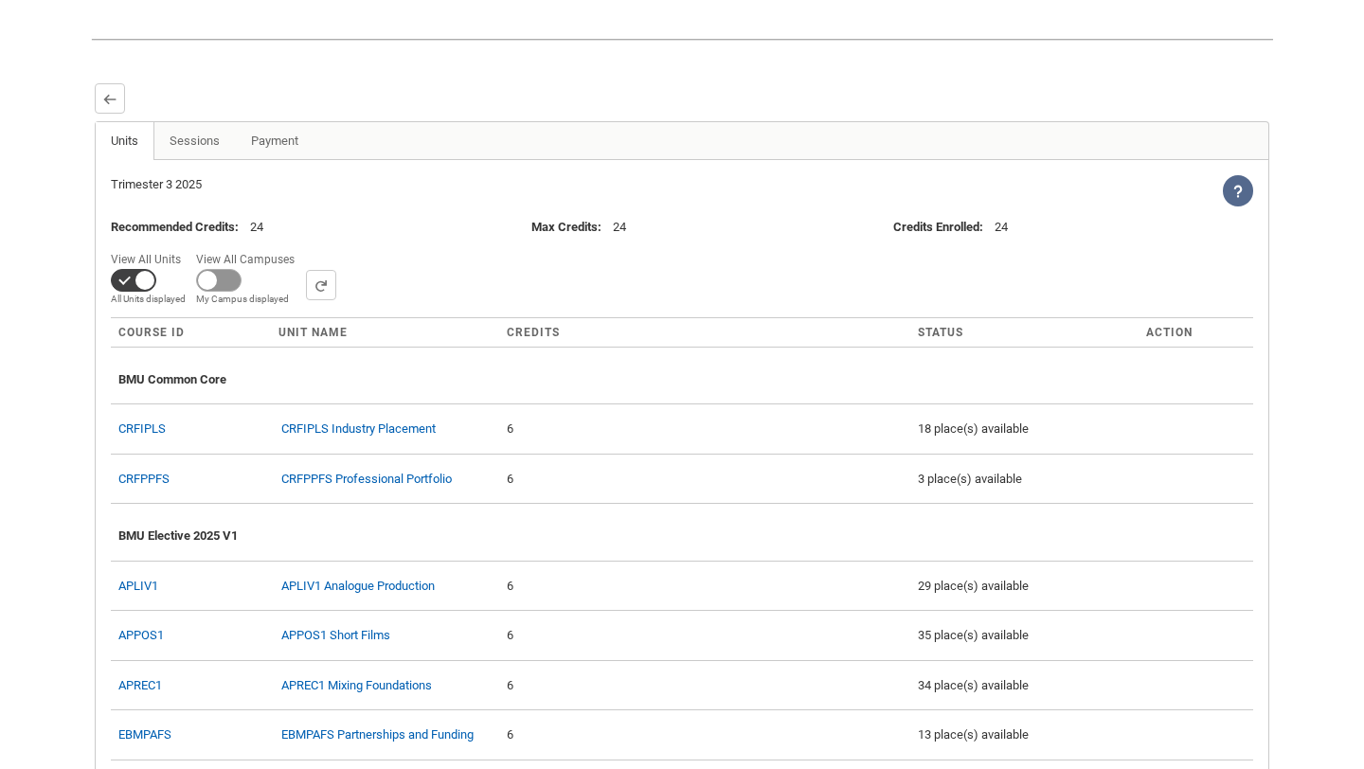
click at [218, 292] on span at bounding box center [218, 280] width 45 height 23
click at [301, 247] on input "View All Campuses Campus filter displayed My Campus displayed" at bounding box center [301, 246] width 1 height 1
checkbox input "true"
click at [387, 306] on div "View All Units All Units displayed Pathway Units displayed View All Campuses Ca…" at bounding box center [682, 276] width 1142 height 59
click at [380, 300] on select "All Campus: Brunswick St Campus: Collarts Online Campus: Collingwood Yards Camp…" at bounding box center [450, 285] width 289 height 30
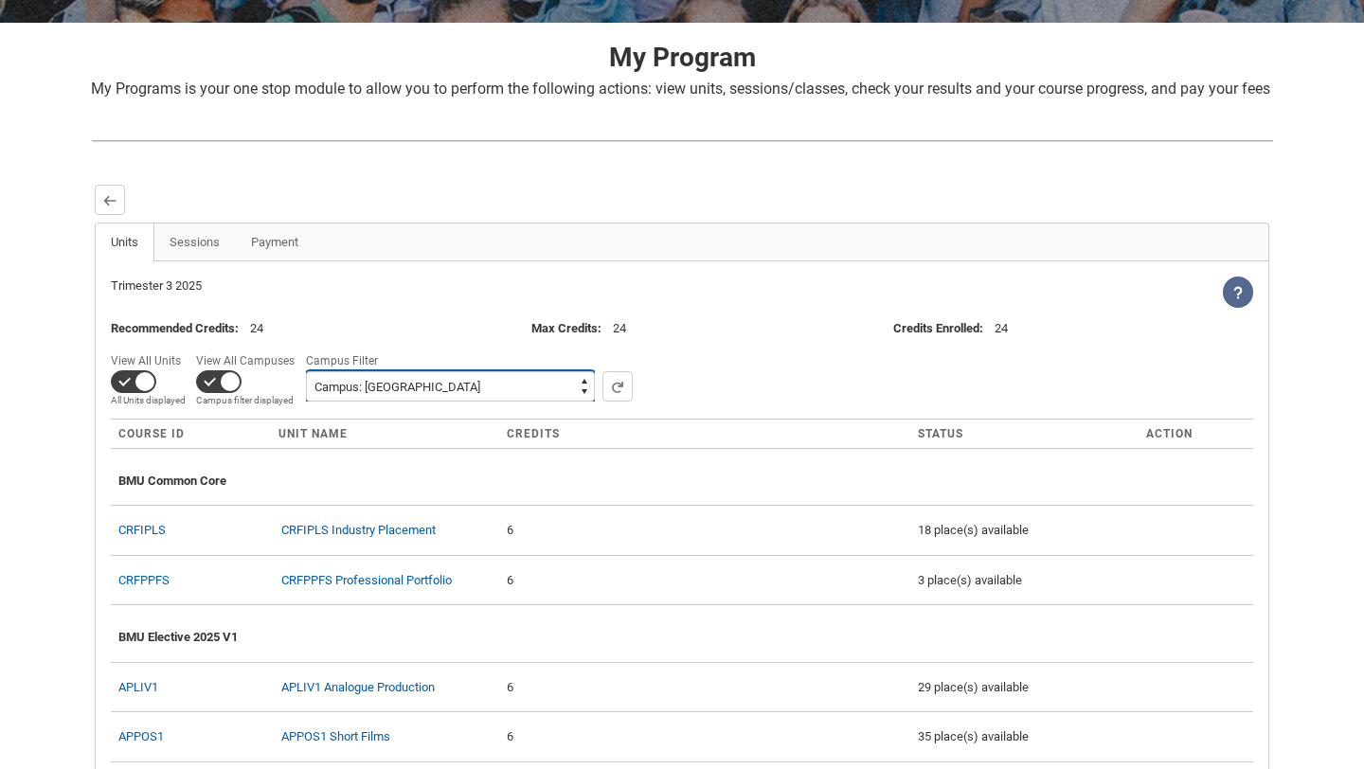
scroll to position [366, 0]
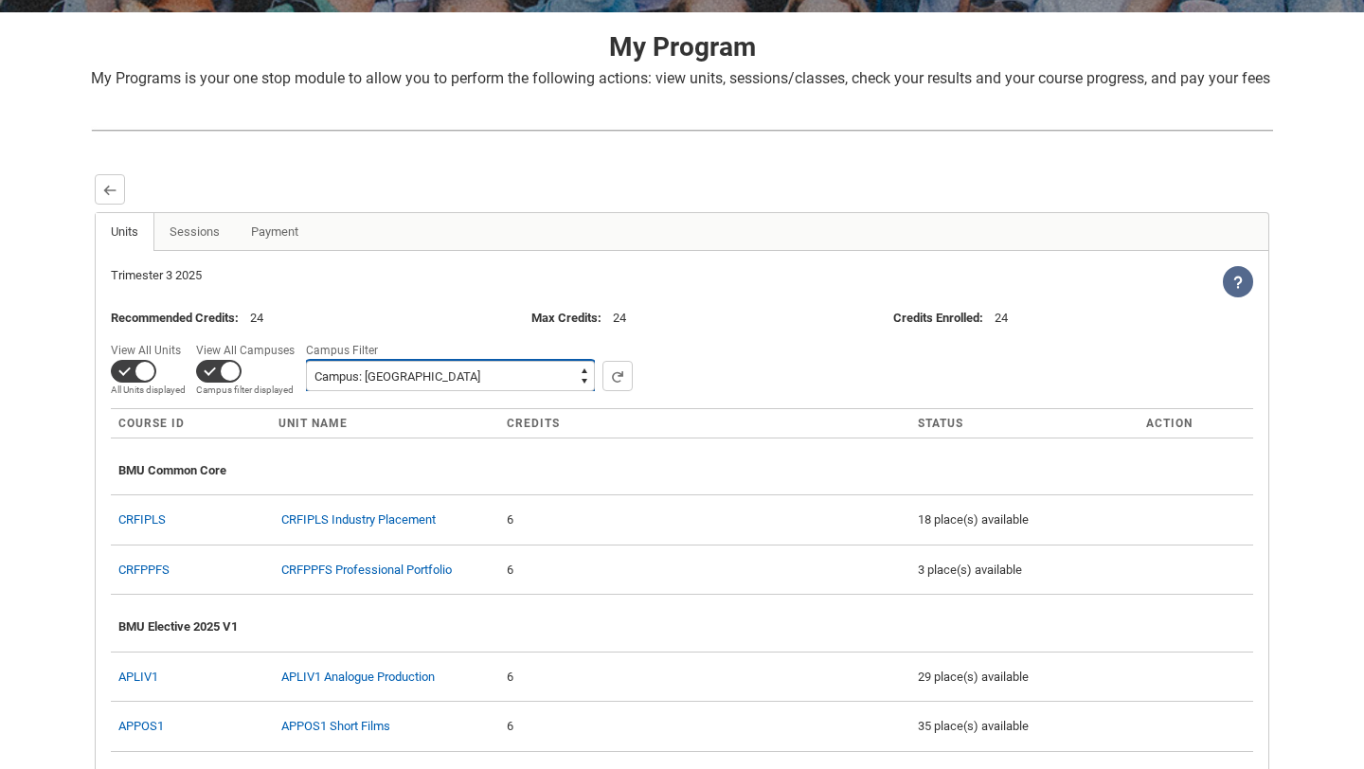
click at [443, 389] on select "All Campus: Brunswick St Campus: Collarts Online Campus: Collingwood Yards Camp…" at bounding box center [450, 376] width 289 height 30
select select "001I7000002LobmIAC"
click at [306, 391] on select "All Campus: Brunswick St Campus: Collarts Online Campus: Collingwood Yards Camp…" at bounding box center [450, 376] width 289 height 30
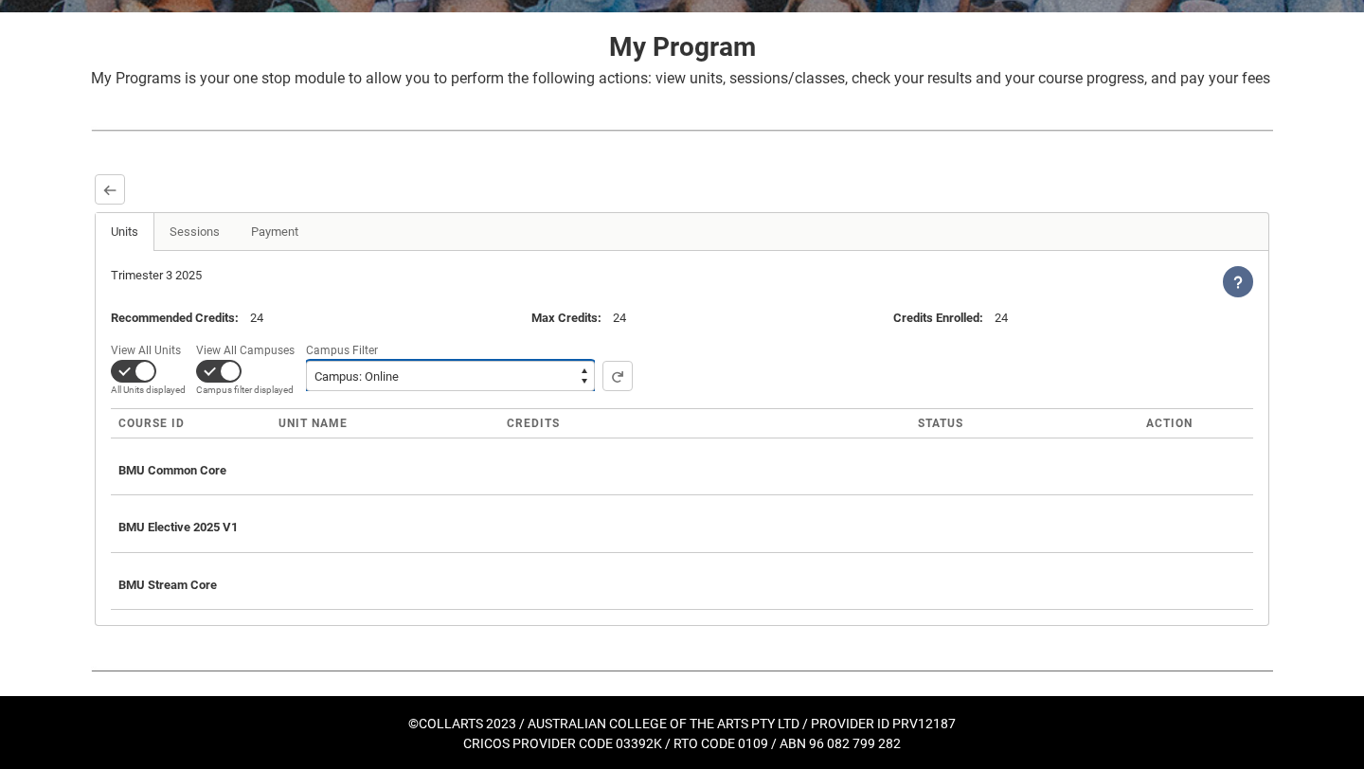
scroll to position [392, 0]
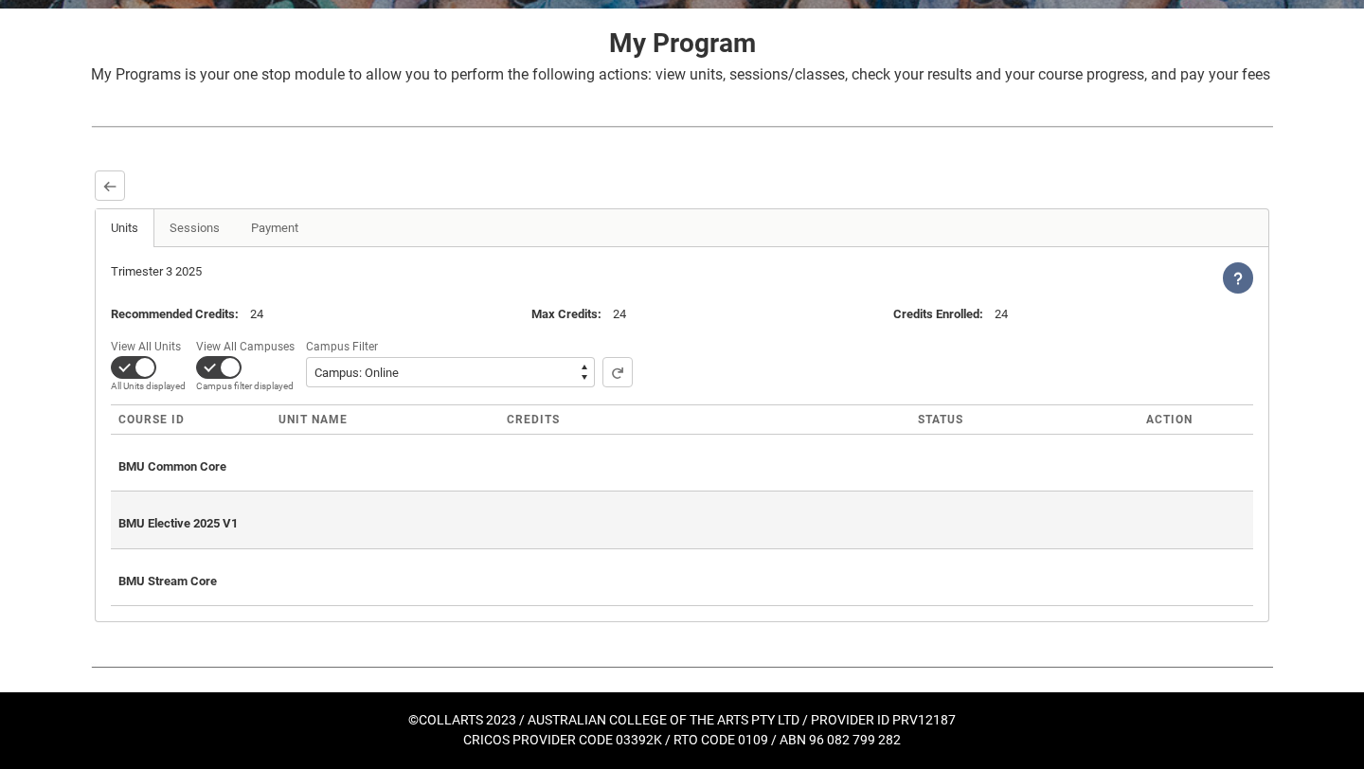
click at [204, 527] on span "BMU Elective 2025 V1" at bounding box center [177, 523] width 119 height 14
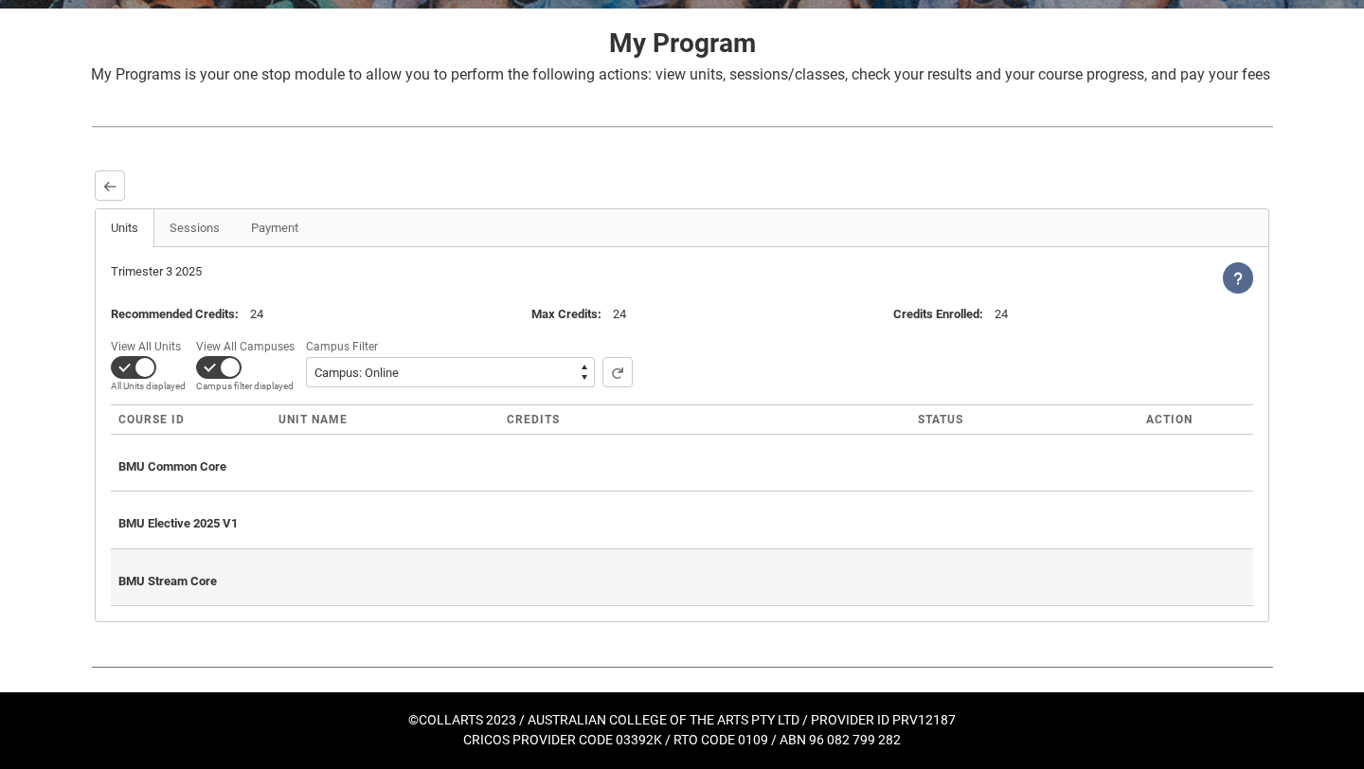
click at [214, 590] on div "BMU Stream Core" at bounding box center [681, 578] width 1127 height 42
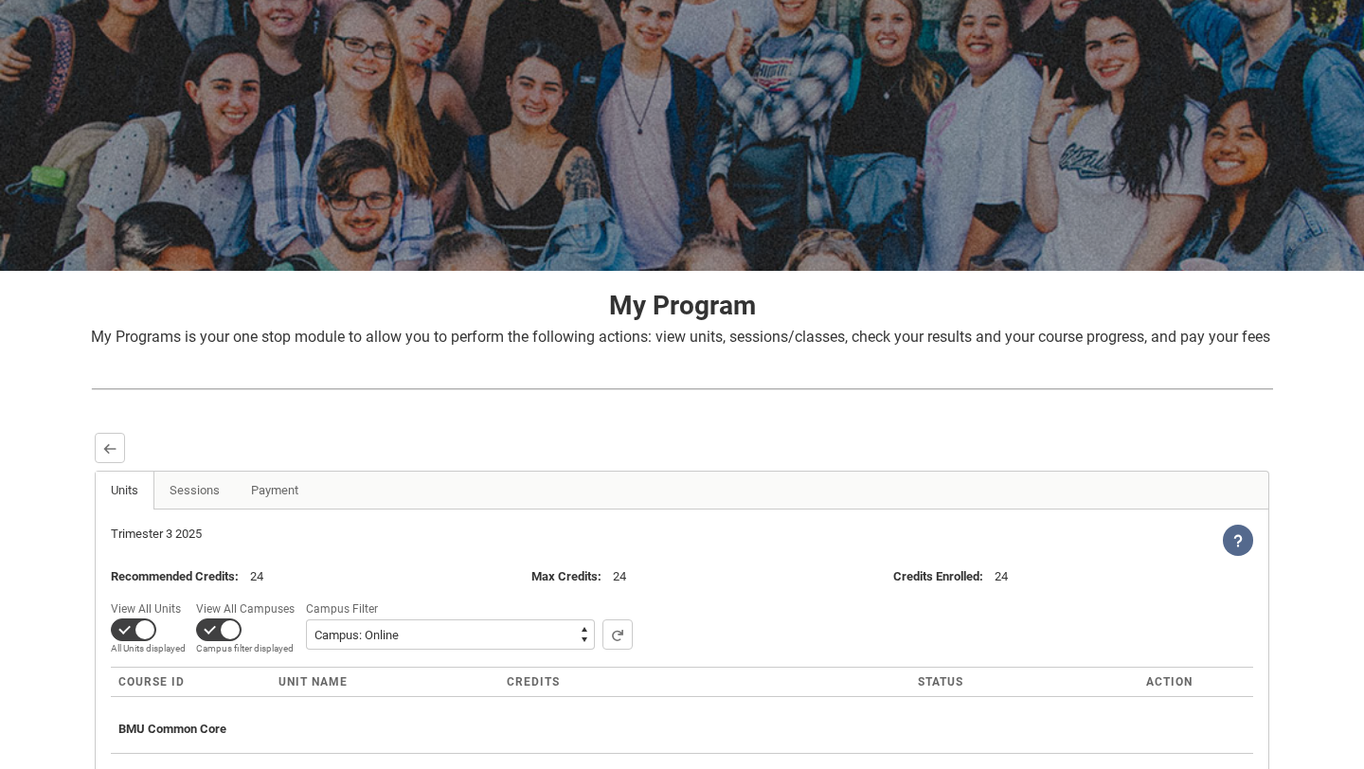
scroll to position [0, 0]
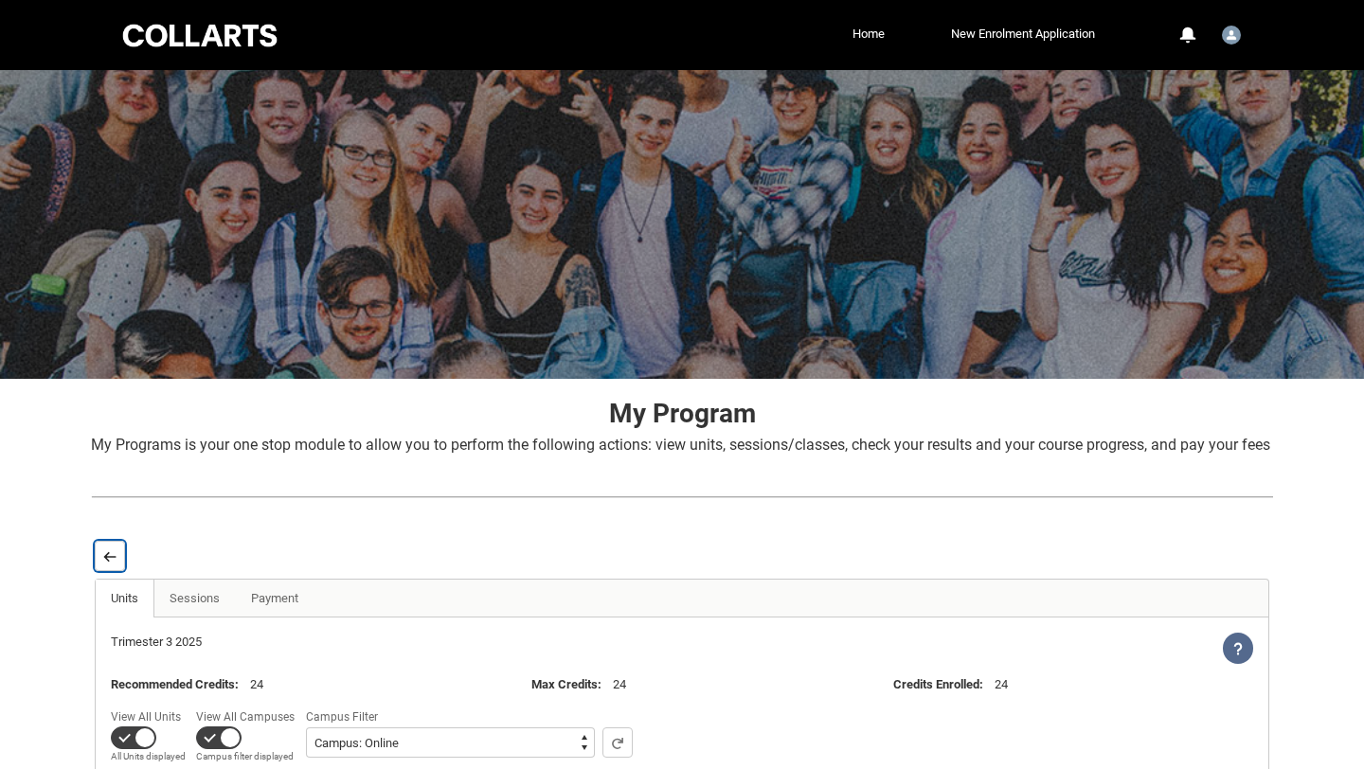
click at [111, 563] on lightning-primitive-icon "button" at bounding box center [109, 556] width 13 height 14
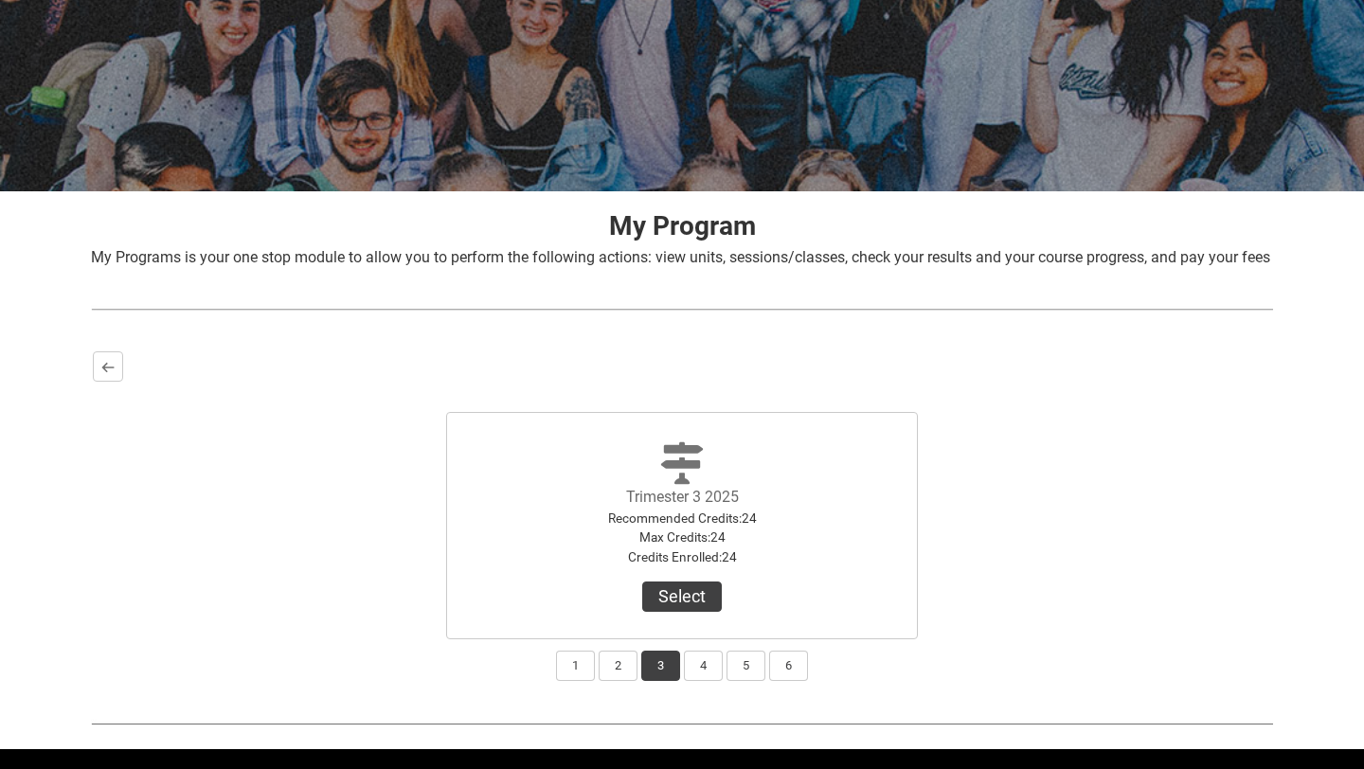
scroll to position [266, 0]
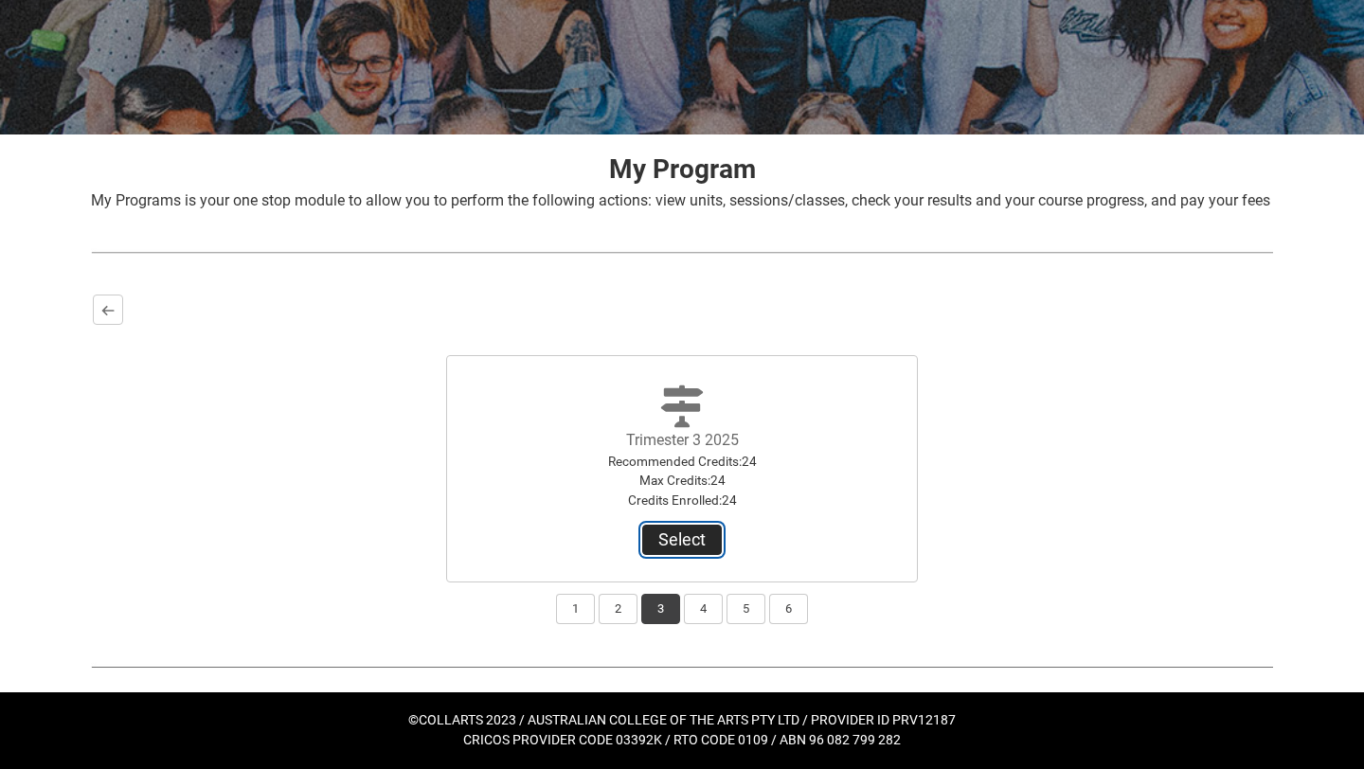
click at [673, 545] on button "Select" at bounding box center [682, 540] width 80 height 30
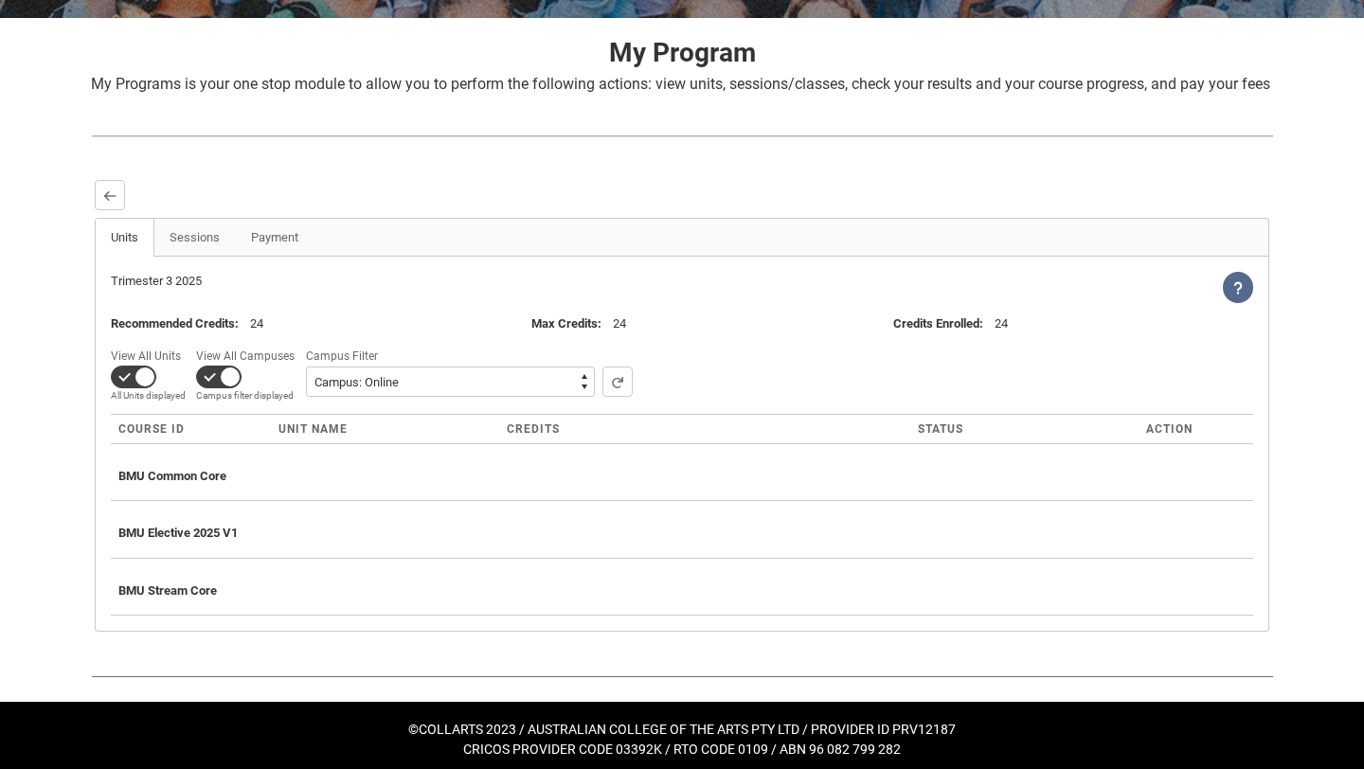
scroll to position [362, 0]
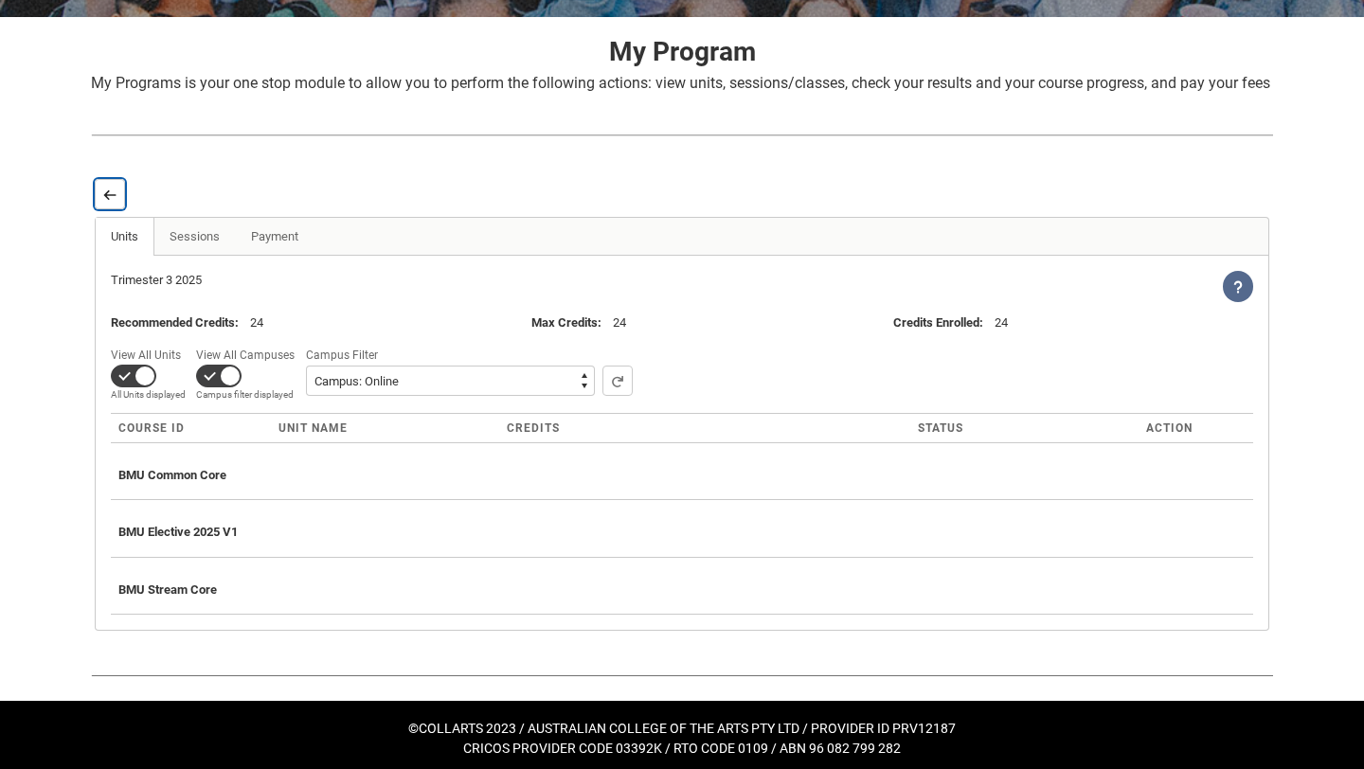
click at [122, 209] on button "Back" at bounding box center [110, 194] width 30 height 30
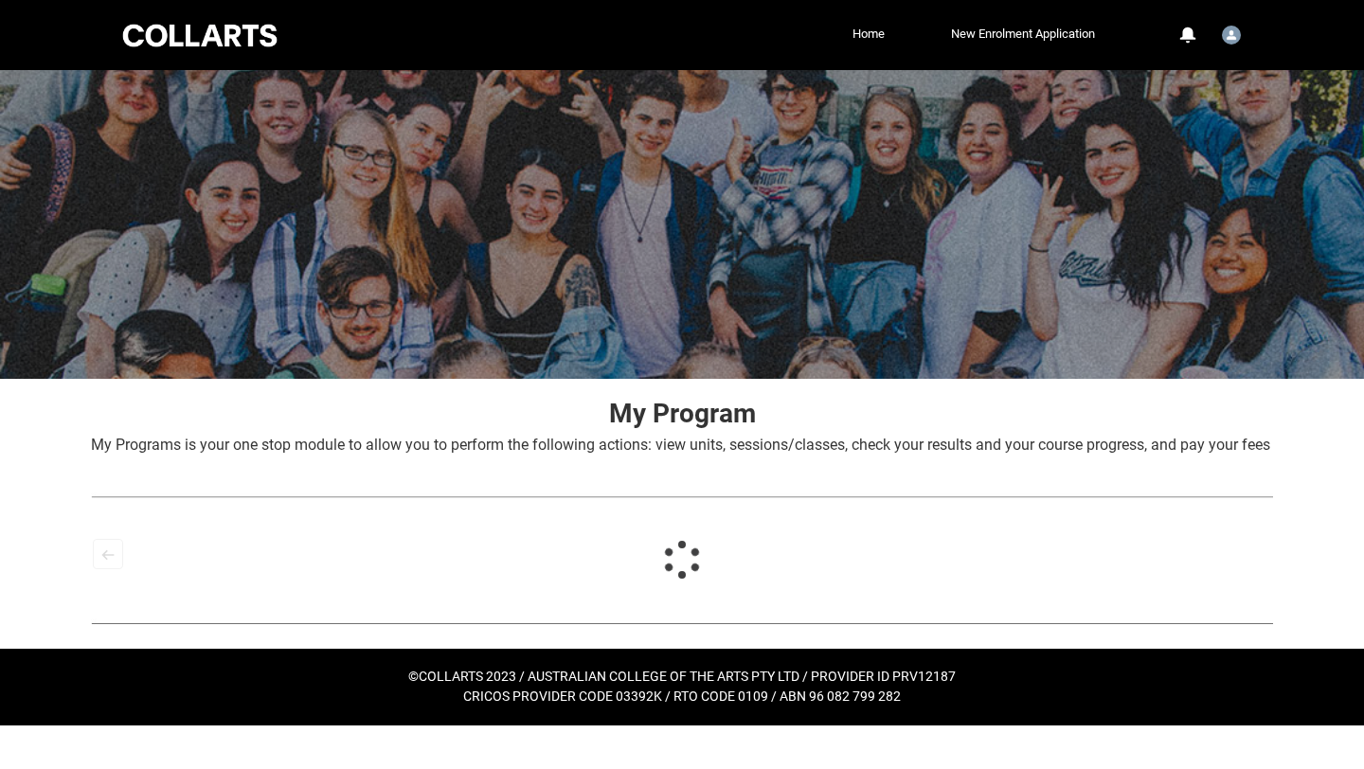
scroll to position [0, 0]
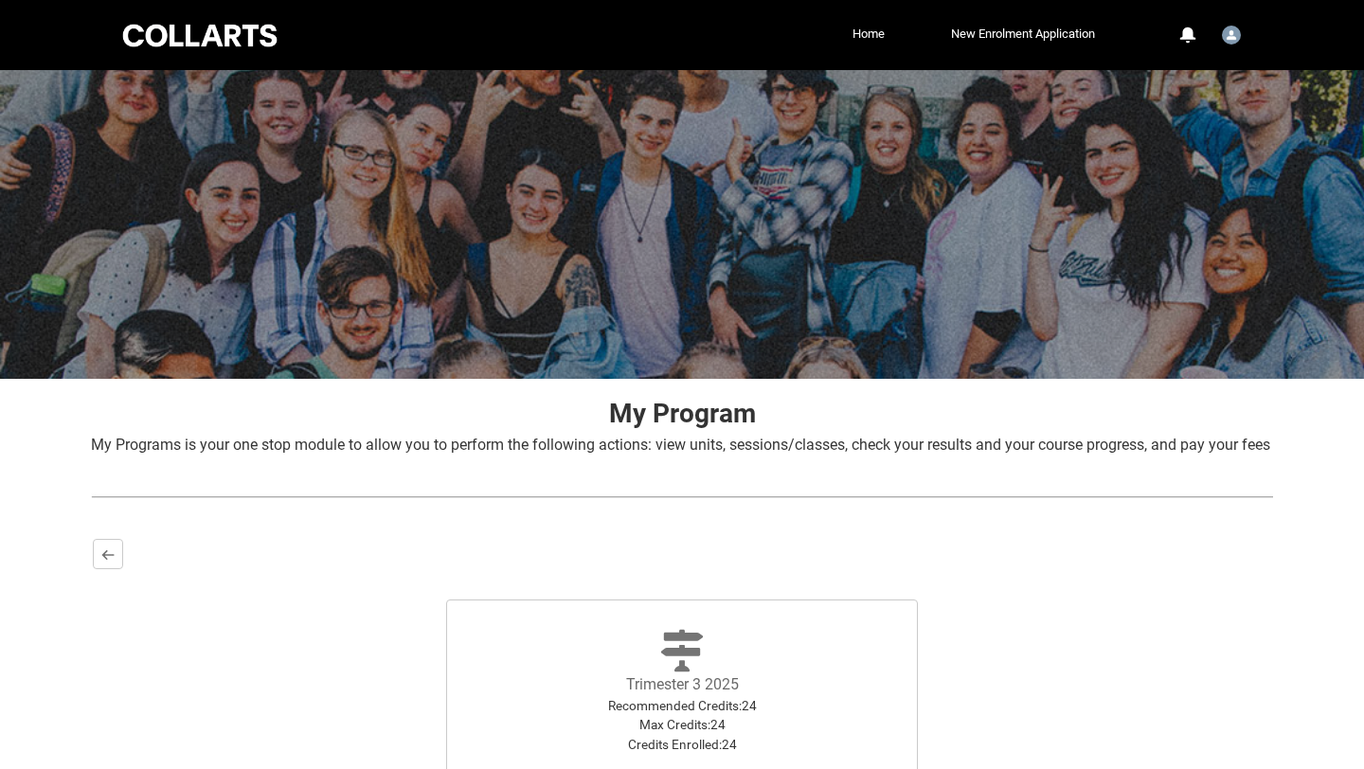
click at [99, 561] on div "Back Trimester 1 2025 Recommended Credits : 24 Max Credits : 24 Credits Enrolle…" at bounding box center [682, 703] width 1182 height 333
click at [100, 569] on button "Back" at bounding box center [108, 554] width 30 height 30
